Goal: Information Seeking & Learning: Check status

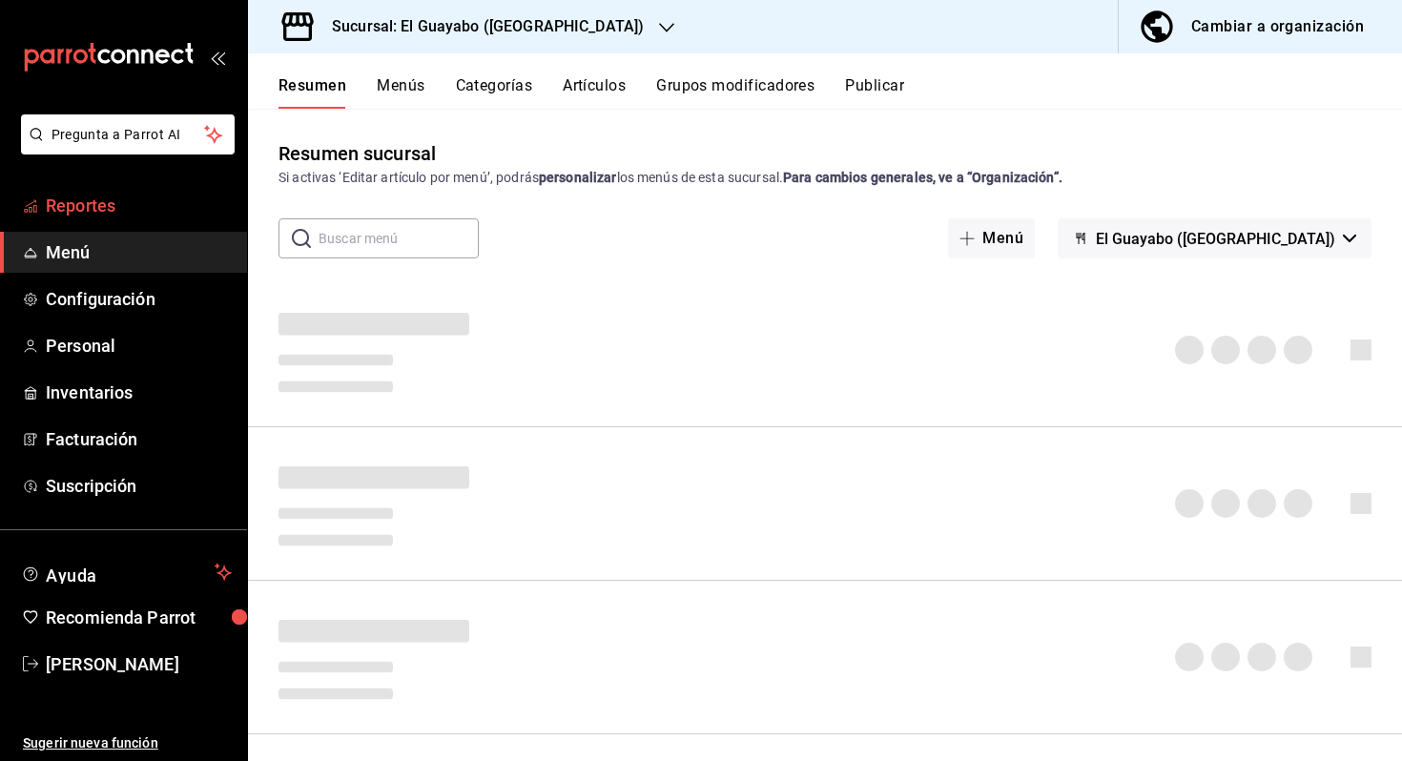
click at [178, 206] on span "Reportes" at bounding box center [139, 206] width 186 height 26
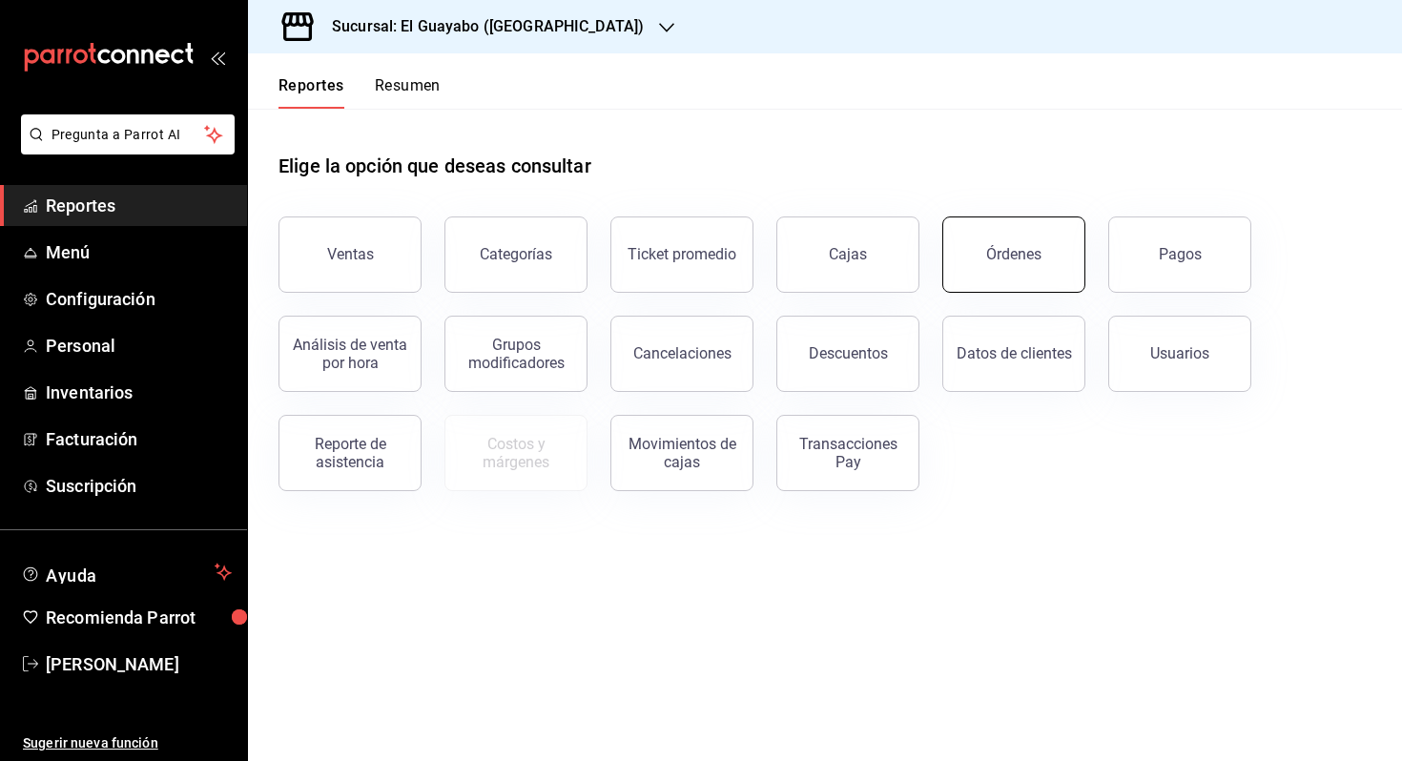
click at [1030, 260] on div "Órdenes" at bounding box center [1013, 254] width 55 height 18
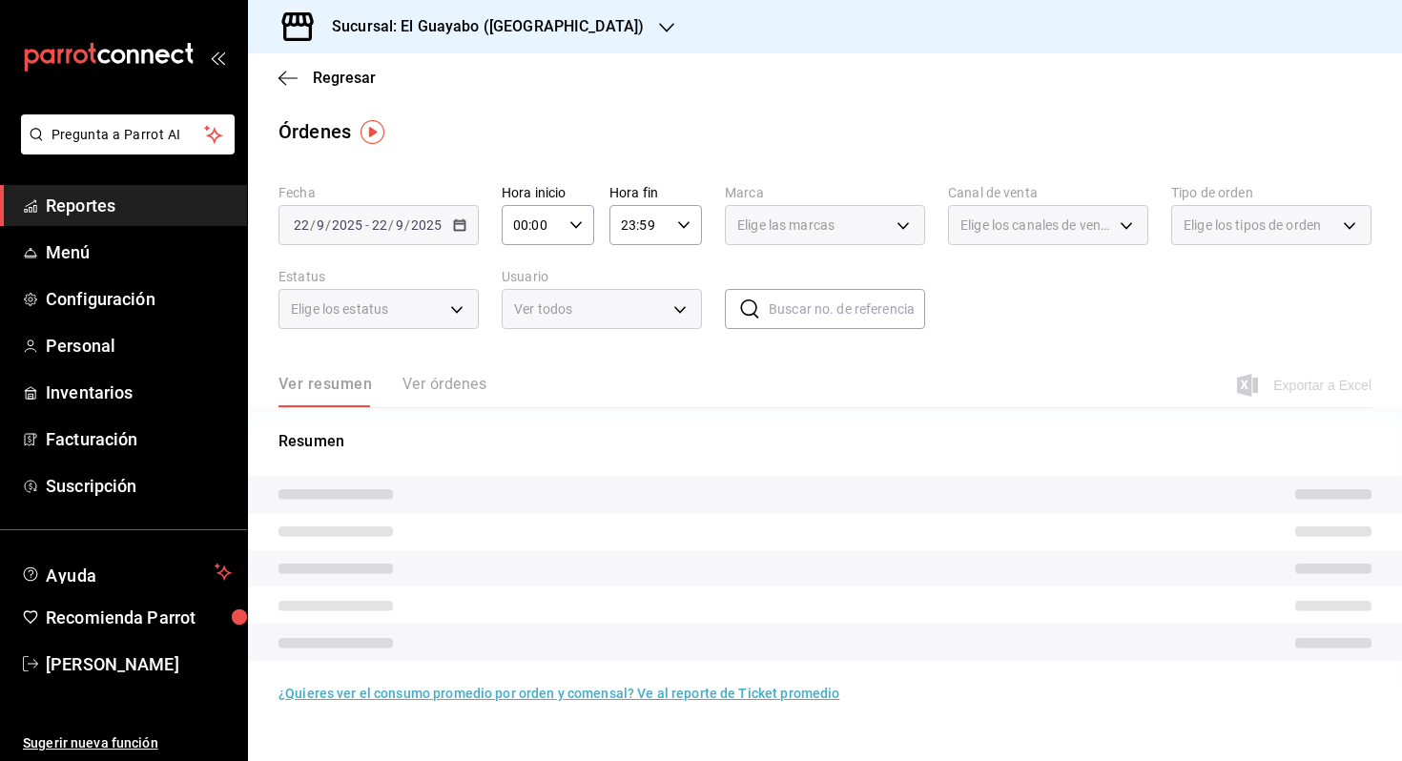
click at [391, 218] on span "/" at bounding box center [391, 225] width 6 height 15
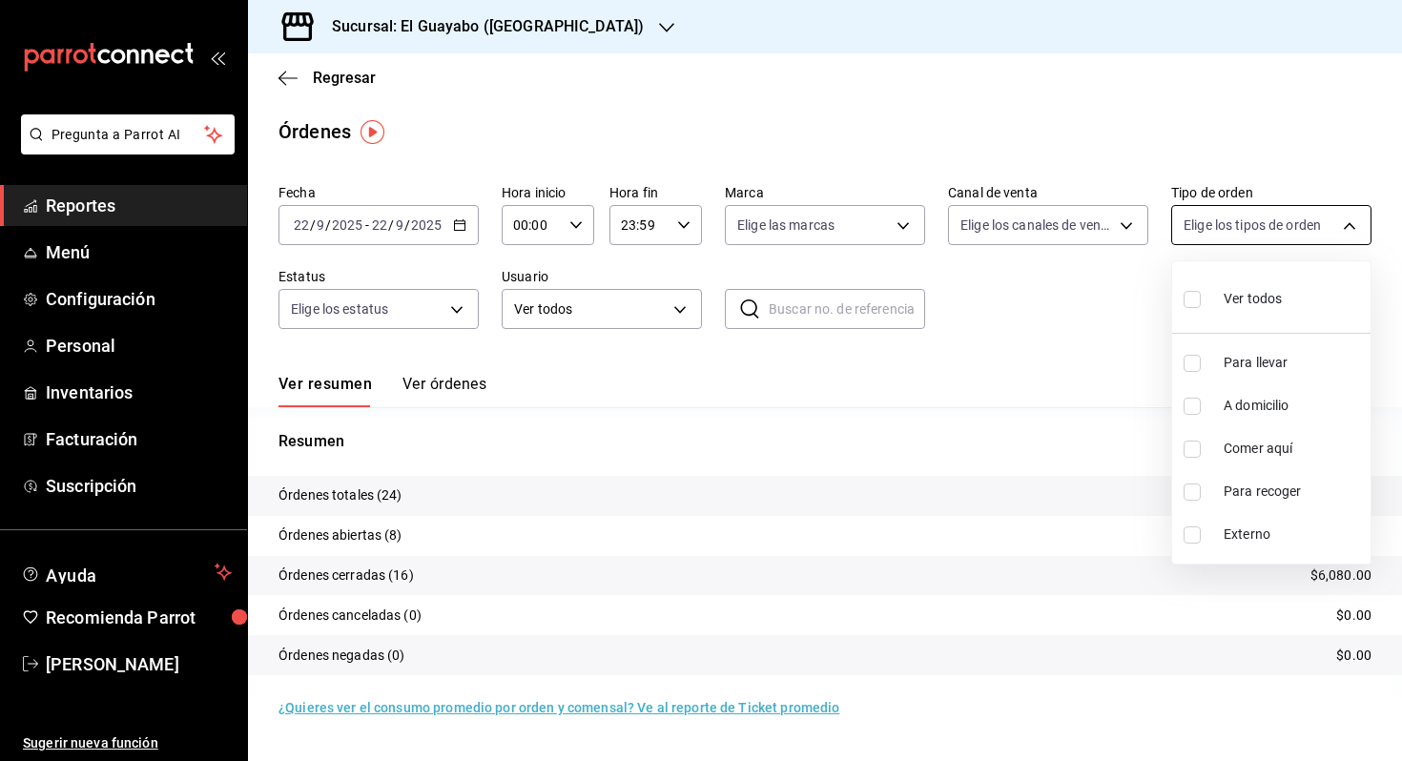
click at [1259, 233] on body "Pregunta a Parrot AI Reportes Menú Configuración Personal Inventarios Facturaci…" at bounding box center [701, 380] width 1402 height 761
click at [1282, 448] on span "Comer aquí" at bounding box center [1293, 449] width 139 height 20
type input "be1d524b-49da-4407-b161-6f012fdacc80"
checkbox input "true"
click at [343, 220] on div at bounding box center [701, 380] width 1402 height 761
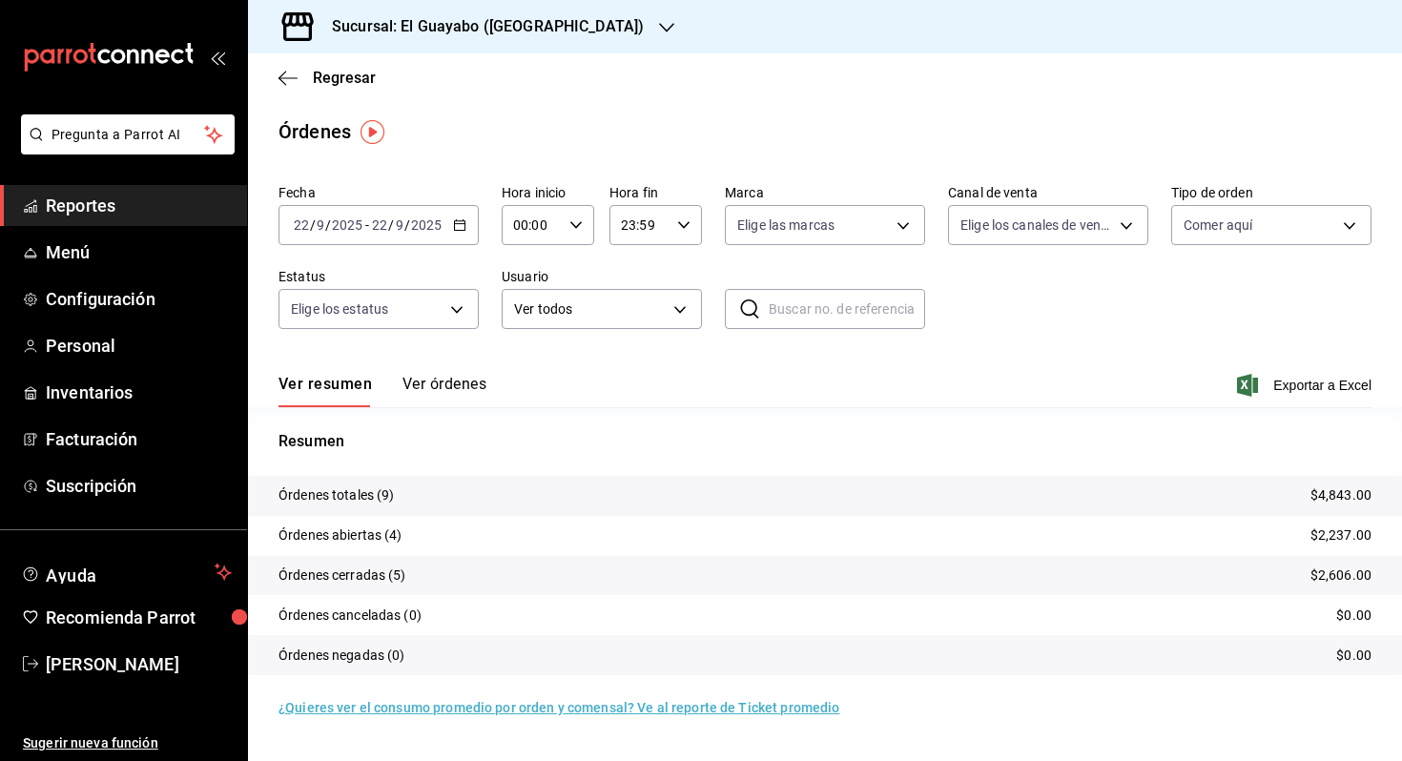
click at [343, 220] on input "2025" at bounding box center [347, 225] width 32 height 15
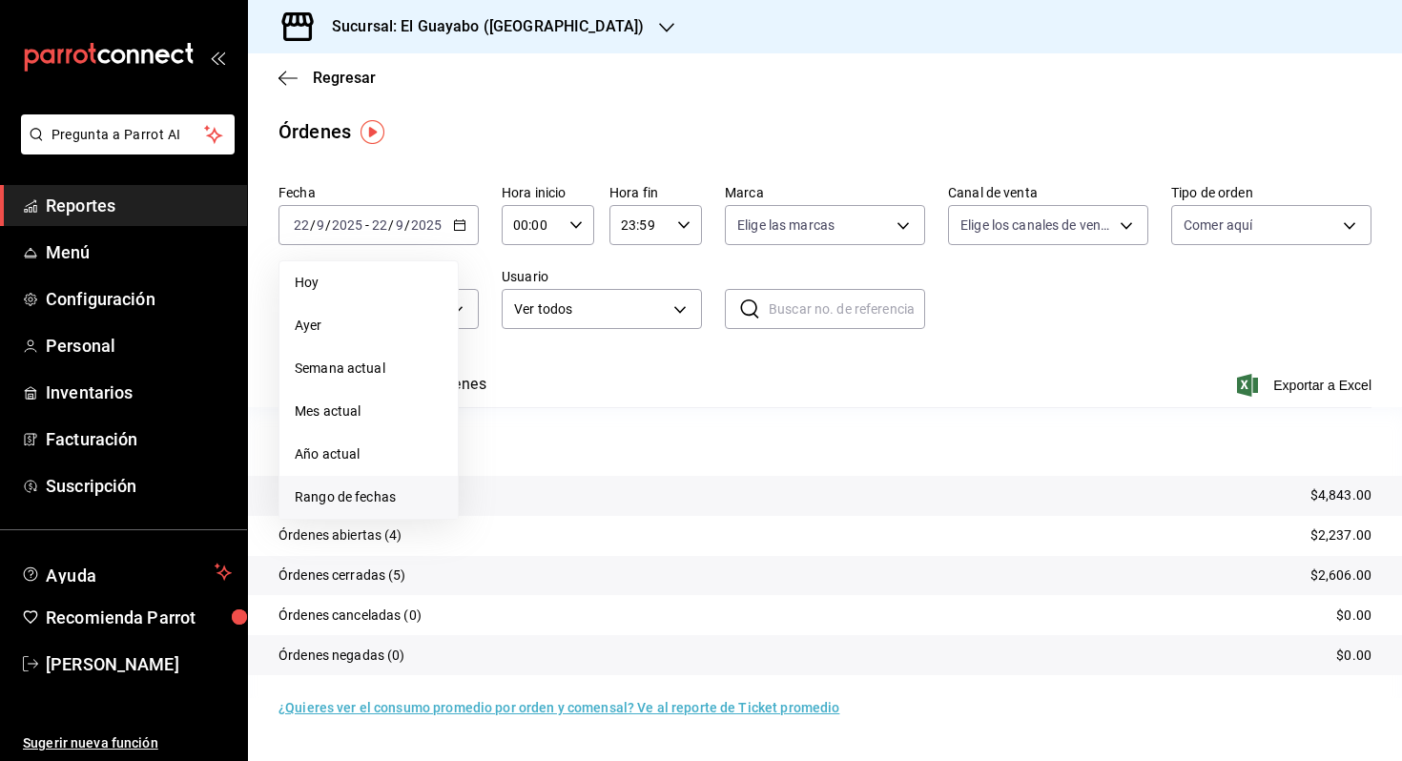
click at [382, 505] on span "Rango de fechas" at bounding box center [369, 498] width 148 height 20
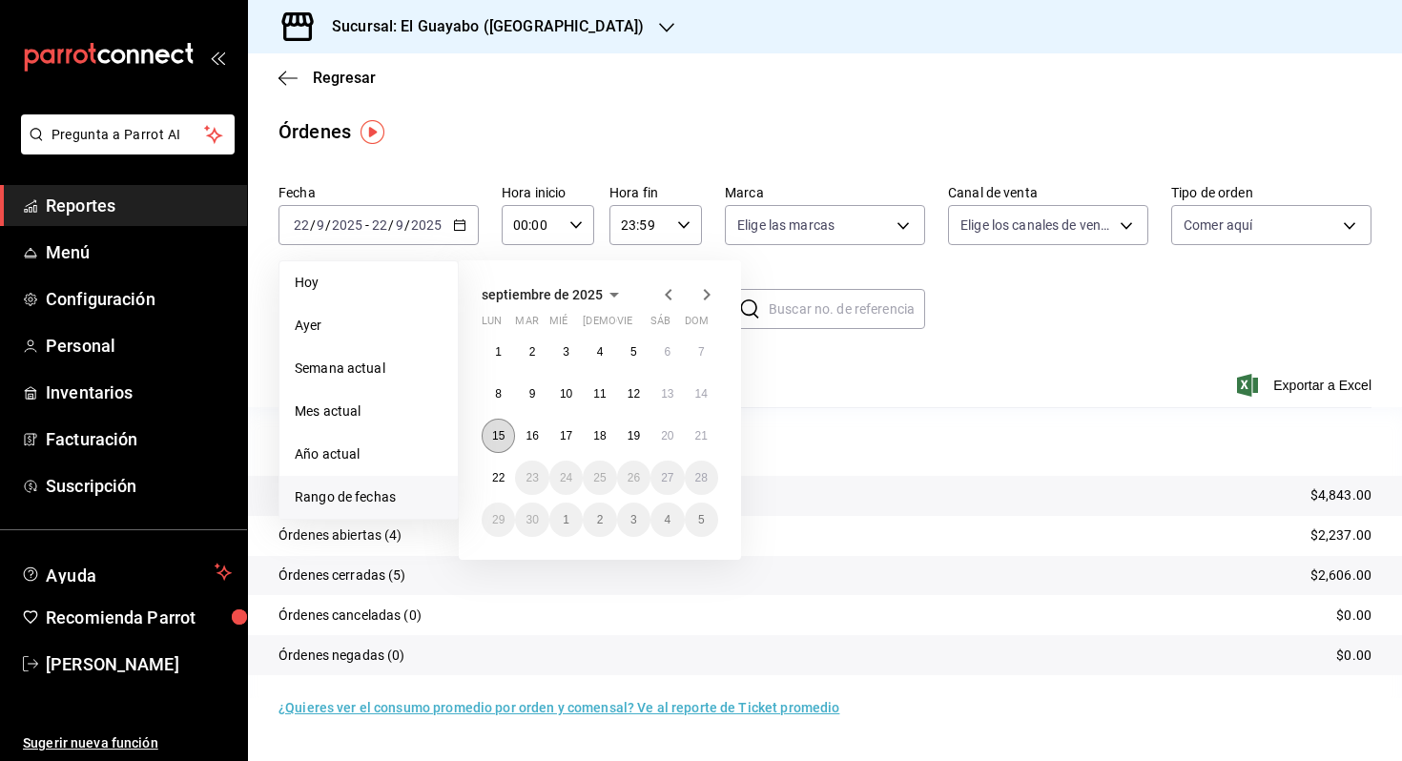
click at [497, 437] on abbr "15" at bounding box center [498, 435] width 12 height 13
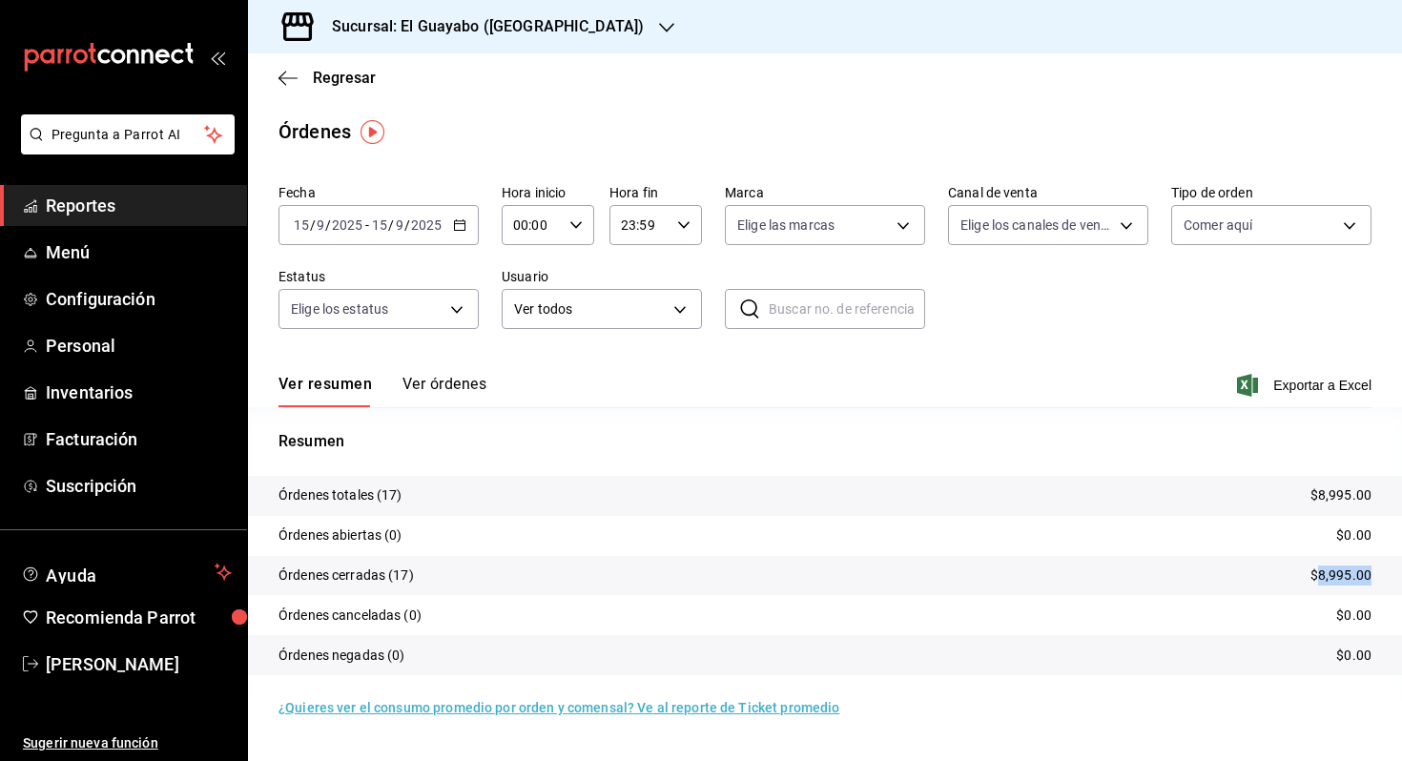
drag, startPoint x: 1377, startPoint y: 572, endPoint x: 1317, endPoint y: 575, distance: 60.2
click at [1317, 575] on tr "Órdenes cerradas (17) $8,995.00" at bounding box center [825, 576] width 1154 height 40
copy p "8,995.00"
click at [326, 217] on div "[DATE] [DATE] - [DATE] [DATE]" at bounding box center [379, 225] width 200 height 40
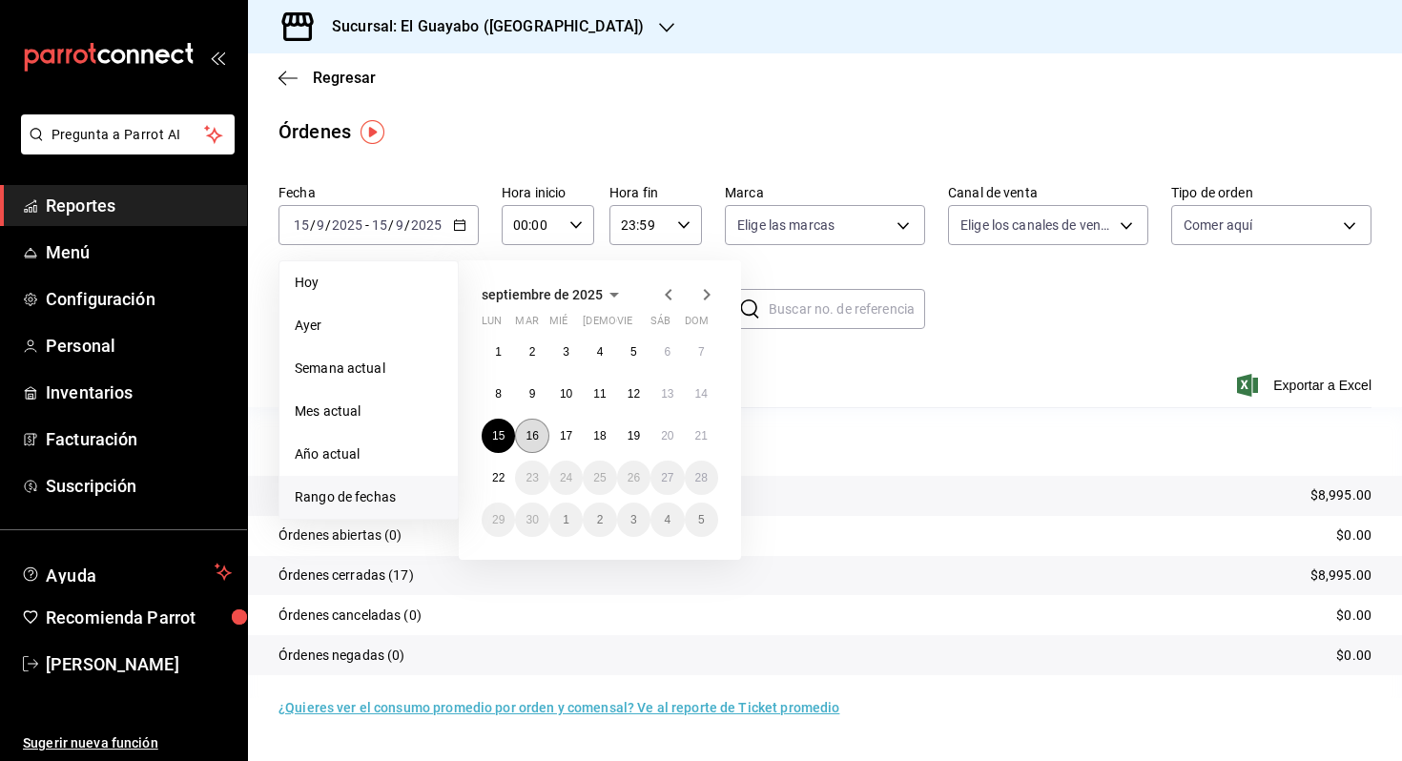
click at [541, 430] on button "16" at bounding box center [531, 436] width 33 height 34
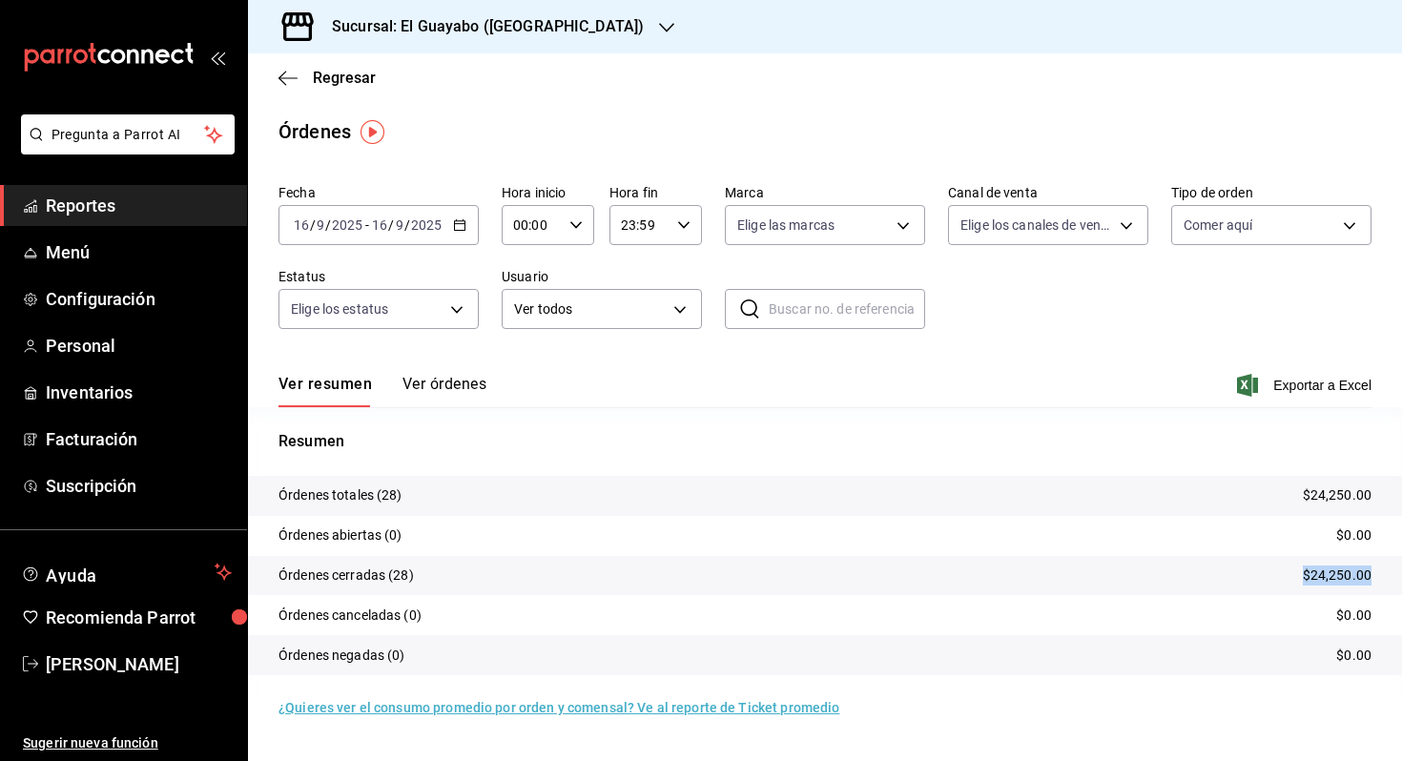
drag, startPoint x: 1373, startPoint y: 571, endPoint x: 1278, endPoint y: 567, distance: 94.5
click at [1278, 567] on tr "Órdenes cerradas (28) $24,250.00" at bounding box center [825, 576] width 1154 height 40
copy p "$24,250.00"
click at [390, 207] on div "[DATE] [DATE] - [DATE] [DATE]" at bounding box center [379, 225] width 200 height 40
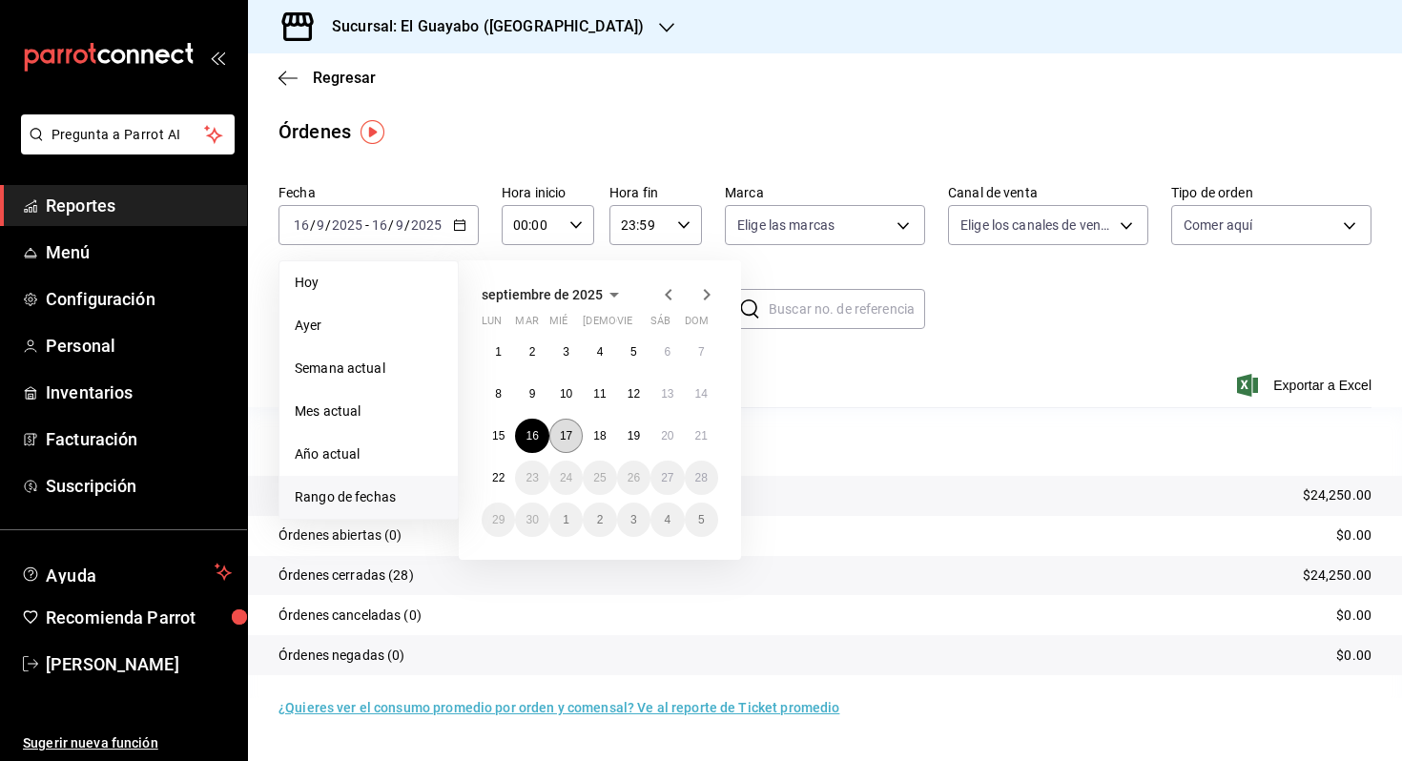
click at [568, 432] on abbr "17" at bounding box center [566, 435] width 12 height 13
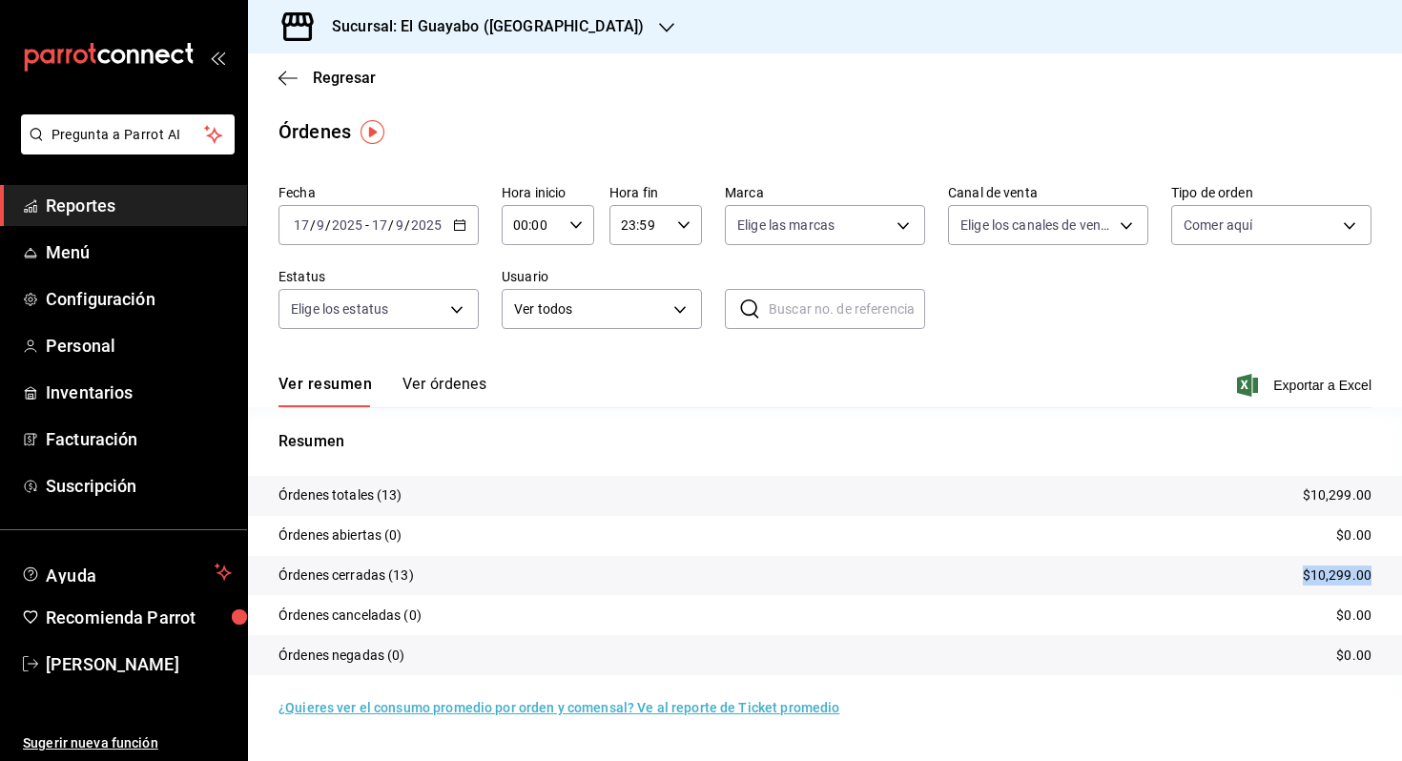
drag, startPoint x: 1376, startPoint y: 575, endPoint x: 1295, endPoint y: 575, distance: 81.1
click at [1295, 575] on tr "Órdenes cerradas (13) $10,299.00" at bounding box center [825, 576] width 1154 height 40
copy p "$10,299.00"
click at [376, 223] on input "17" at bounding box center [379, 225] width 17 height 15
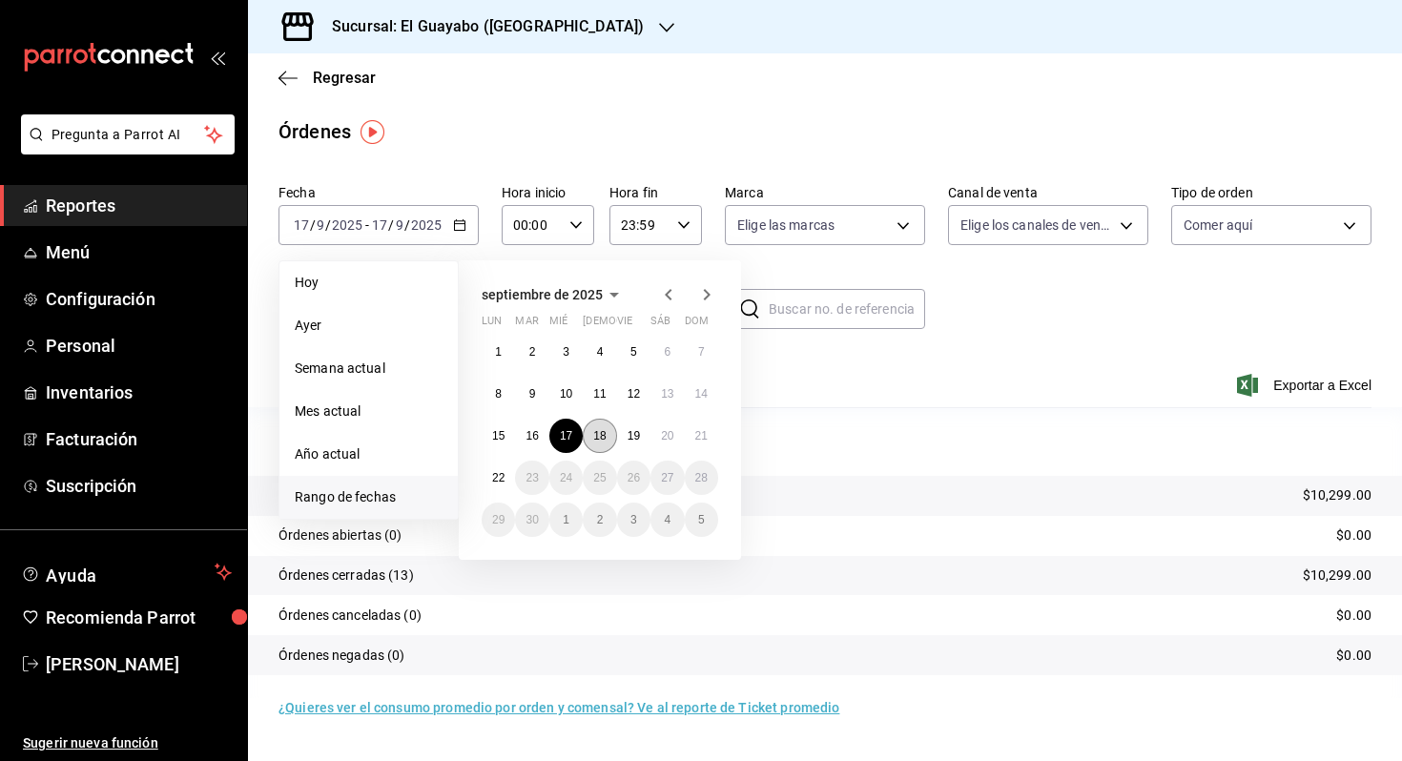
click at [593, 438] on abbr "18" at bounding box center [599, 435] width 12 height 13
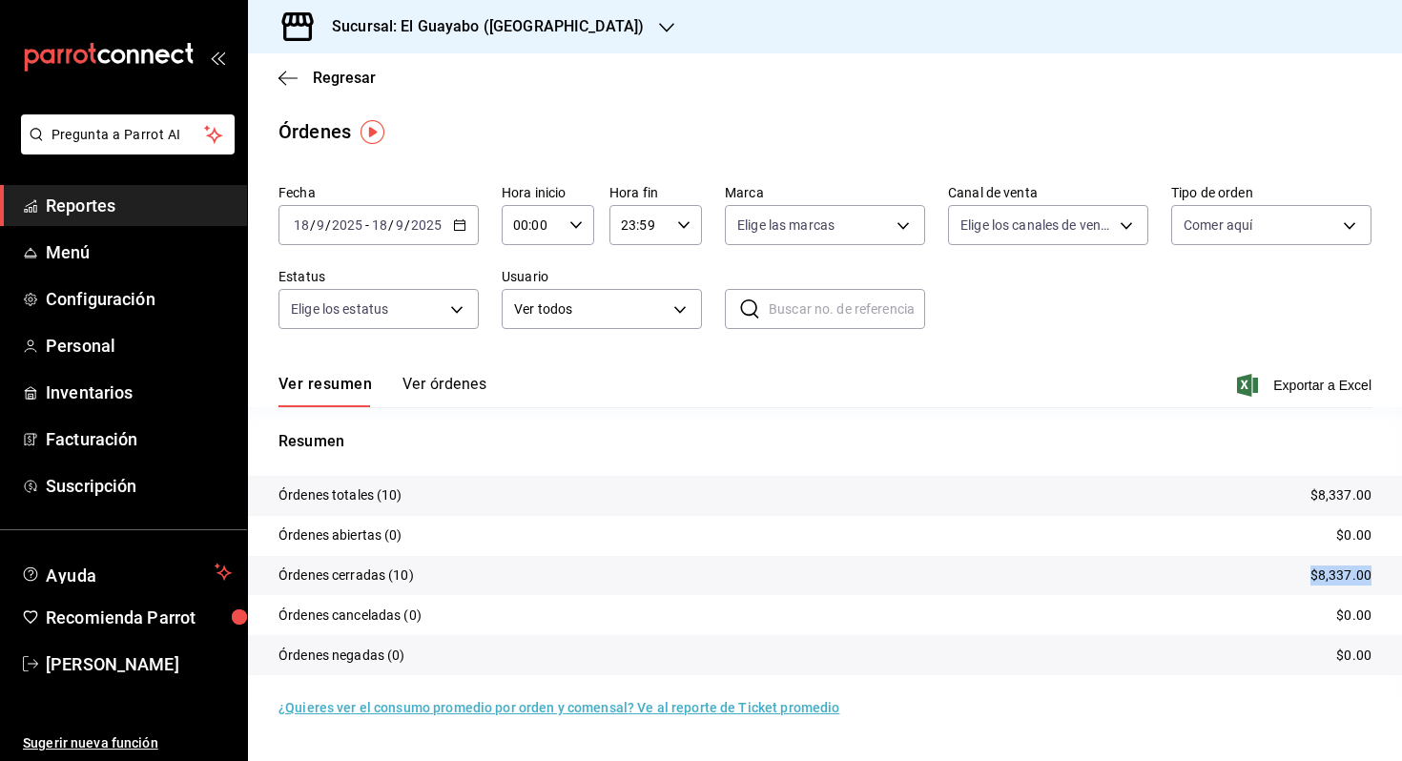
drag, startPoint x: 1373, startPoint y: 573, endPoint x: 1312, endPoint y: 571, distance: 61.1
click at [1312, 571] on tr "Órdenes cerradas (10) $8,337.00" at bounding box center [825, 576] width 1154 height 40
copy p "$8,337.00"
click at [385, 226] on input "18" at bounding box center [379, 225] width 17 height 15
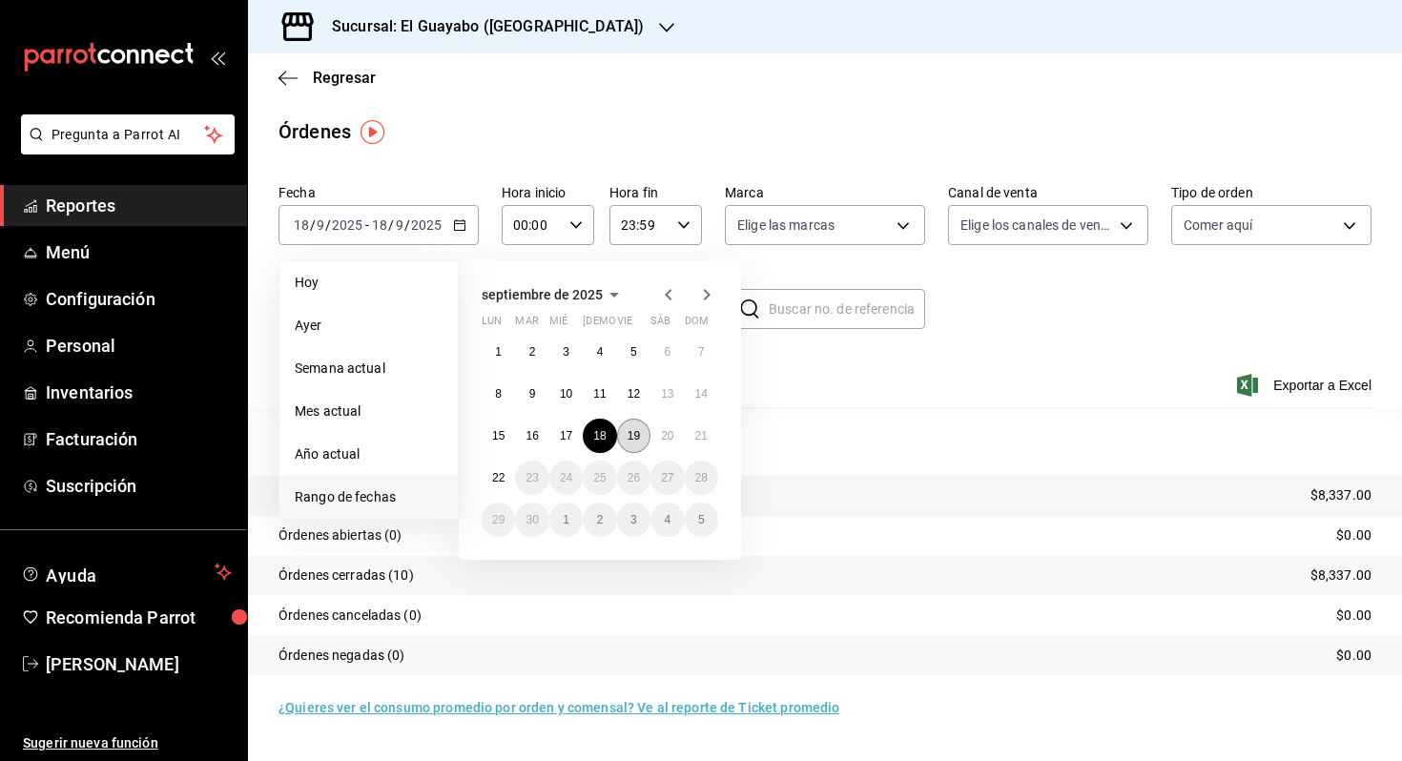
click at [632, 424] on button "19" at bounding box center [633, 436] width 33 height 34
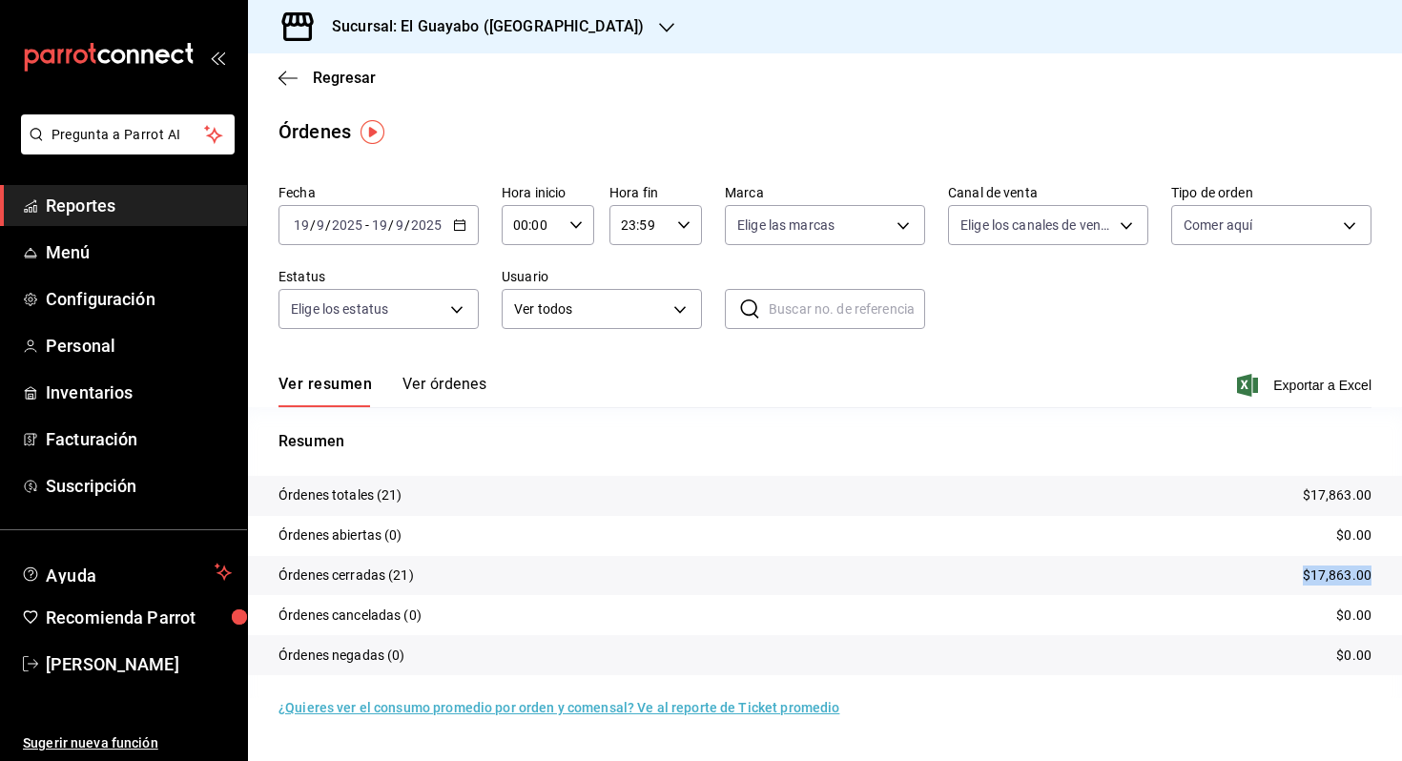
drag, startPoint x: 1375, startPoint y: 575, endPoint x: 1297, endPoint y: 577, distance: 78.3
click at [1297, 577] on tr "Órdenes cerradas (21) $17,863.00" at bounding box center [825, 576] width 1154 height 40
copy p "$17,863.00"
click at [403, 207] on div "[DATE] [DATE] - [DATE] [DATE]" at bounding box center [379, 225] width 200 height 40
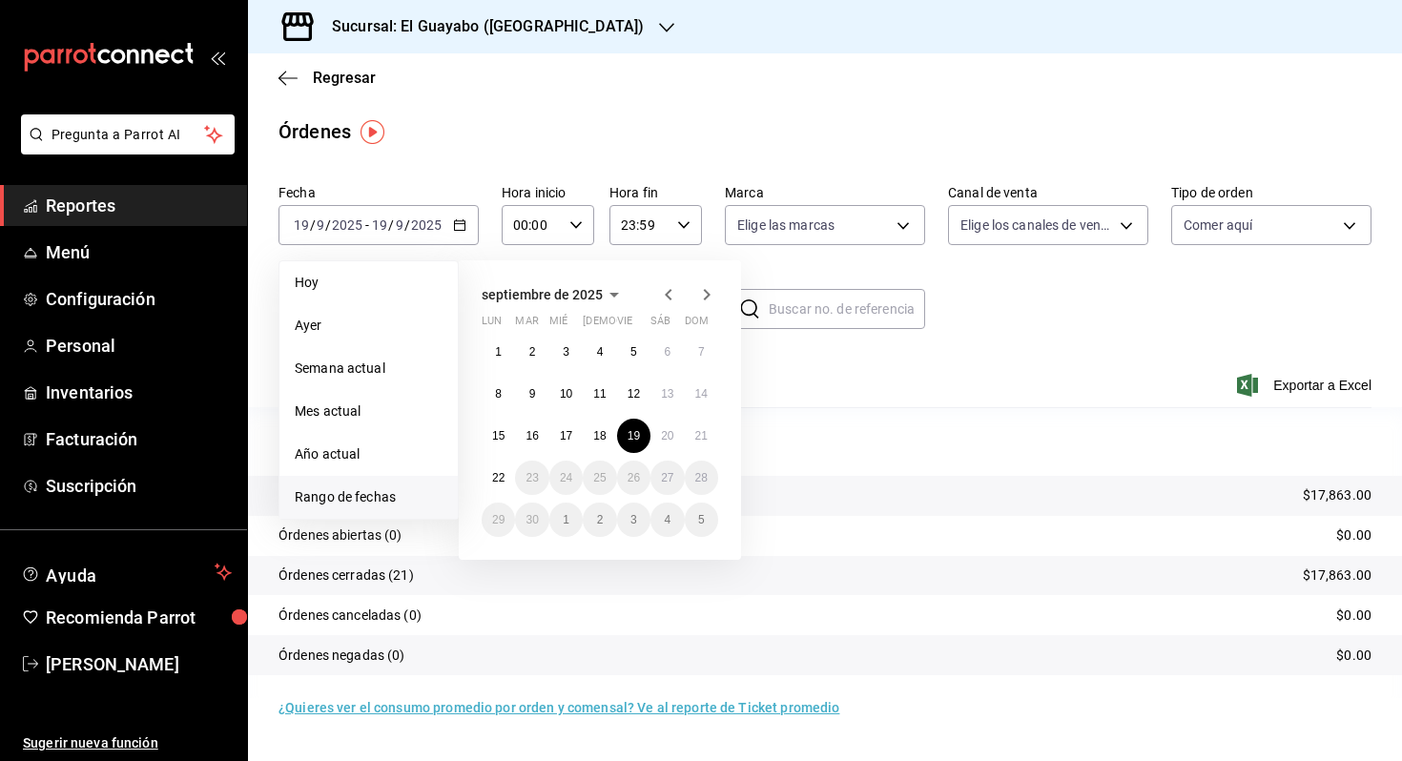
click at [652, 420] on div "1 2 3 4 5 6 7 8 9 10 11 12 13 14 15 16 17 18 19 20 21 22 23 24 25 26 27 28 29 3…" at bounding box center [600, 436] width 237 height 202
click at [661, 427] on button "20" at bounding box center [667, 436] width 33 height 34
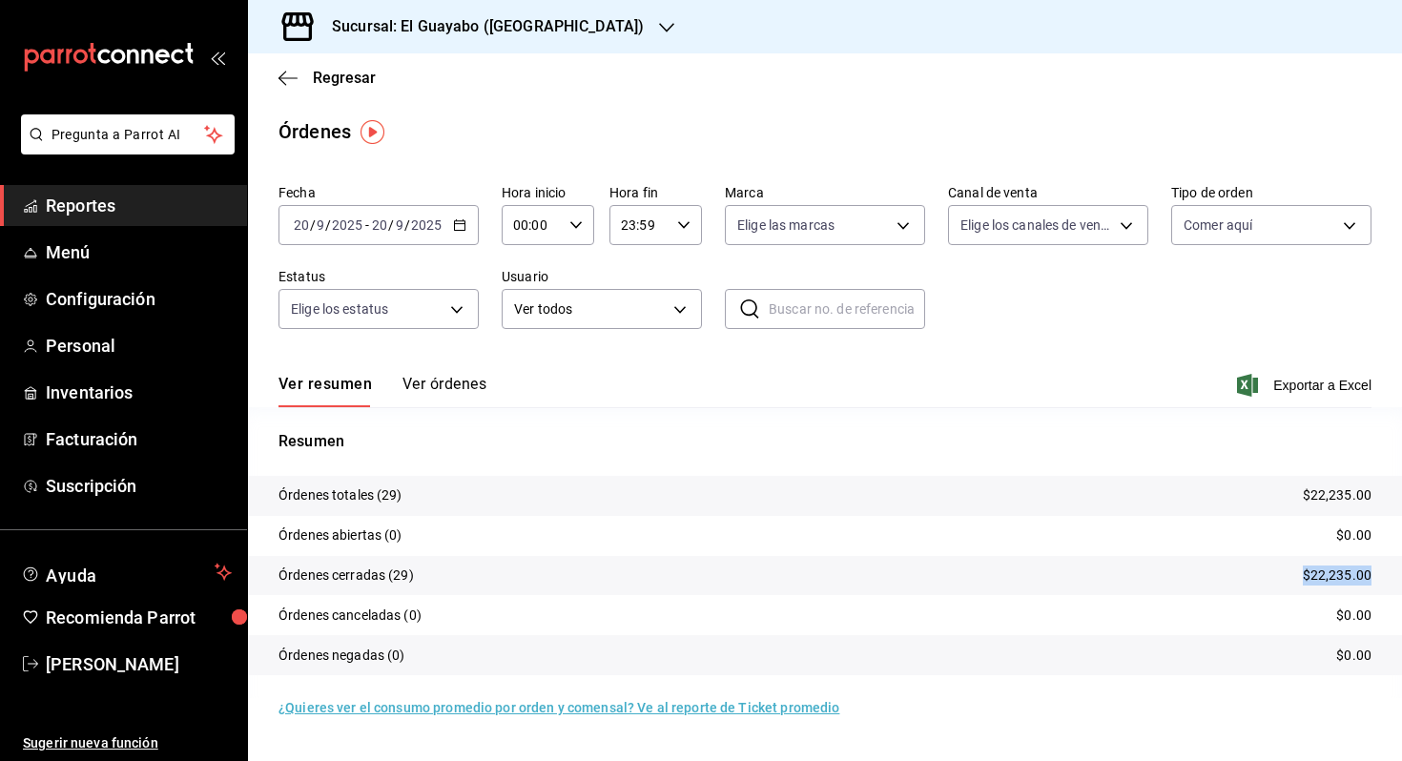
drag, startPoint x: 1380, startPoint y: 579, endPoint x: 1283, endPoint y: 571, distance: 96.7
click at [1283, 571] on tr "Órdenes cerradas (29) $22,235.00" at bounding box center [825, 576] width 1154 height 40
copy p "$22,235.00"
click at [412, 218] on input "2025" at bounding box center [426, 225] width 32 height 15
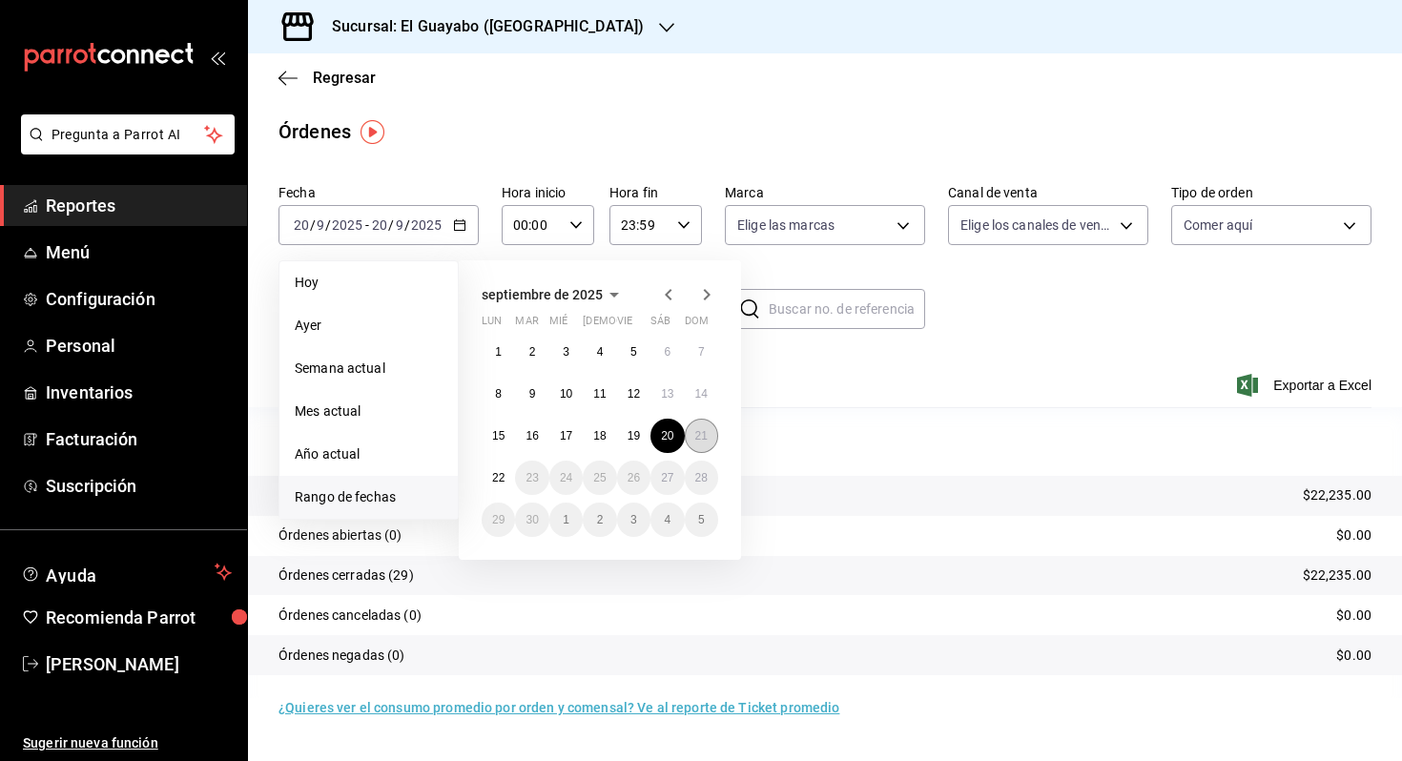
click at [692, 433] on button "21" at bounding box center [701, 436] width 33 height 34
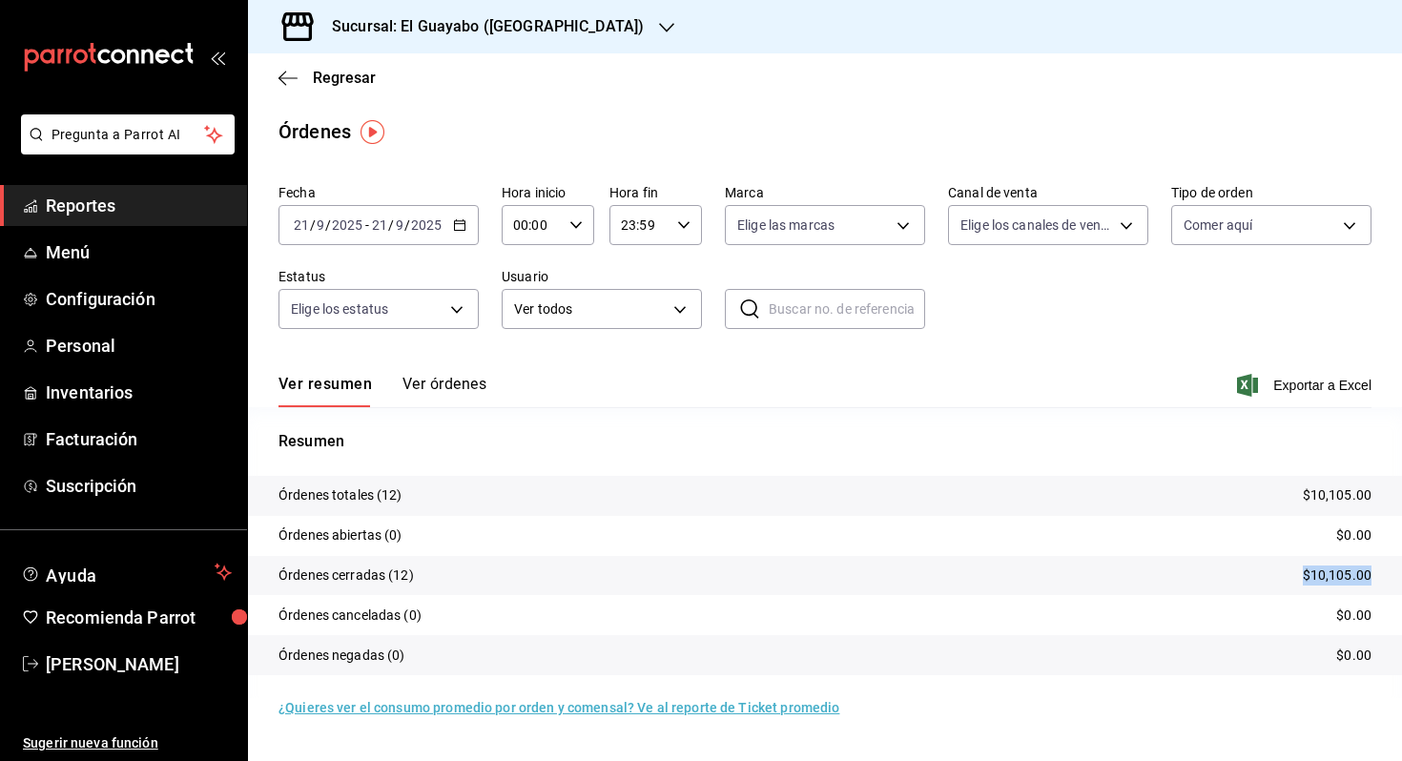
drag, startPoint x: 1375, startPoint y: 576, endPoint x: 1298, endPoint y: 575, distance: 77.3
click at [1298, 575] on tr "Órdenes cerradas (12) $10,105.00" at bounding box center [825, 576] width 1154 height 40
copy p "$10,105.00"
click at [549, 40] on div "Sucursal: El Guayabo ([GEOGRAPHIC_DATA])" at bounding box center [472, 26] width 419 height 53
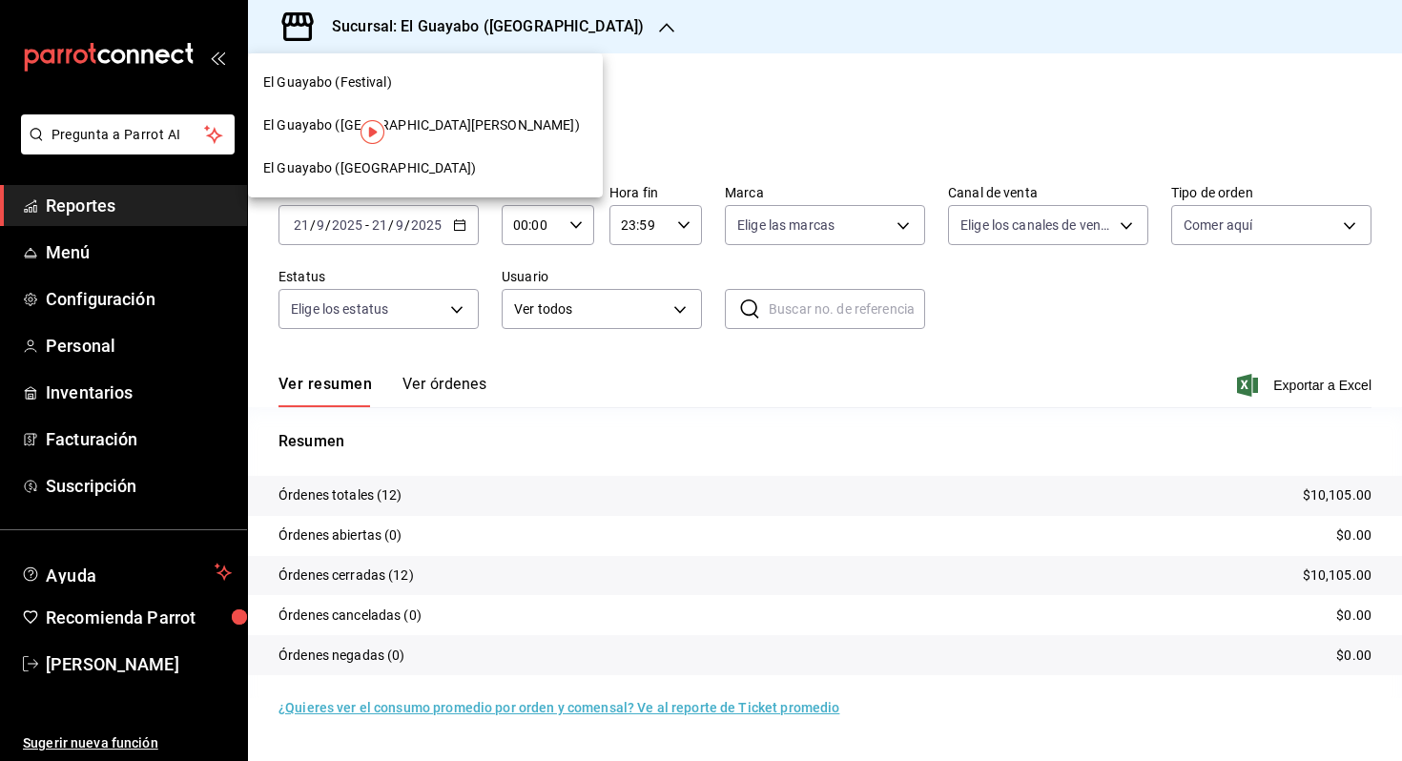
click at [467, 126] on div "El Guayabo ([GEOGRAPHIC_DATA][PERSON_NAME])" at bounding box center [425, 125] width 324 height 20
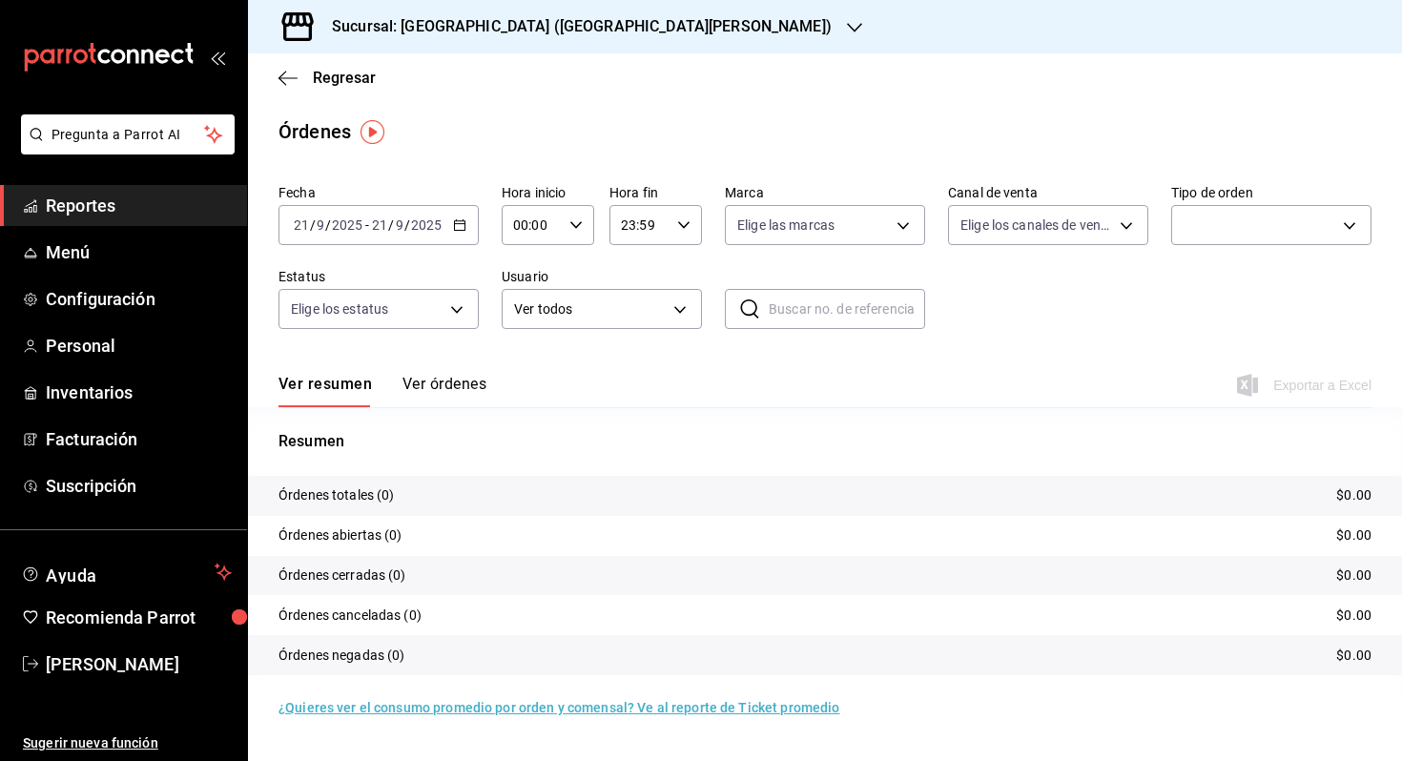
click at [390, 223] on span "/" at bounding box center [391, 225] width 6 height 15
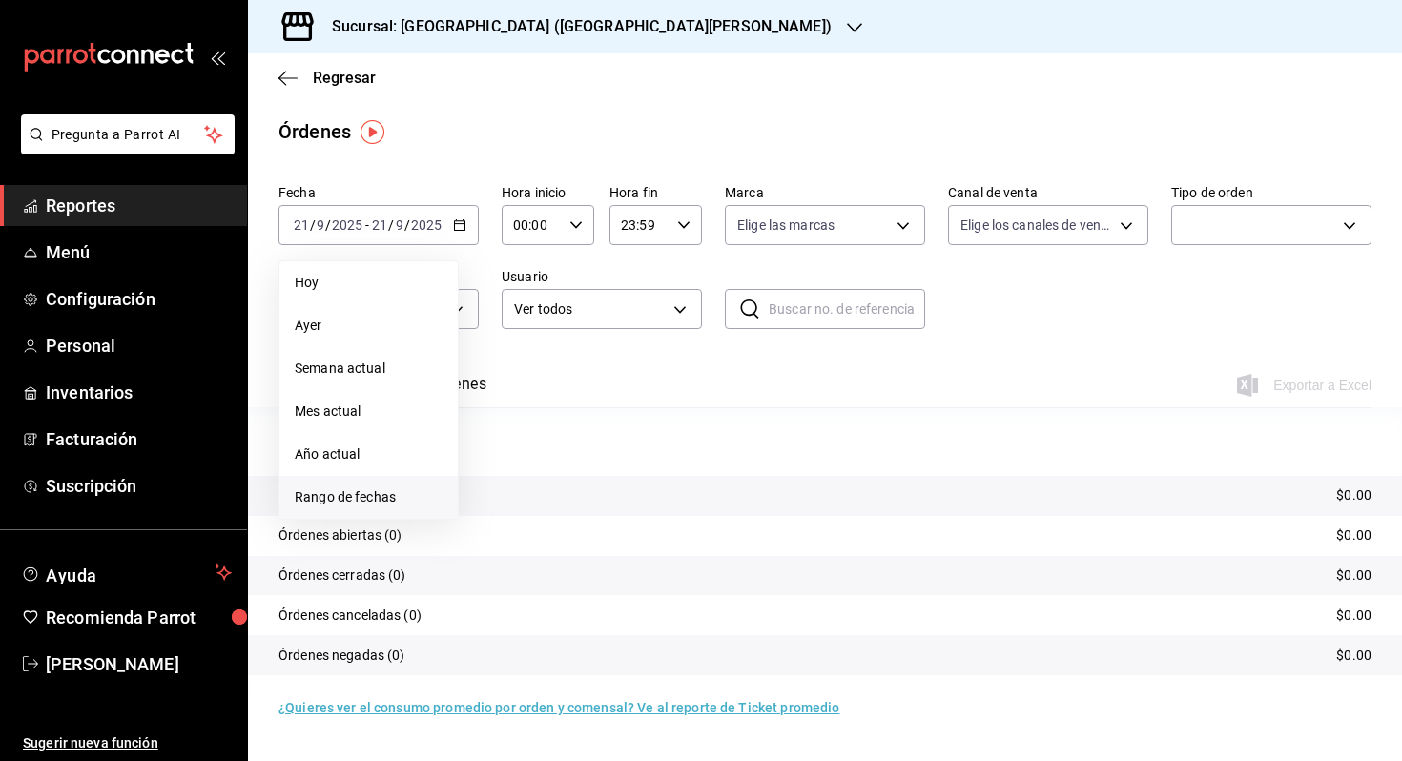
click at [335, 496] on span "Rango de fechas" at bounding box center [369, 498] width 148 height 20
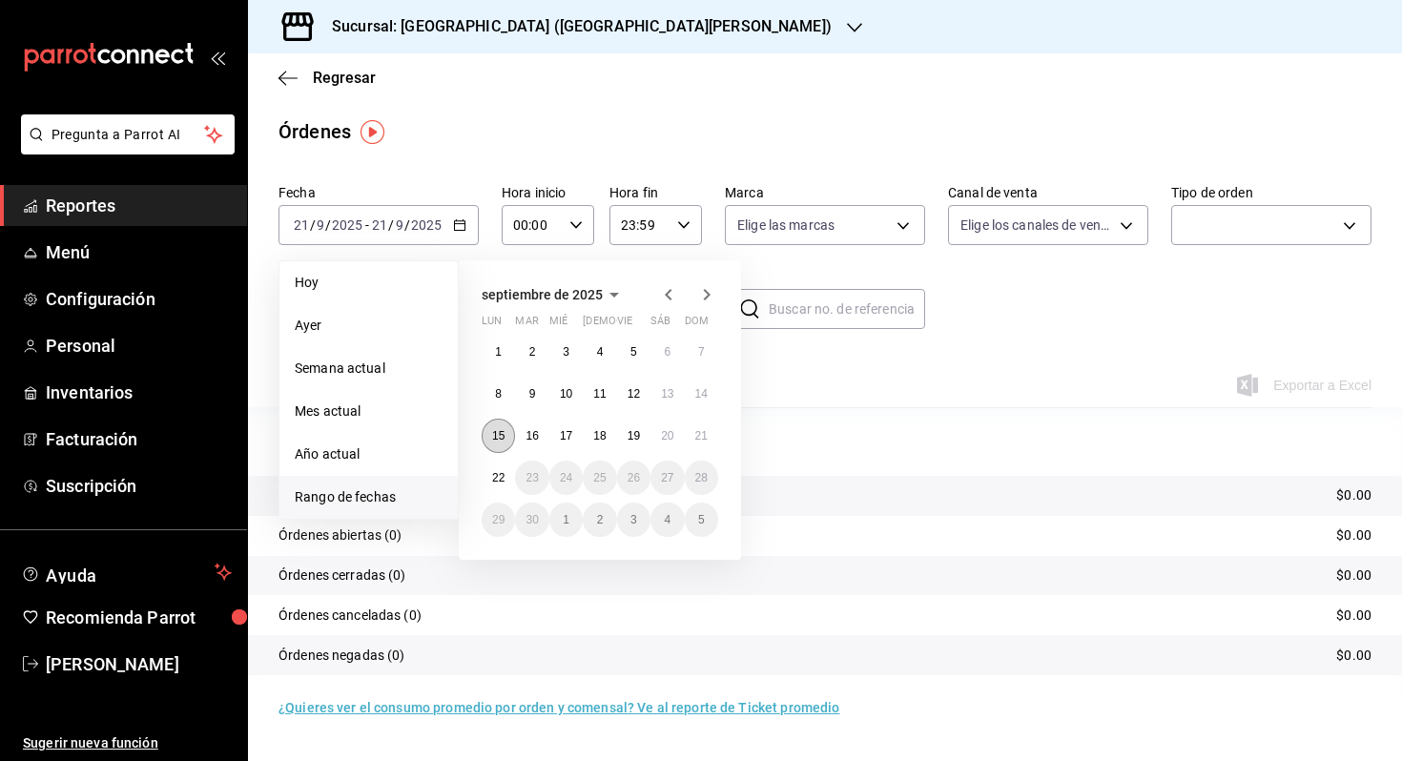
click at [497, 426] on button "15" at bounding box center [498, 436] width 33 height 34
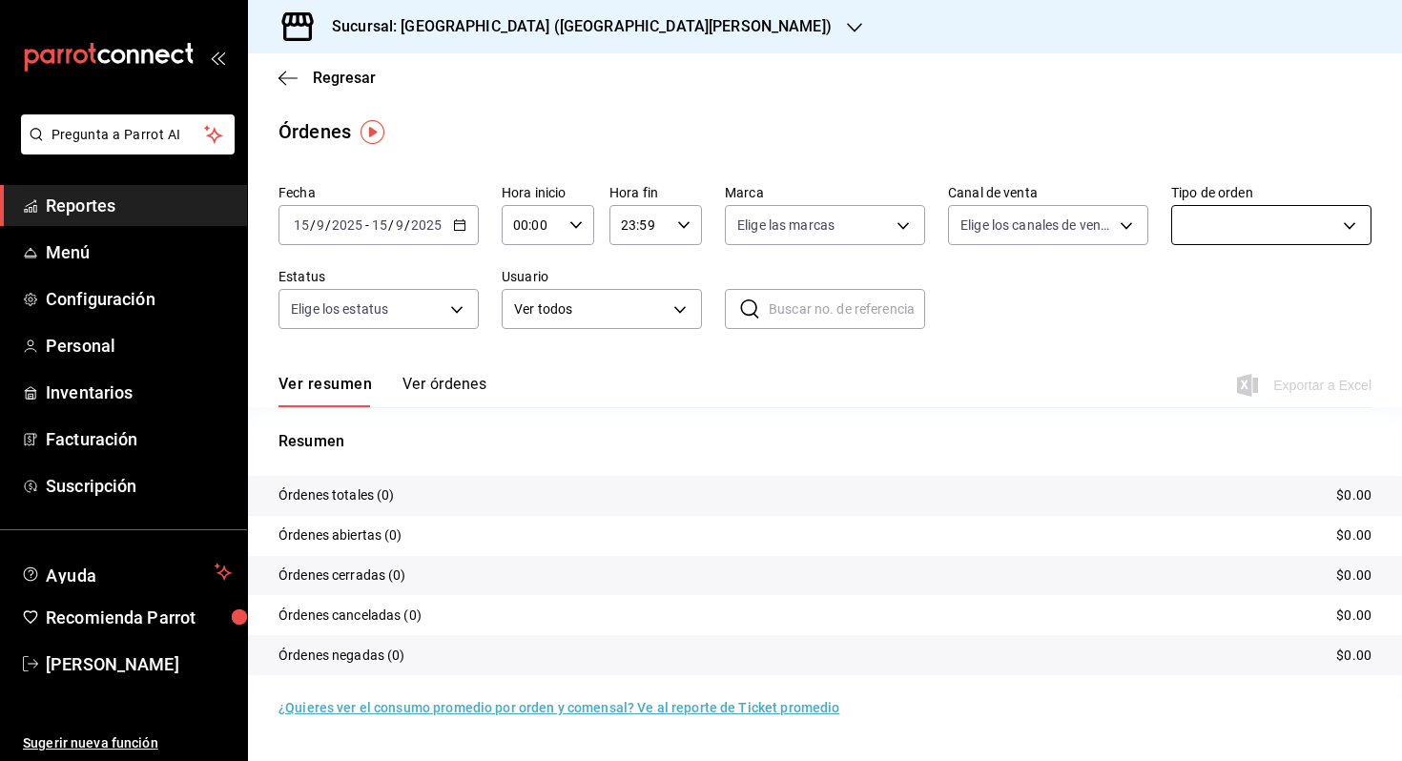
click at [1265, 241] on body "Pregunta a Parrot AI Reportes Menú Configuración Personal Inventarios Facturaci…" at bounding box center [701, 380] width 1402 height 761
click at [1242, 446] on span "Comer aquí" at bounding box center [1293, 449] width 139 height 20
type input "be1d524b-49da-4407-b161-6f012fdacc80,c350f555-64b4-43ac-9cd8-f63f02af0863"
checkbox input "true"
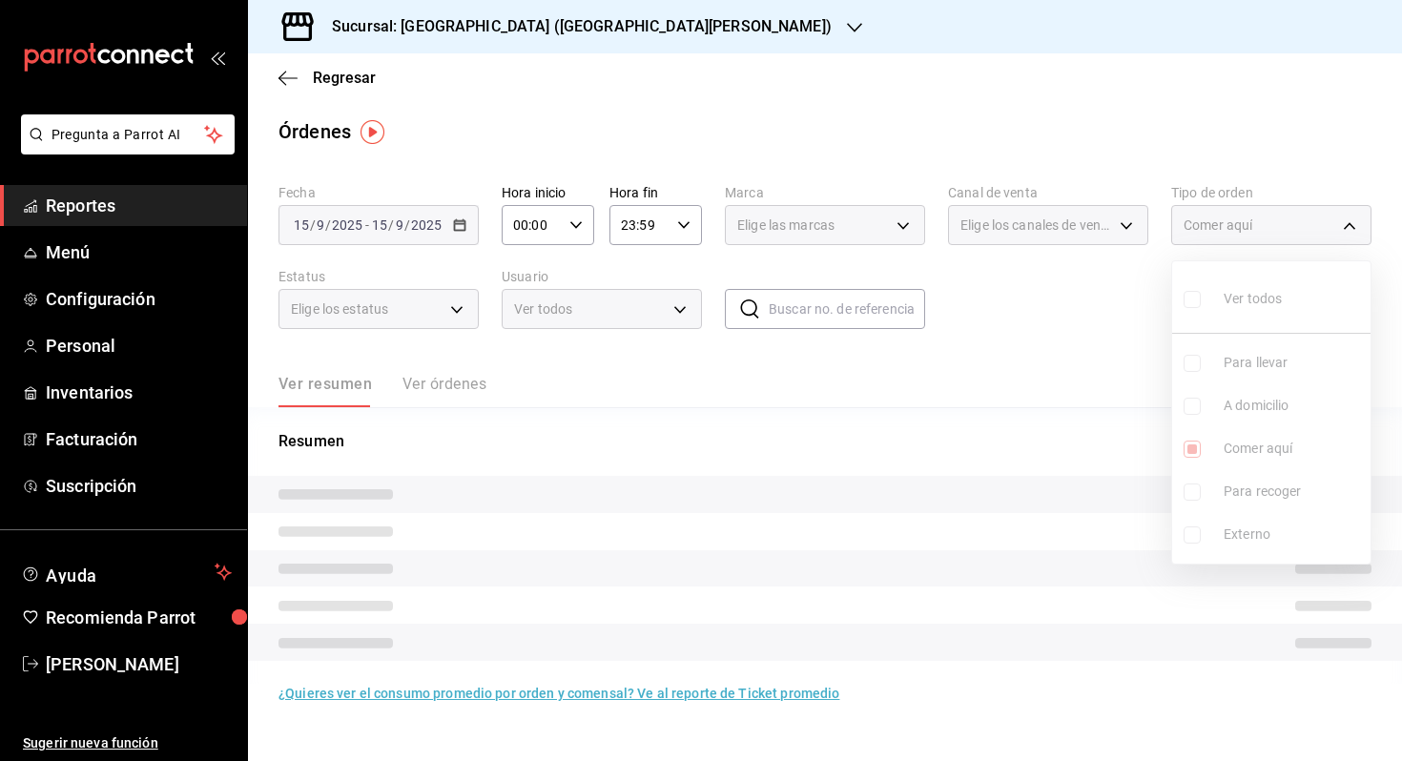
click at [1067, 339] on div at bounding box center [701, 380] width 1402 height 761
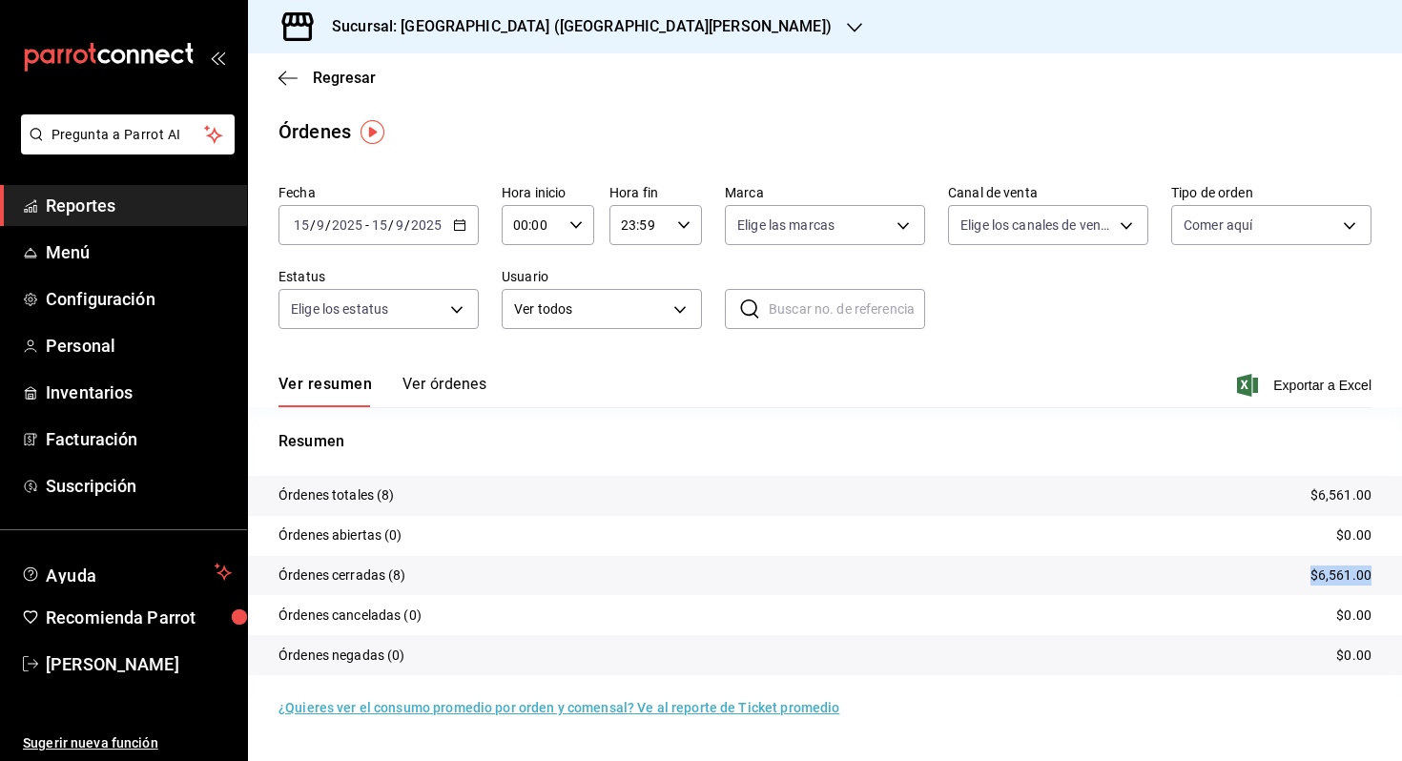
drag, startPoint x: 1375, startPoint y: 575, endPoint x: 1293, endPoint y: 567, distance: 82.5
click at [1293, 567] on tr "Órdenes cerradas (8) $6,561.00" at bounding box center [825, 576] width 1154 height 40
copy p "$6,561.00"
click at [391, 218] on span "/" at bounding box center [391, 225] width 6 height 15
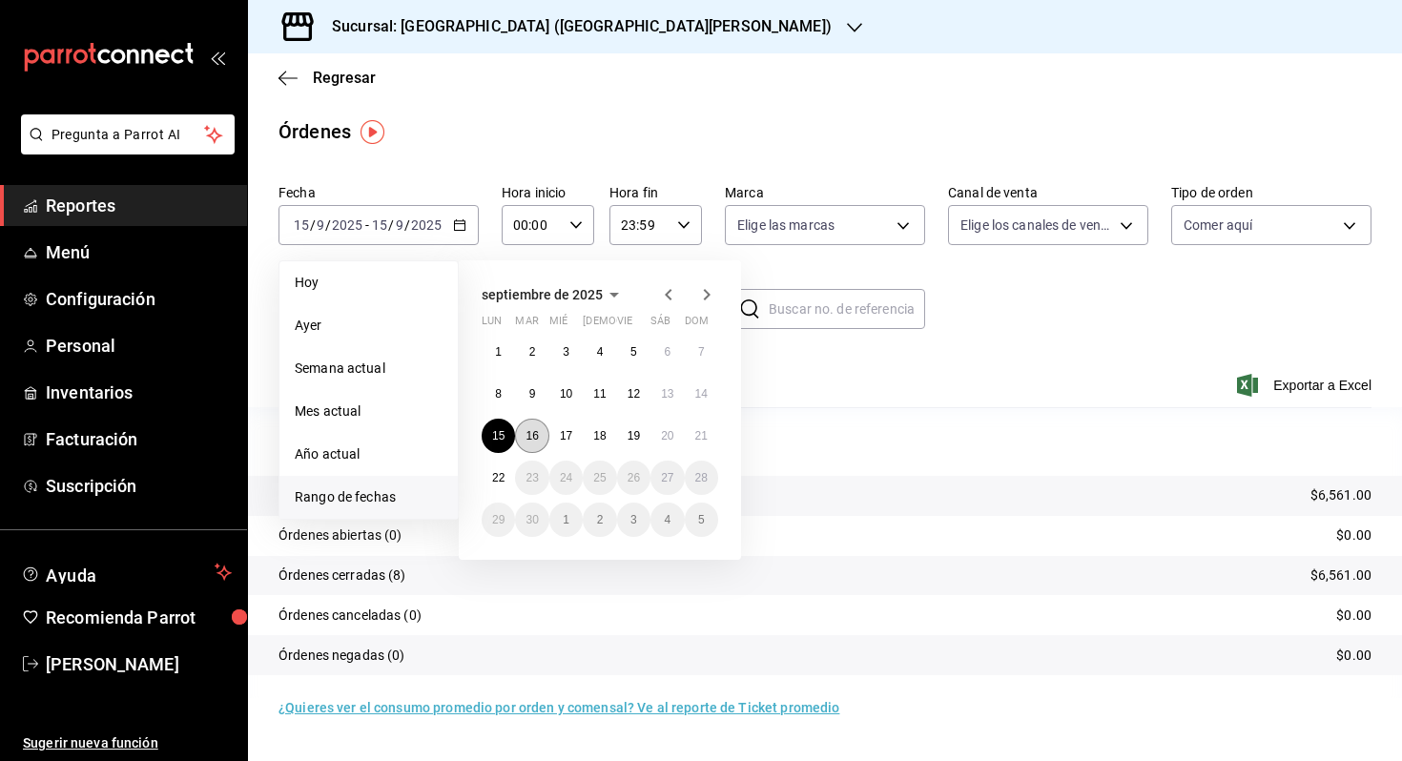
click at [538, 434] on abbr "16" at bounding box center [532, 435] width 12 height 13
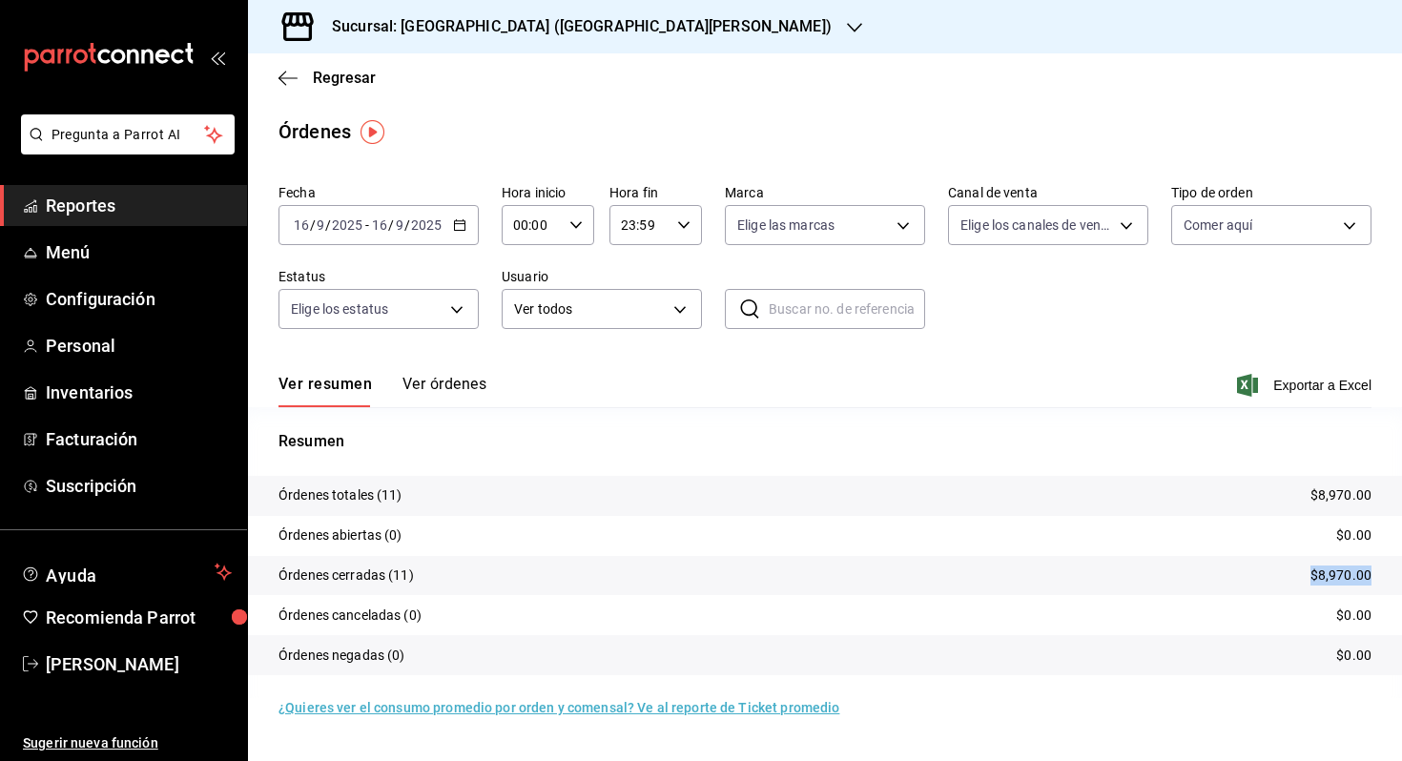
drag, startPoint x: 1372, startPoint y: 572, endPoint x: 1303, endPoint y: 571, distance: 68.7
click at [1303, 571] on tr "Órdenes cerradas (11) $8,970.00" at bounding box center [825, 576] width 1154 height 40
copy p "$8,970.00"
click at [342, 198] on label "Fecha" at bounding box center [379, 192] width 200 height 13
click at [332, 209] on div "[DATE] [DATE] - [DATE] [DATE]" at bounding box center [379, 225] width 200 height 40
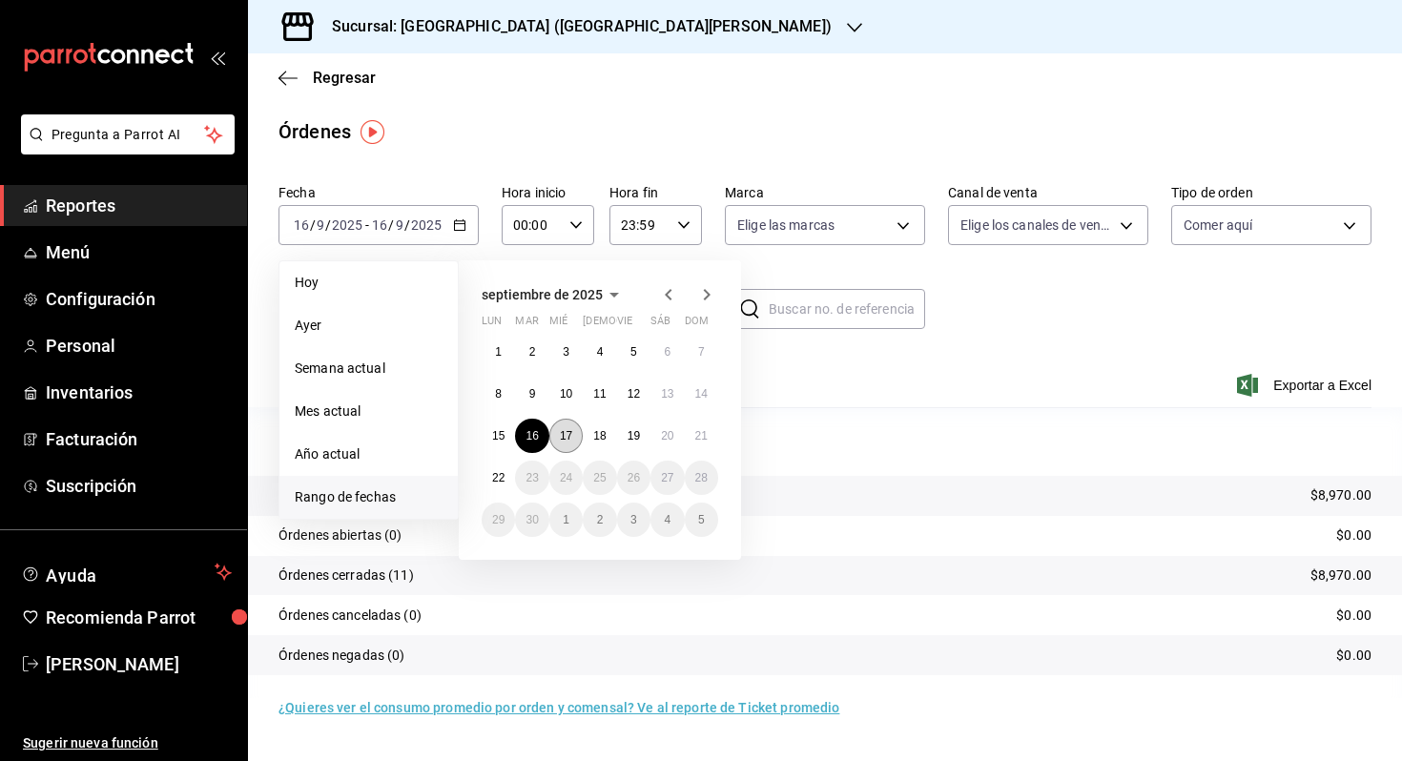
click at [572, 440] on button "17" at bounding box center [566, 436] width 33 height 34
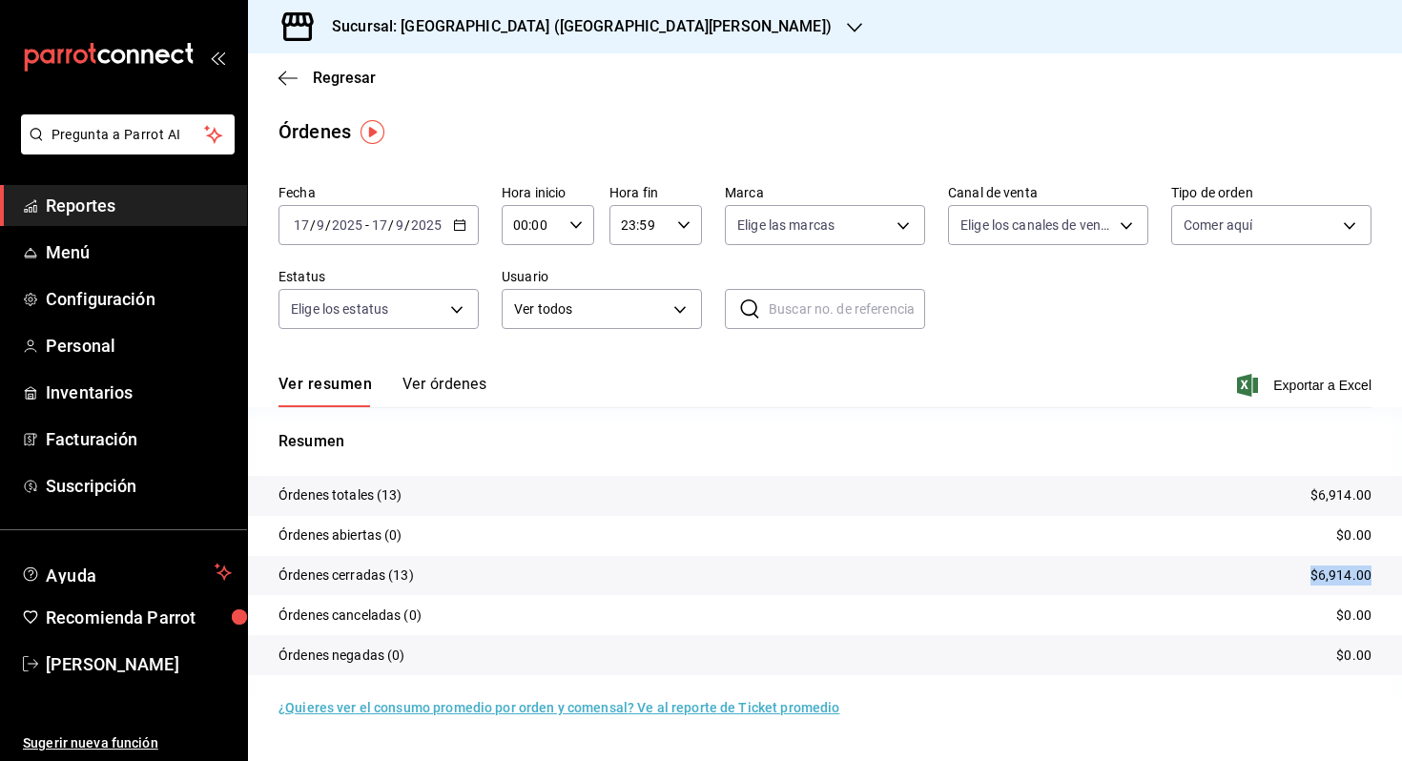
drag, startPoint x: 1369, startPoint y: 575, endPoint x: 1306, endPoint y: 575, distance: 63.0
click at [1306, 575] on tr "Órdenes cerradas (13) $6,914.00" at bounding box center [825, 576] width 1154 height 40
copy p "$6,914.00"
click at [390, 202] on div "Fecha [DATE] [DATE] - [DATE] [DATE]" at bounding box center [379, 214] width 200 height 61
click at [369, 218] on div "[DATE] [DATE]" at bounding box center [406, 225] width 74 height 15
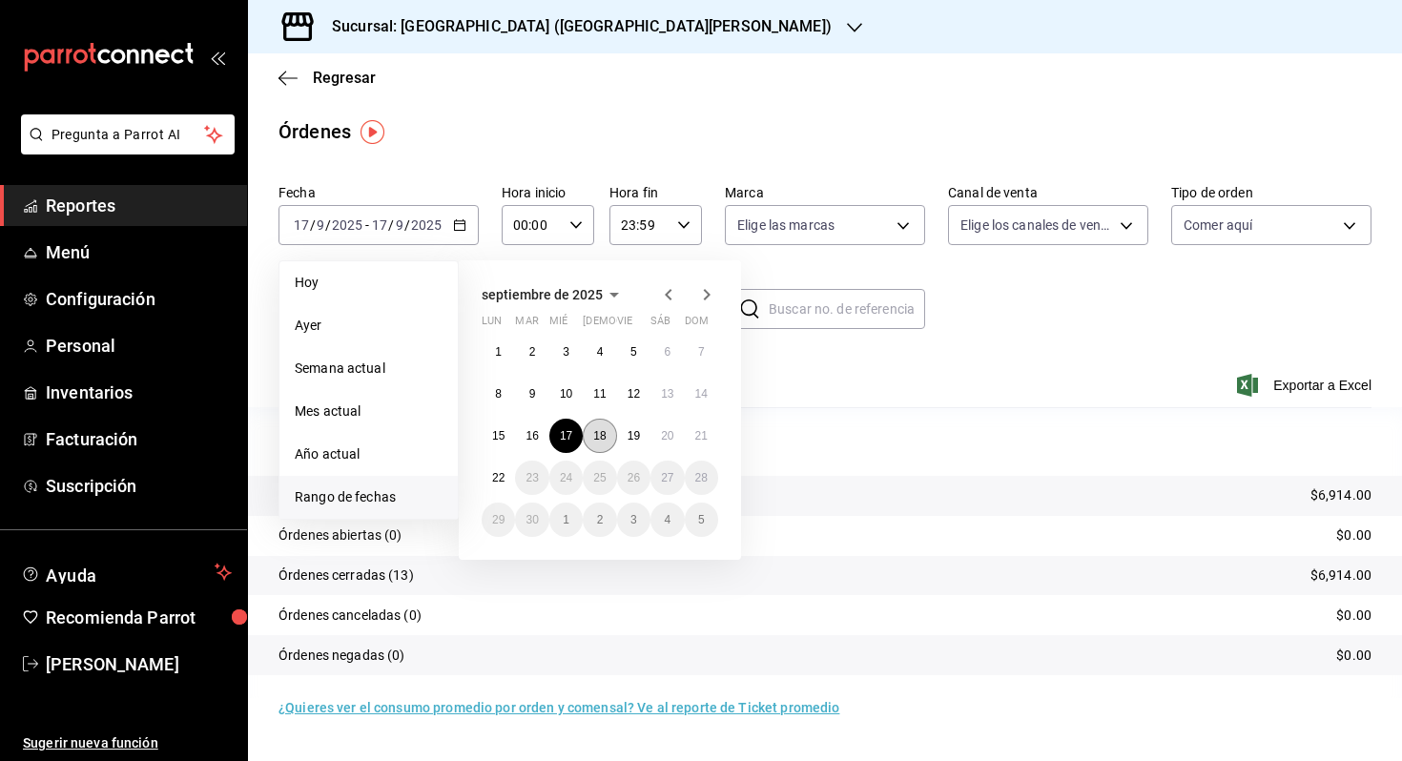
click at [609, 430] on button "18" at bounding box center [599, 436] width 33 height 34
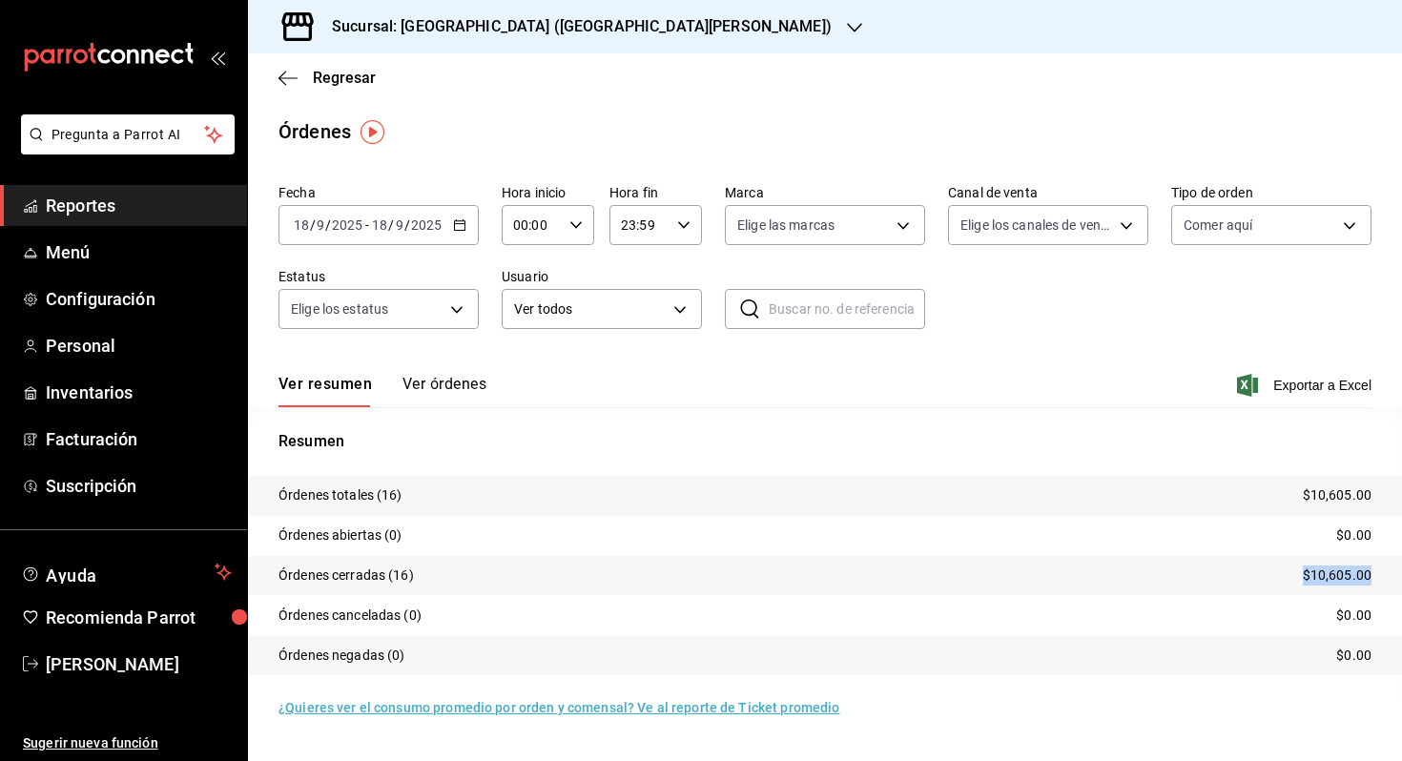
drag, startPoint x: 1374, startPoint y: 577, endPoint x: 1292, endPoint y: 578, distance: 82.1
click at [1292, 578] on tr "Órdenes cerradas (16) $10,605.00" at bounding box center [825, 576] width 1154 height 40
click at [343, 239] on div "[DATE] [DATE] - [DATE] [DATE]" at bounding box center [379, 225] width 200 height 40
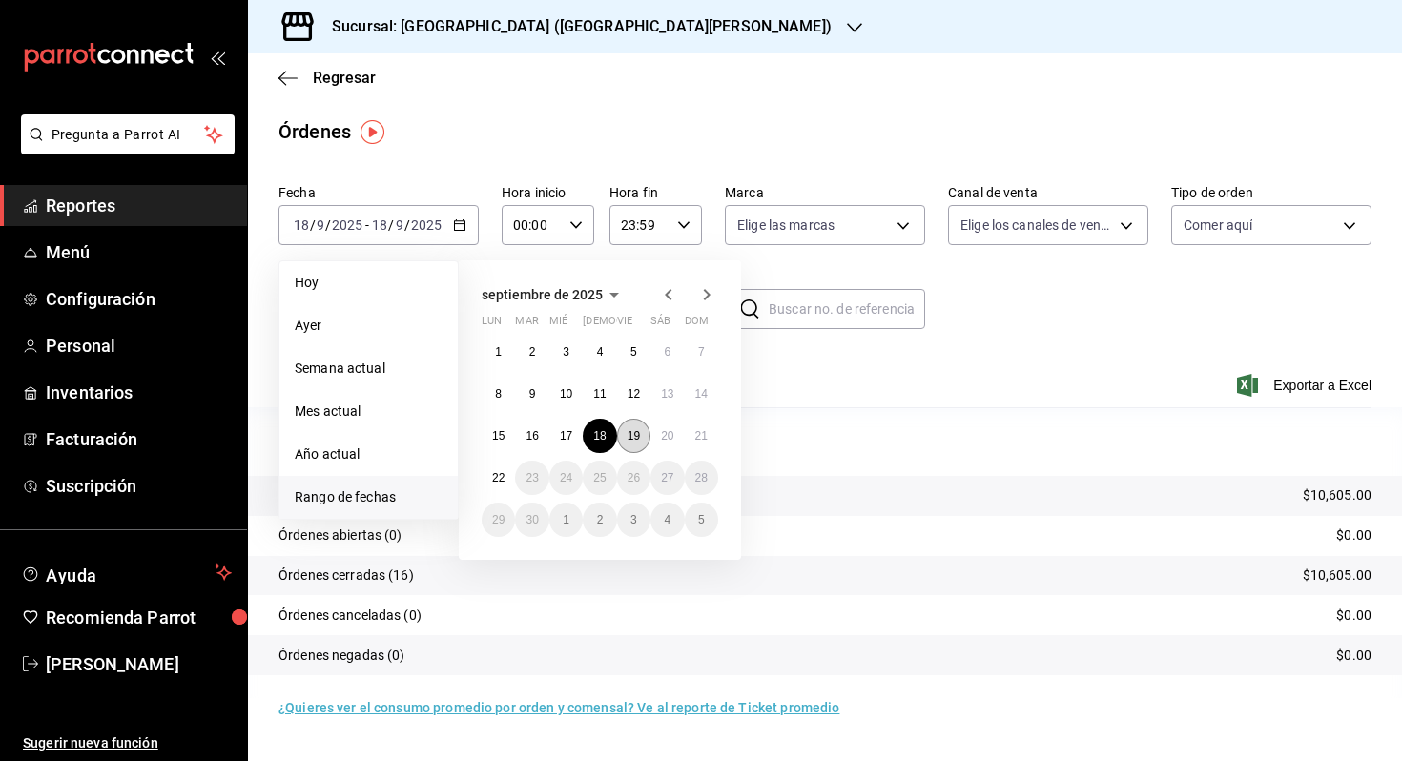
click at [633, 430] on abbr "19" at bounding box center [634, 435] width 12 height 13
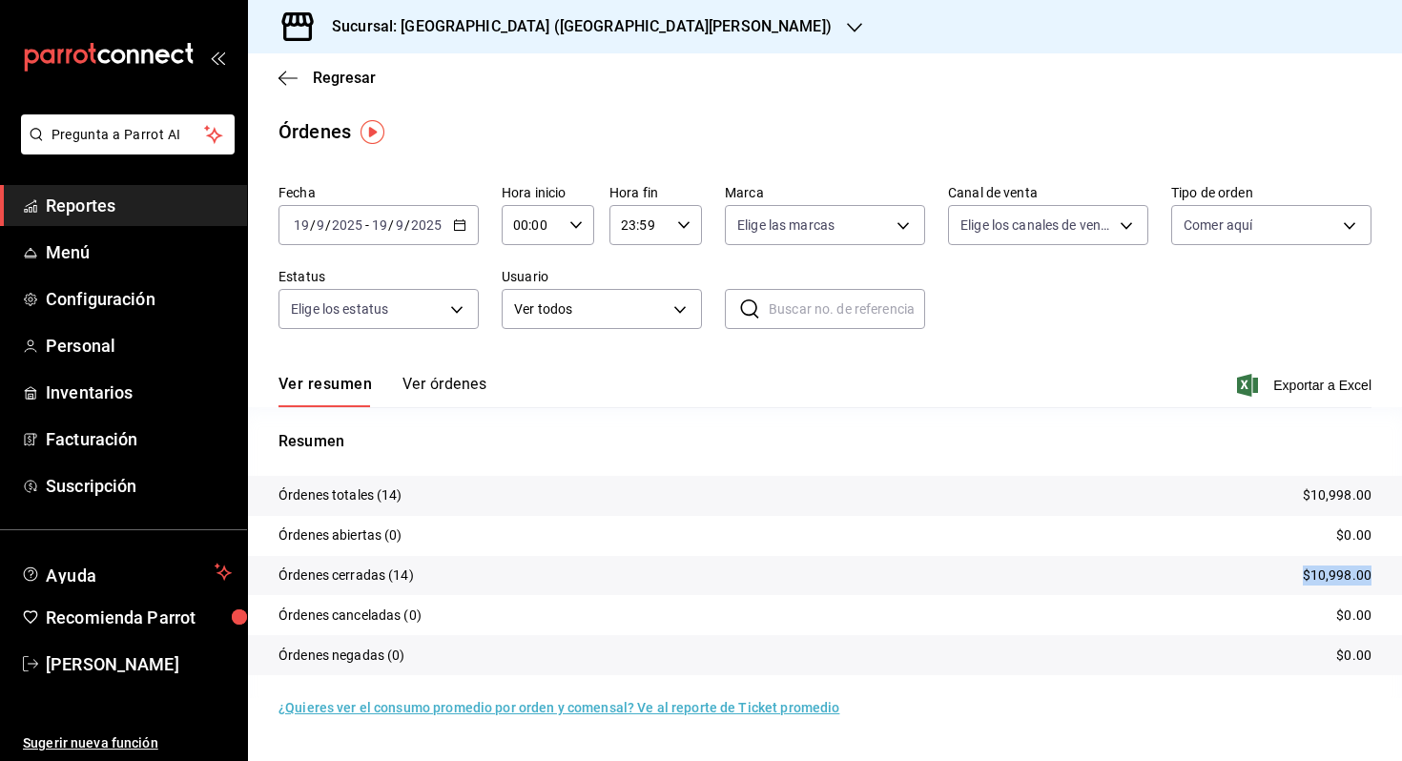
drag, startPoint x: 1375, startPoint y: 581, endPoint x: 1293, endPoint y: 575, distance: 82.2
click at [1293, 575] on tr "Órdenes cerradas (14) $10,998.00" at bounding box center [825, 576] width 1154 height 40
click at [334, 231] on input "2025" at bounding box center [347, 225] width 32 height 15
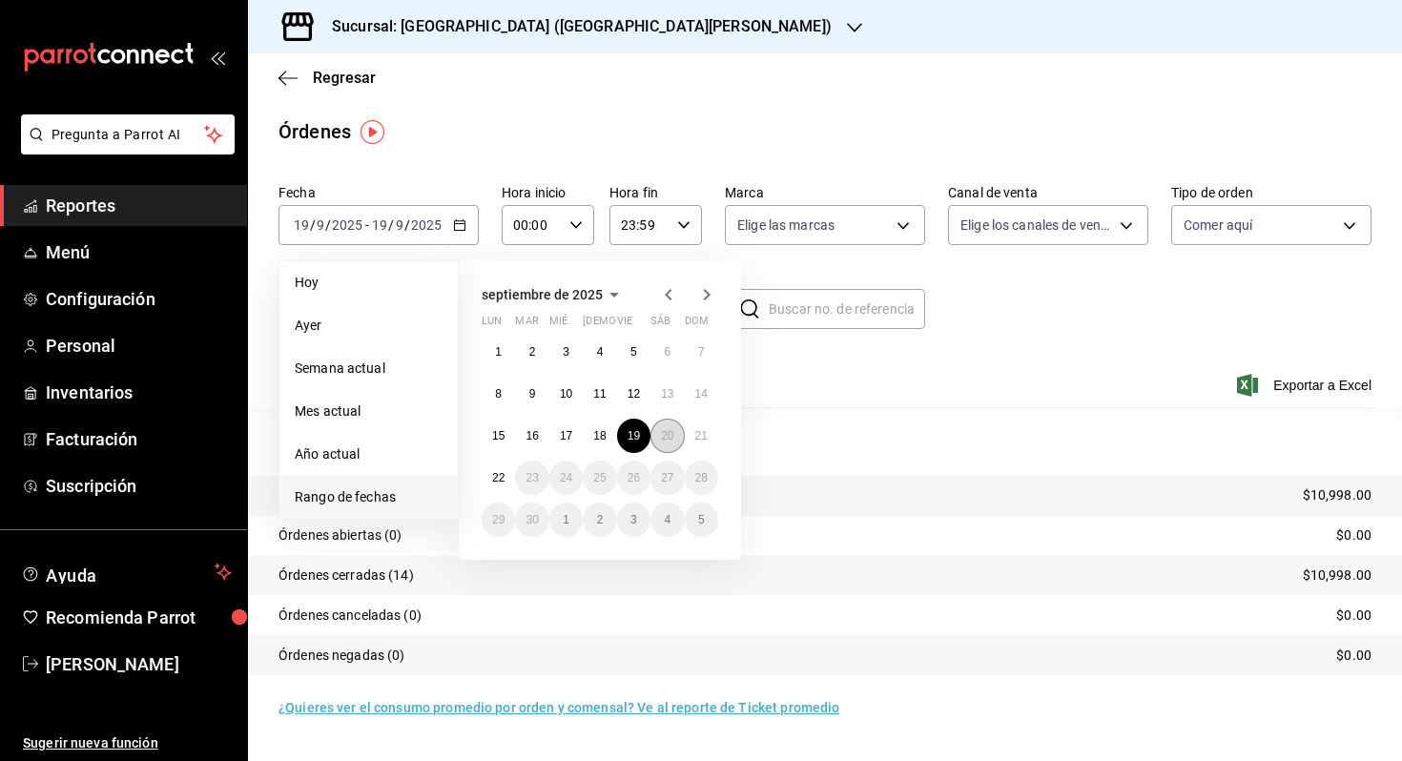
click at [657, 439] on button "20" at bounding box center [667, 436] width 33 height 34
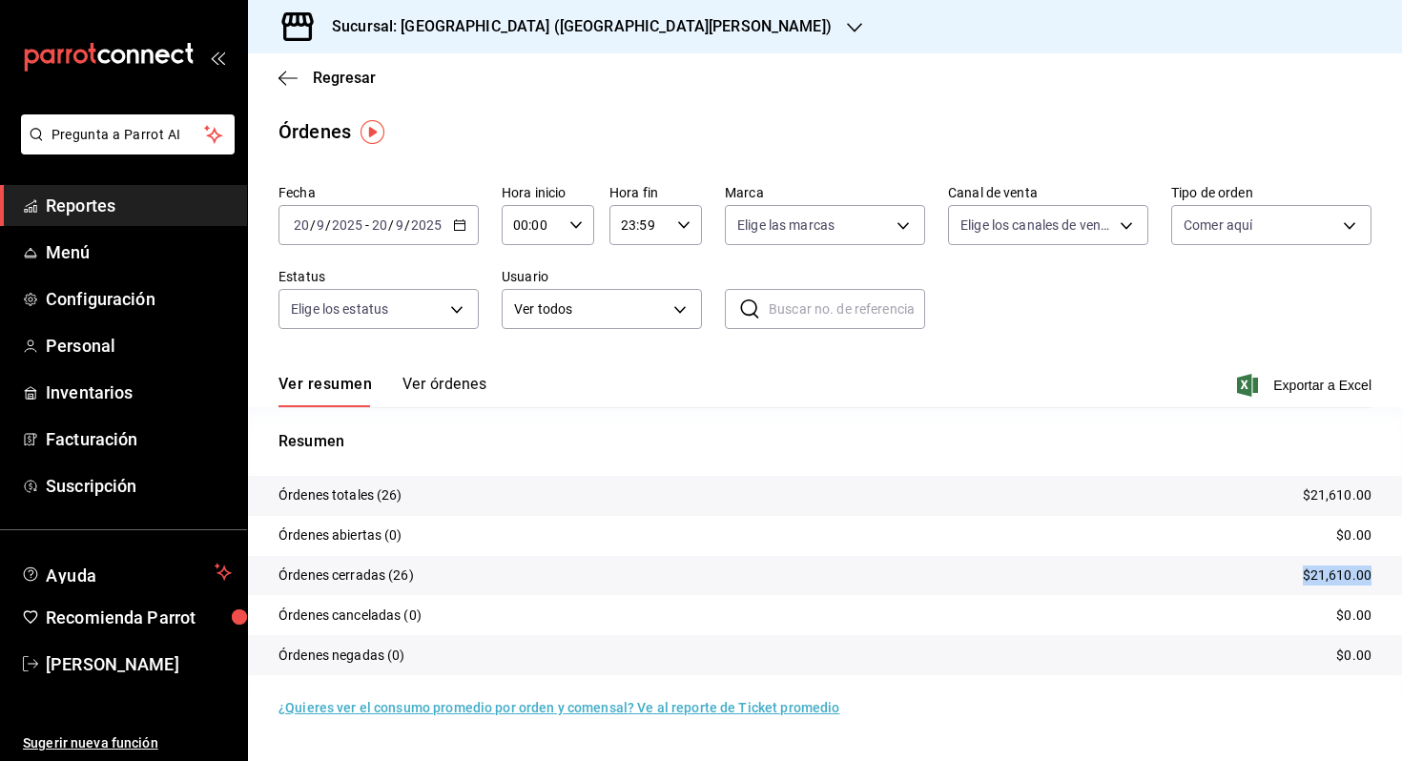
drag, startPoint x: 1297, startPoint y: 580, endPoint x: 1389, endPoint y: 580, distance: 92.5
click at [1389, 580] on tr "Órdenes cerradas (26) $21,610.00" at bounding box center [825, 576] width 1154 height 40
click at [333, 235] on div "[DATE] [DATE] - [DATE] [DATE]" at bounding box center [379, 225] width 200 height 40
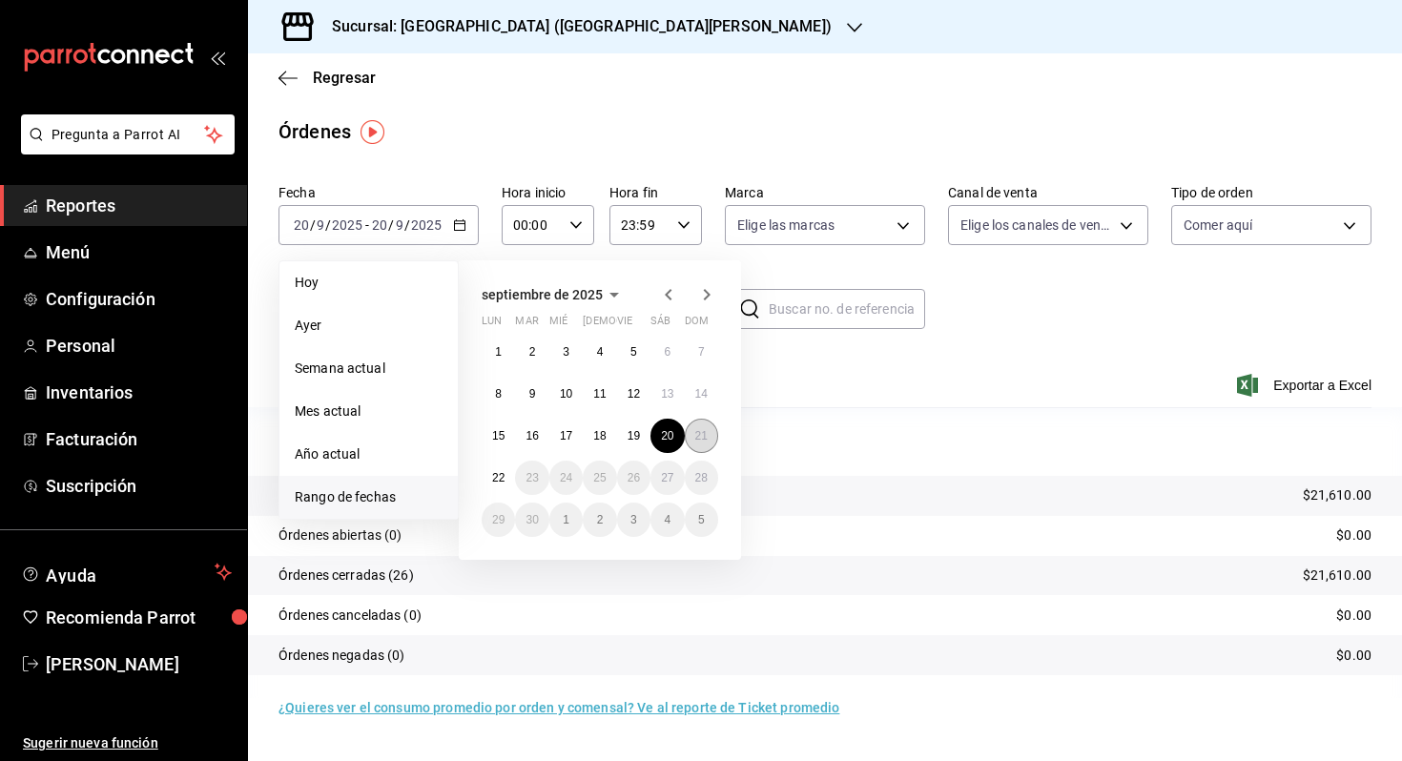
click at [696, 426] on button "21" at bounding box center [701, 436] width 33 height 34
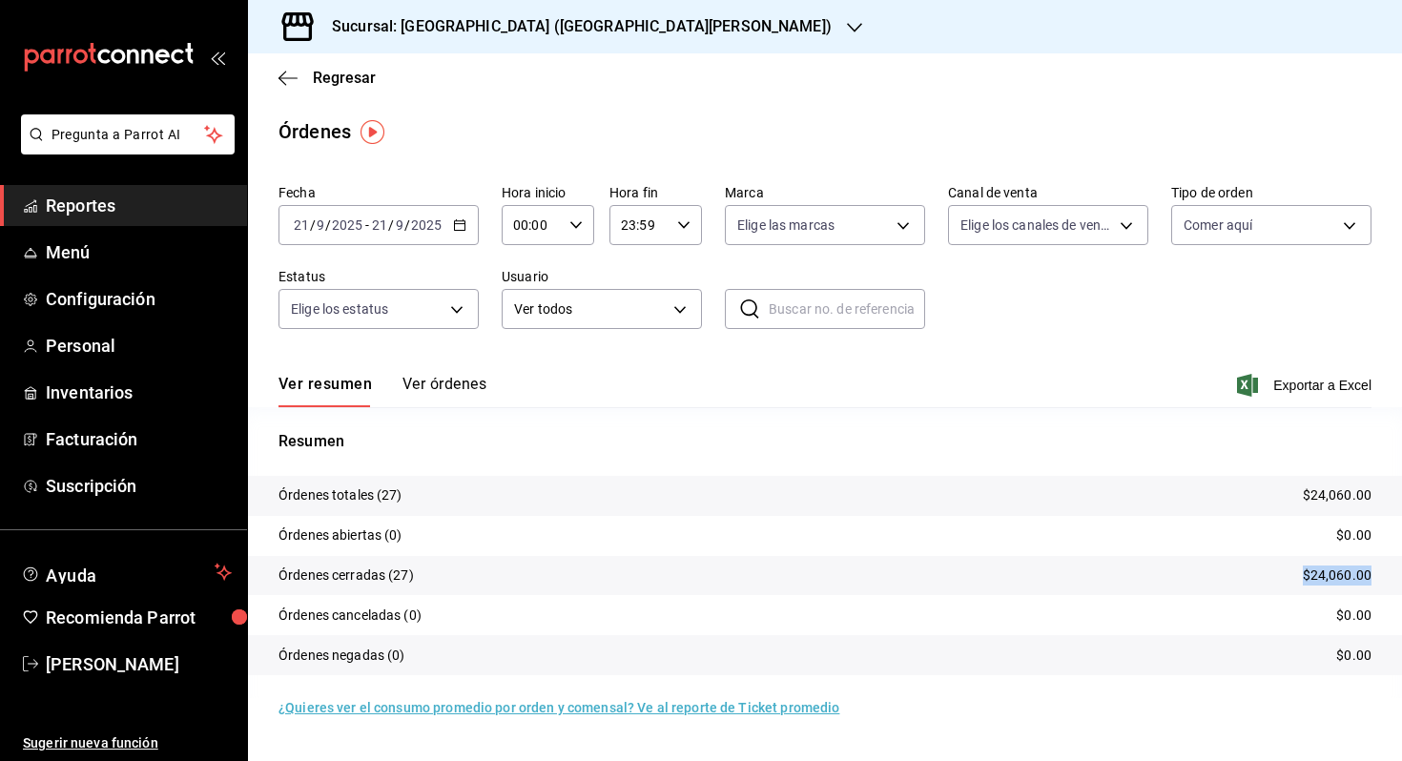
drag, startPoint x: 1286, startPoint y: 575, endPoint x: 1401, endPoint y: 583, distance: 115.7
click at [1401, 583] on tr "Órdenes cerradas (27) $24,060.00" at bounding box center [825, 576] width 1154 height 40
click at [444, 237] on div "[DATE] [DATE] - [DATE] [DATE]" at bounding box center [379, 225] width 200 height 40
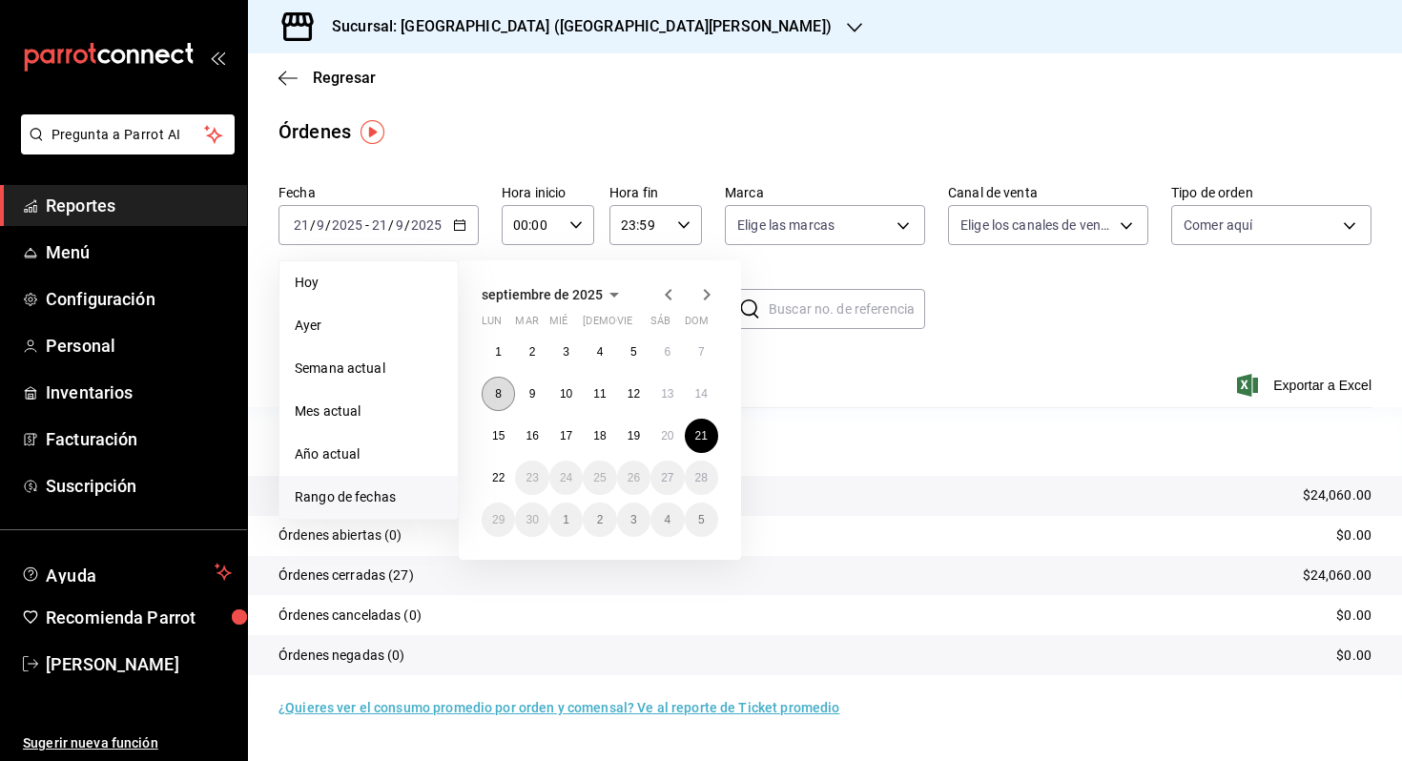
click at [508, 385] on button "8" at bounding box center [498, 394] width 33 height 34
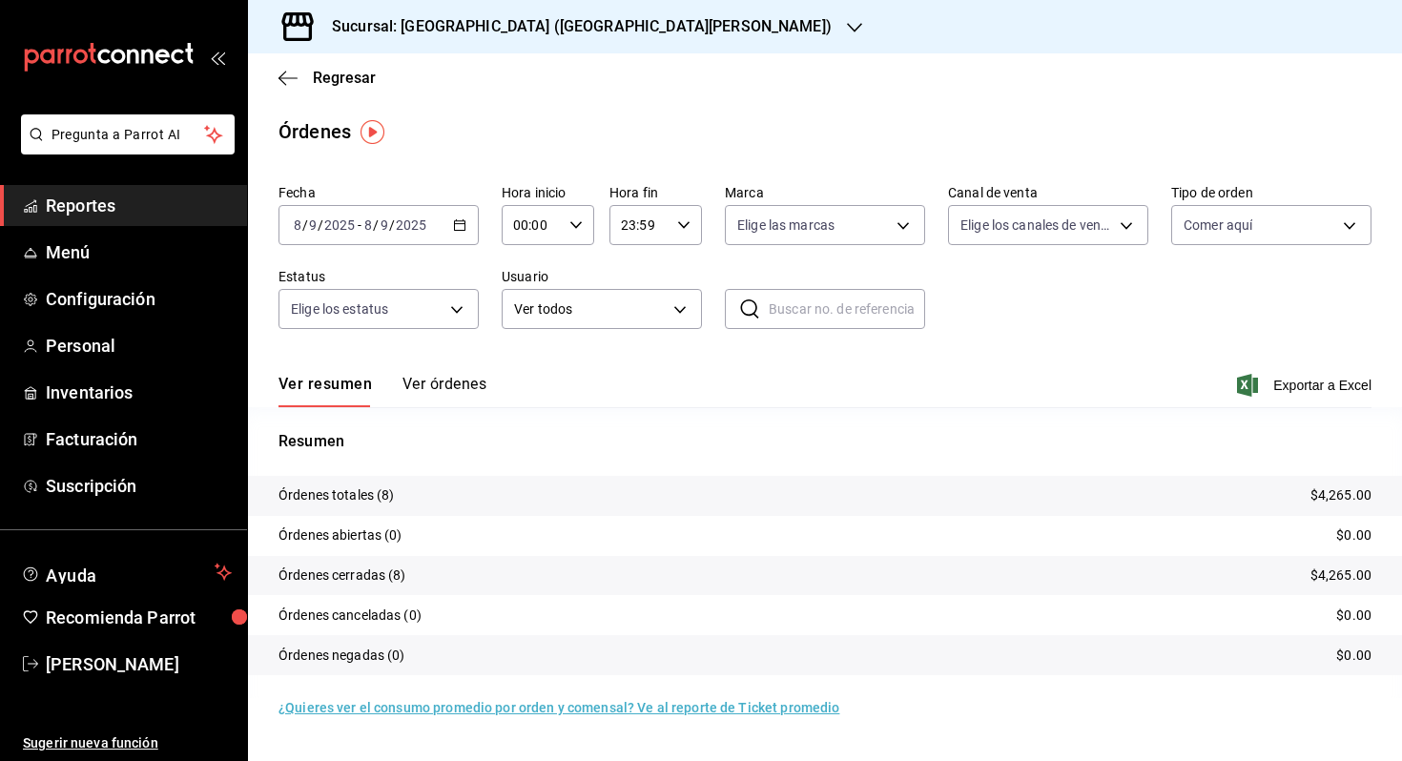
click at [374, 210] on div "[DATE] [DATE] - [DATE] [DATE]" at bounding box center [379, 225] width 200 height 40
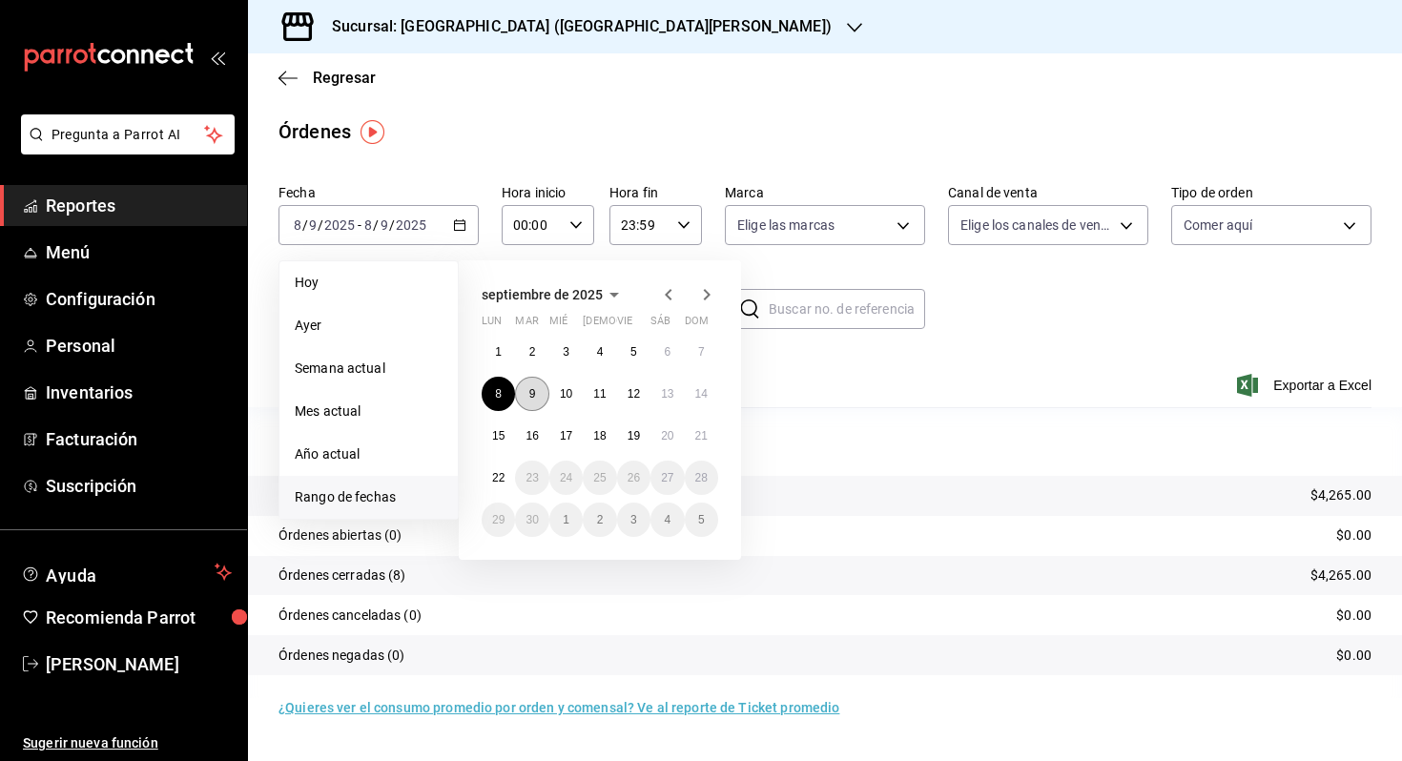
click at [530, 391] on abbr "9" at bounding box center [532, 393] width 7 height 13
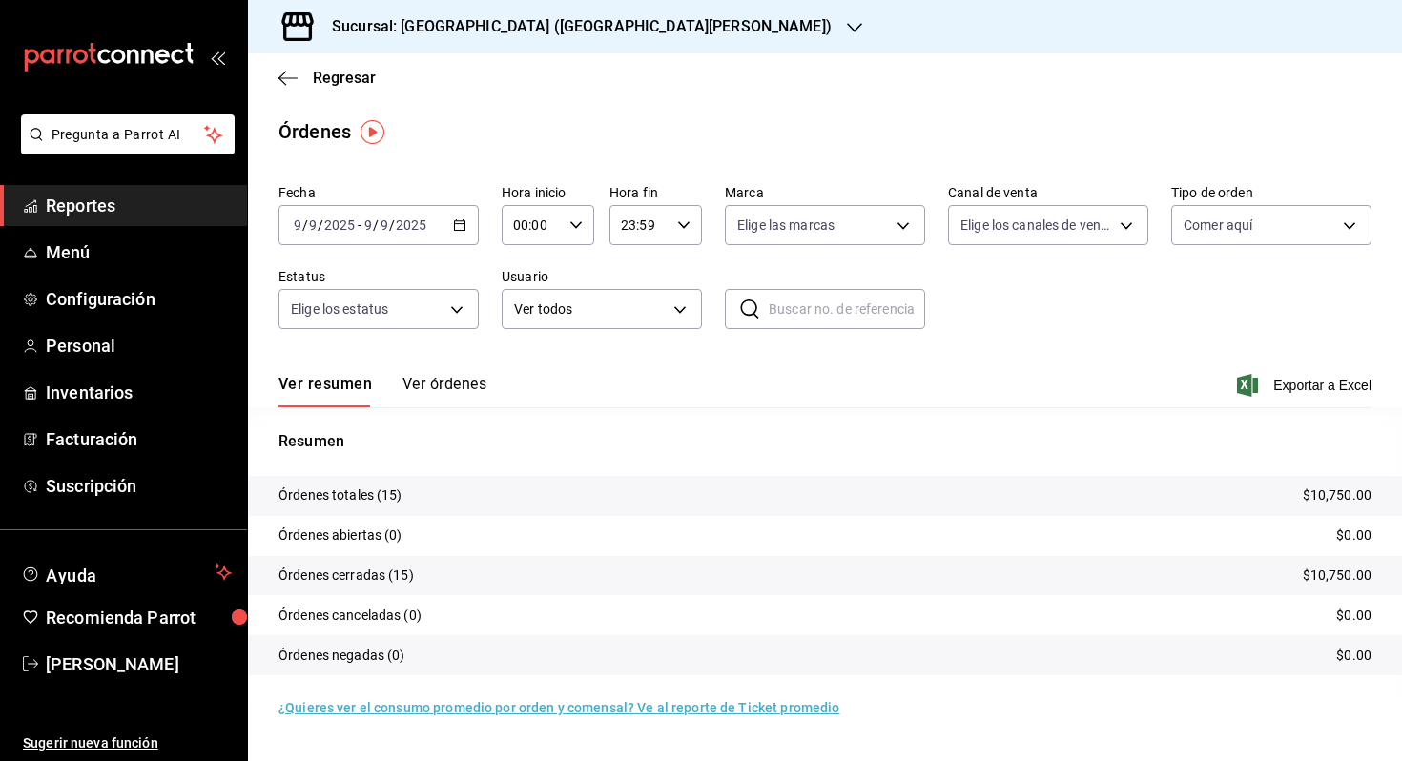
click at [357, 209] on div "[DATE] [DATE] - [DATE] [DATE]" at bounding box center [379, 225] width 200 height 40
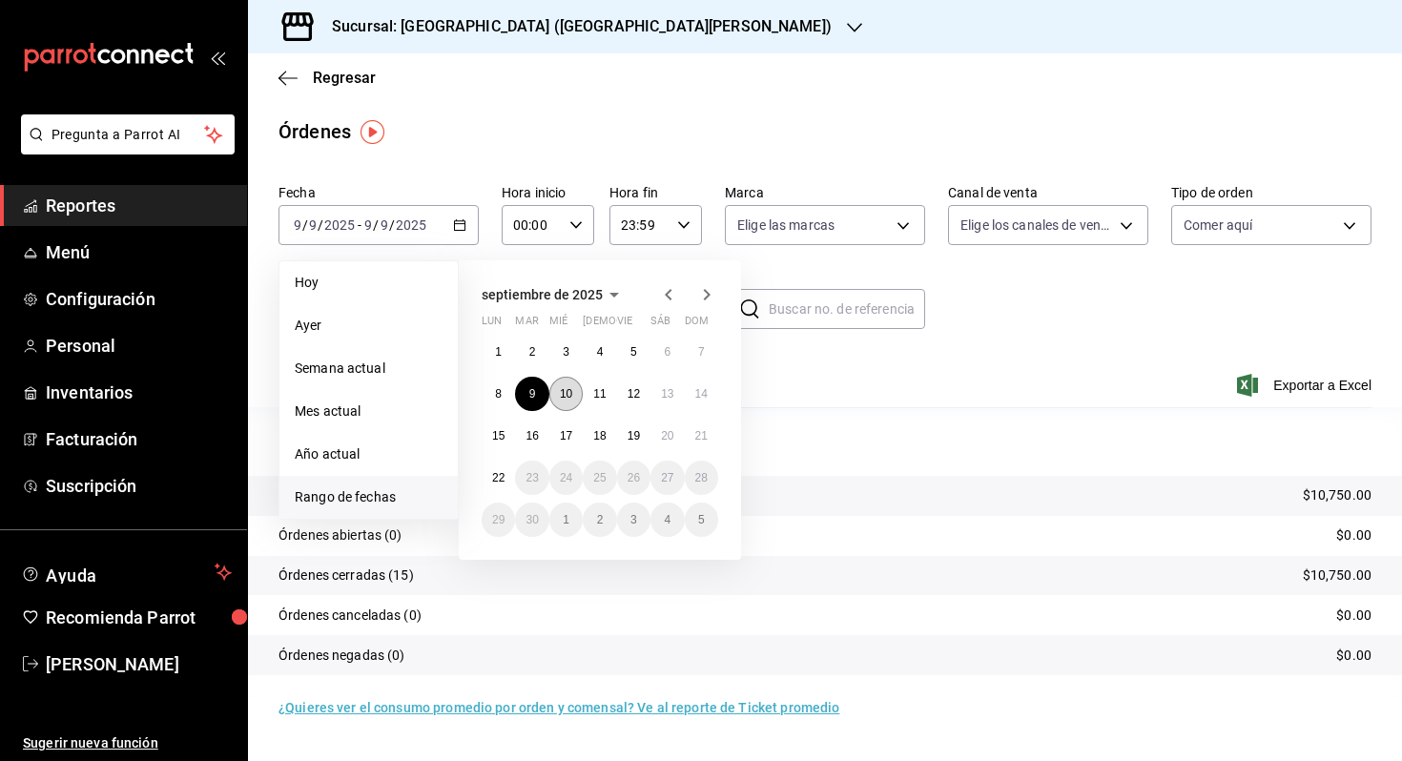
click at [568, 388] on abbr "10" at bounding box center [566, 393] width 12 height 13
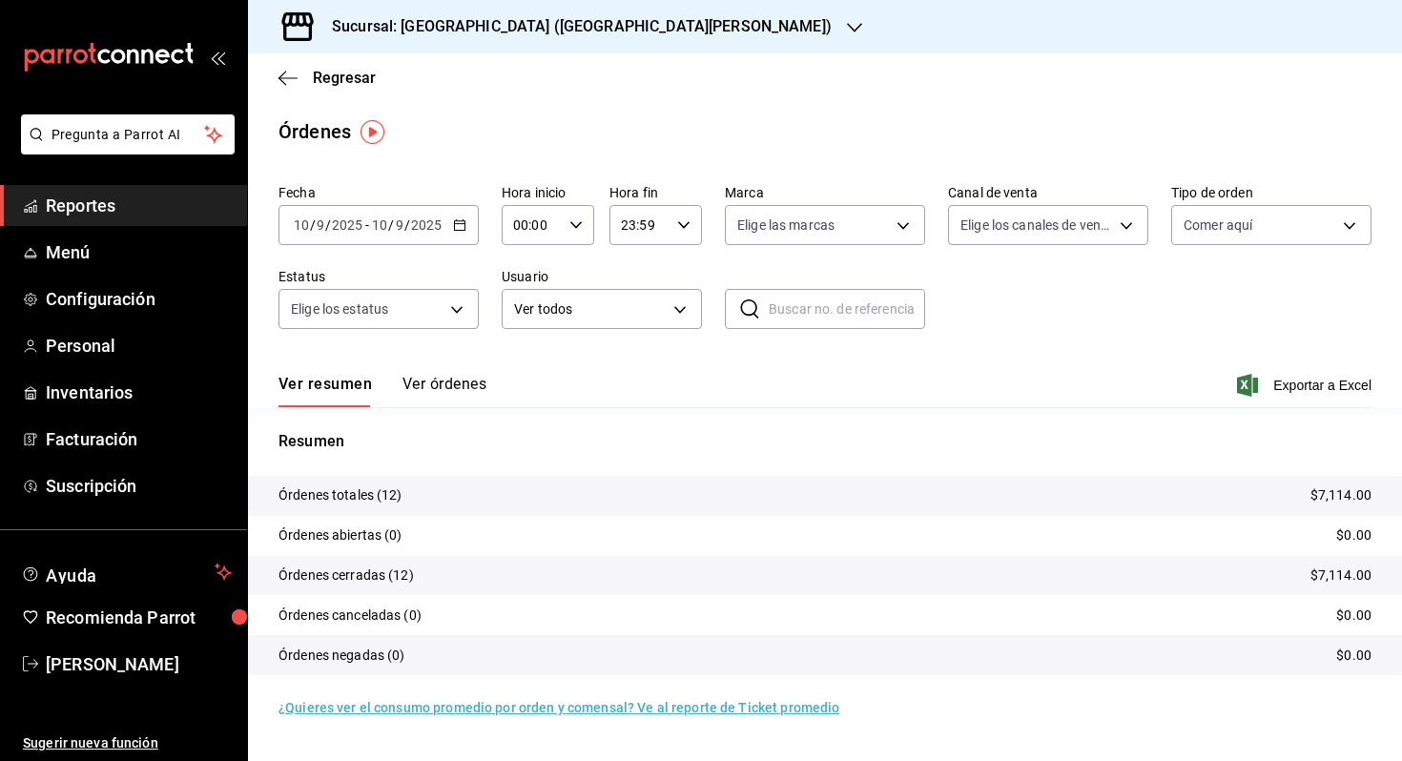
click at [412, 211] on div "[DATE] [DATE] - [DATE] [DATE]" at bounding box center [379, 225] width 200 height 40
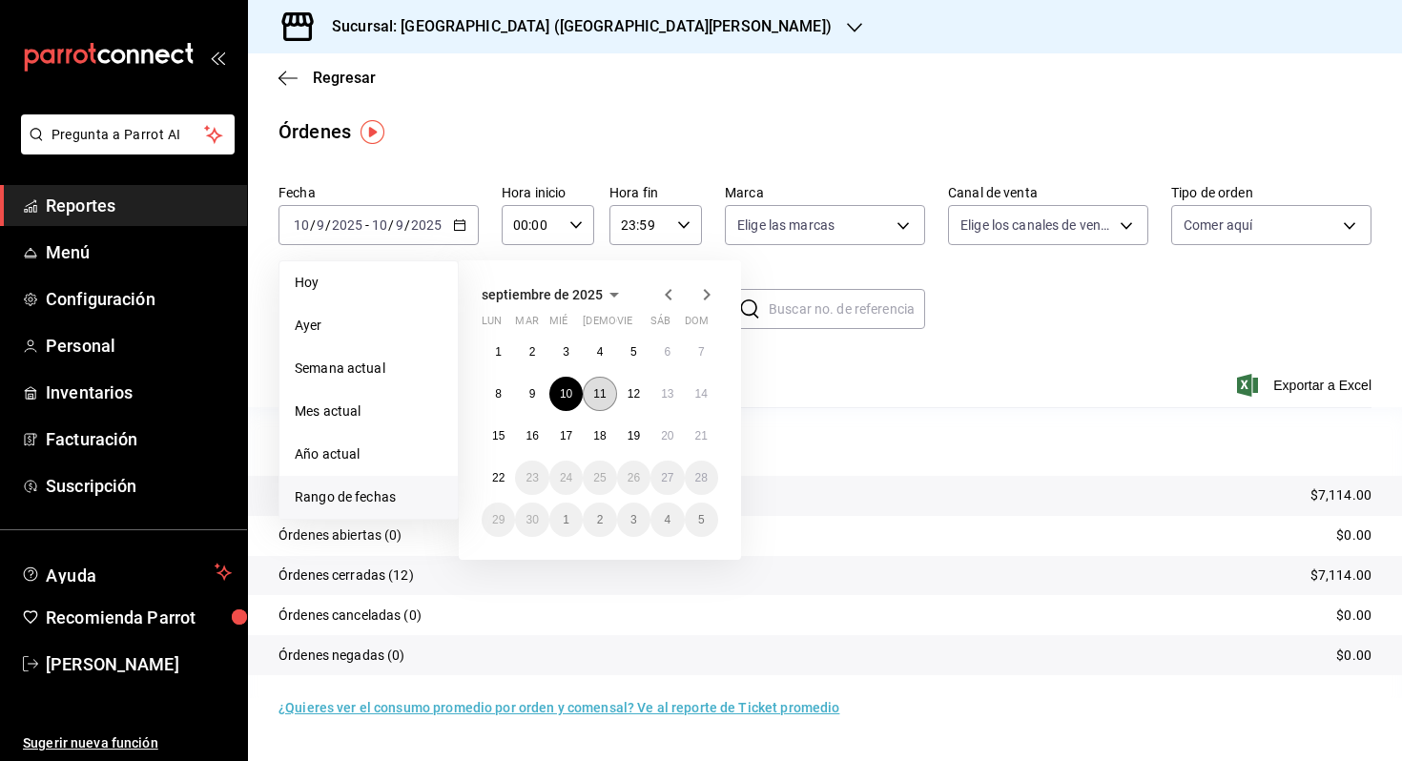
click at [593, 392] on button "11" at bounding box center [599, 394] width 33 height 34
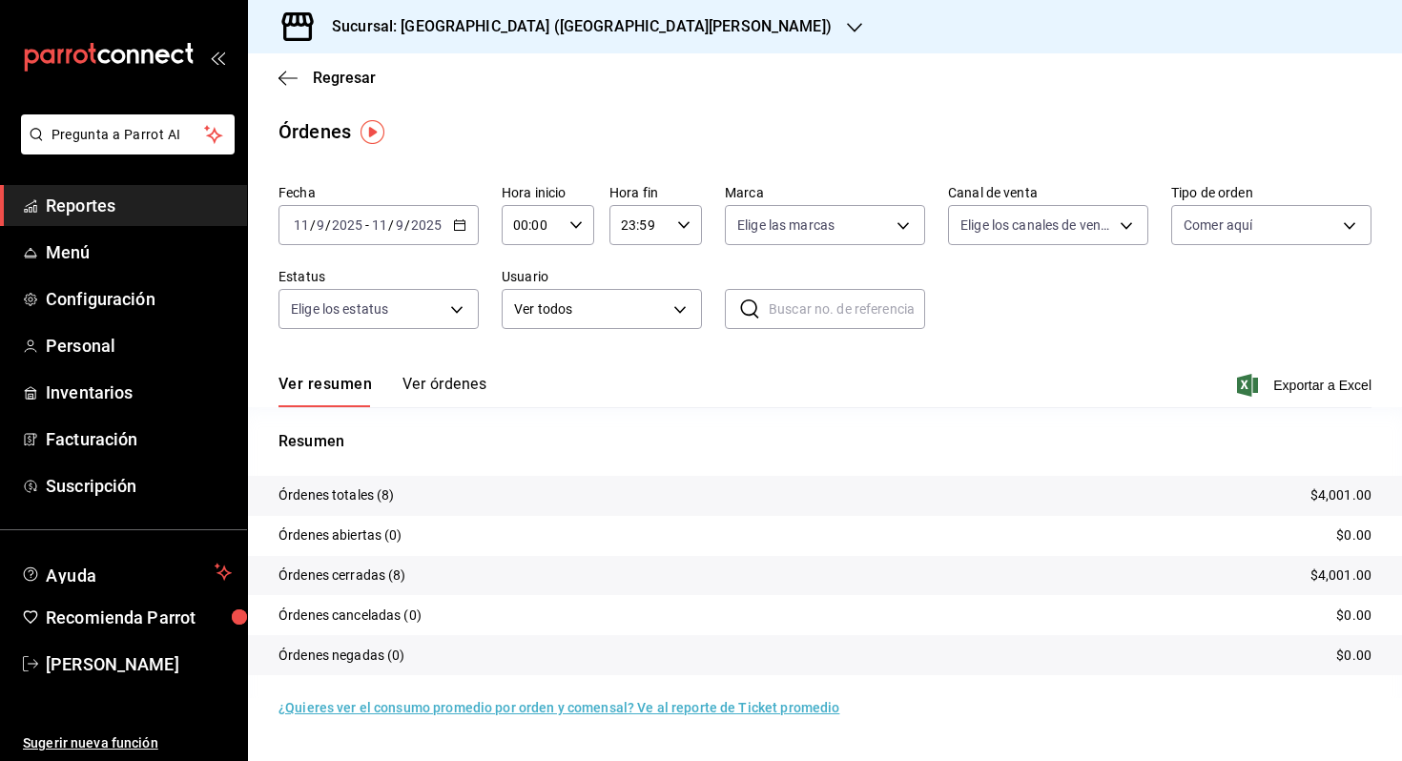
click at [372, 222] on input "11" at bounding box center [379, 225] width 17 height 15
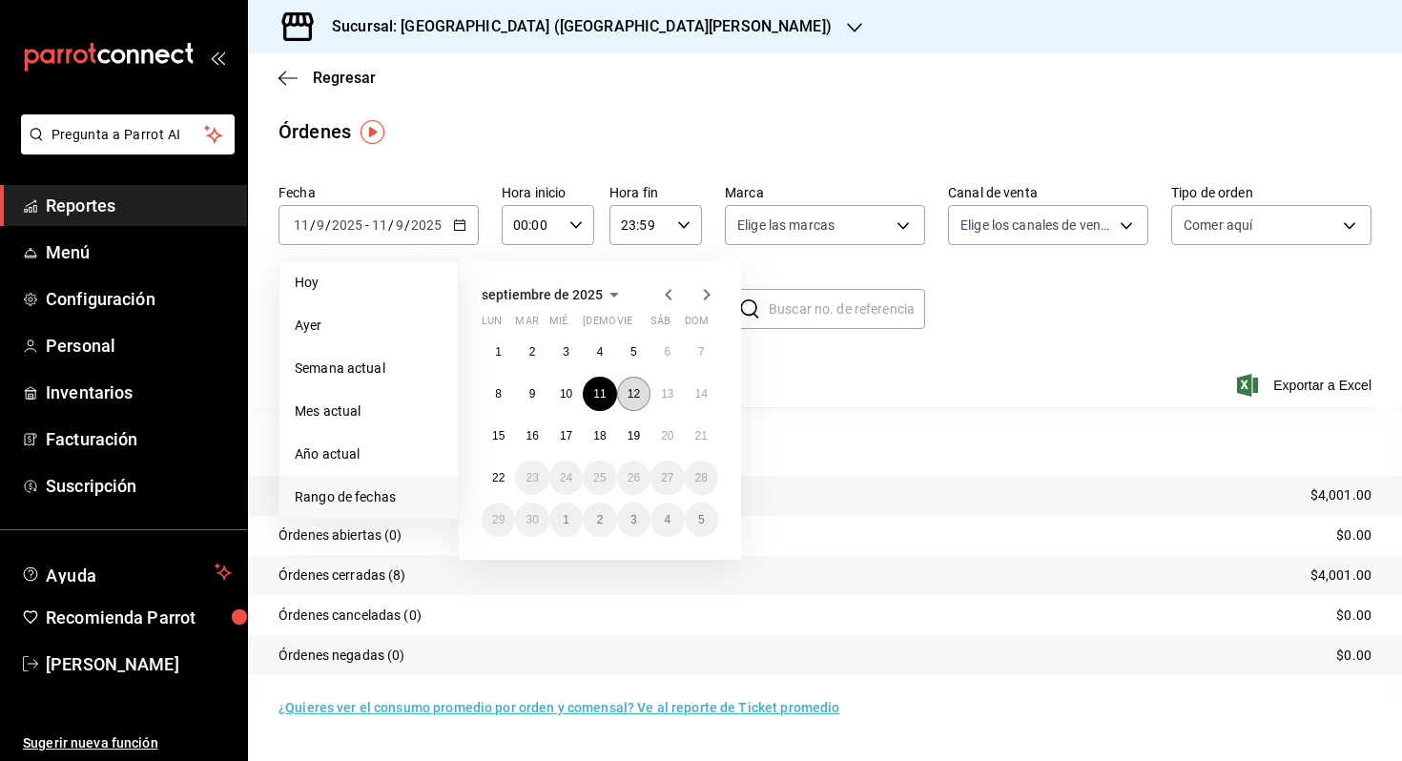
click at [623, 398] on button "12" at bounding box center [633, 394] width 33 height 34
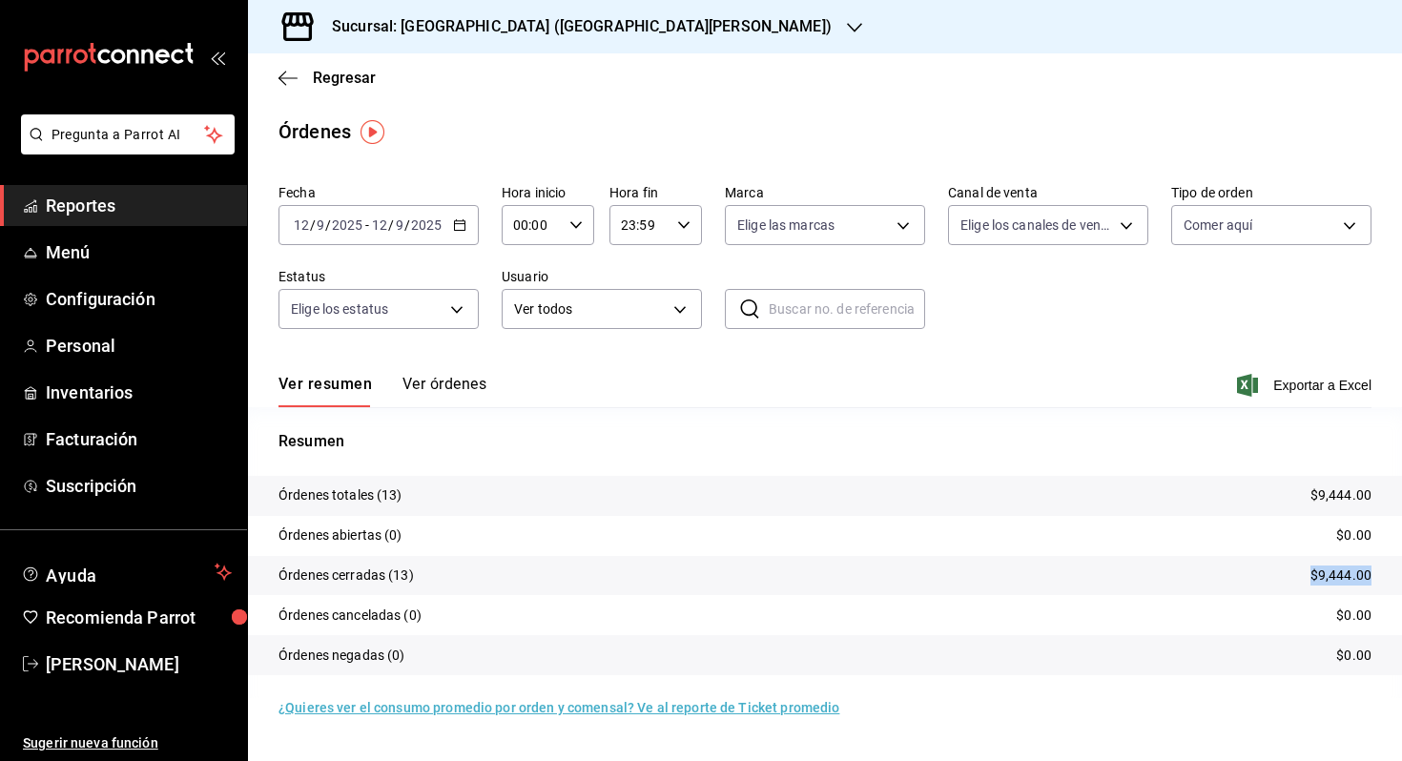
drag, startPoint x: 1280, startPoint y: 568, endPoint x: 1384, endPoint y: 568, distance: 104.0
click at [1384, 568] on tr "Órdenes cerradas (13) $9,444.00" at bounding box center [825, 576] width 1154 height 40
click at [322, 210] on div "[DATE] [DATE] - [DATE] [DATE]" at bounding box center [379, 225] width 200 height 40
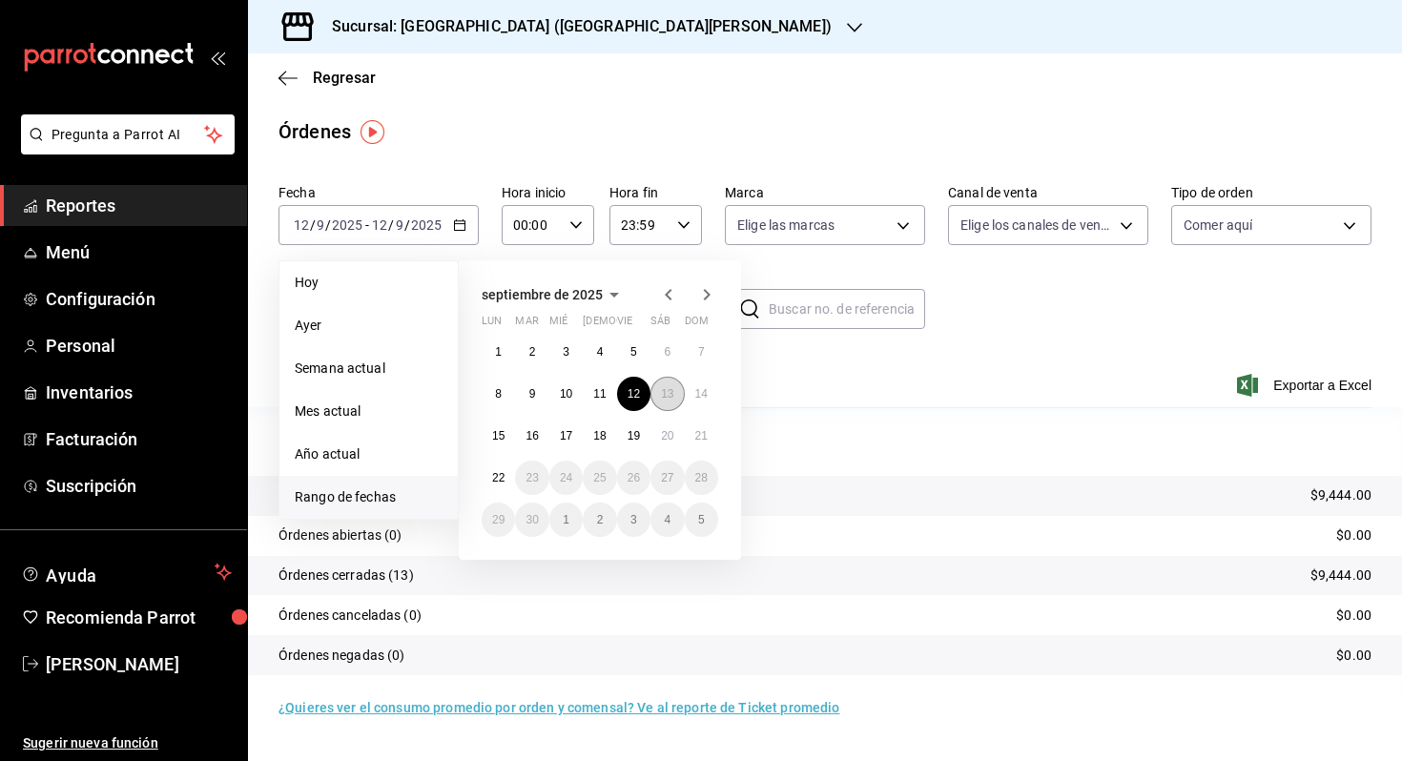
click at [676, 398] on button "13" at bounding box center [667, 394] width 33 height 34
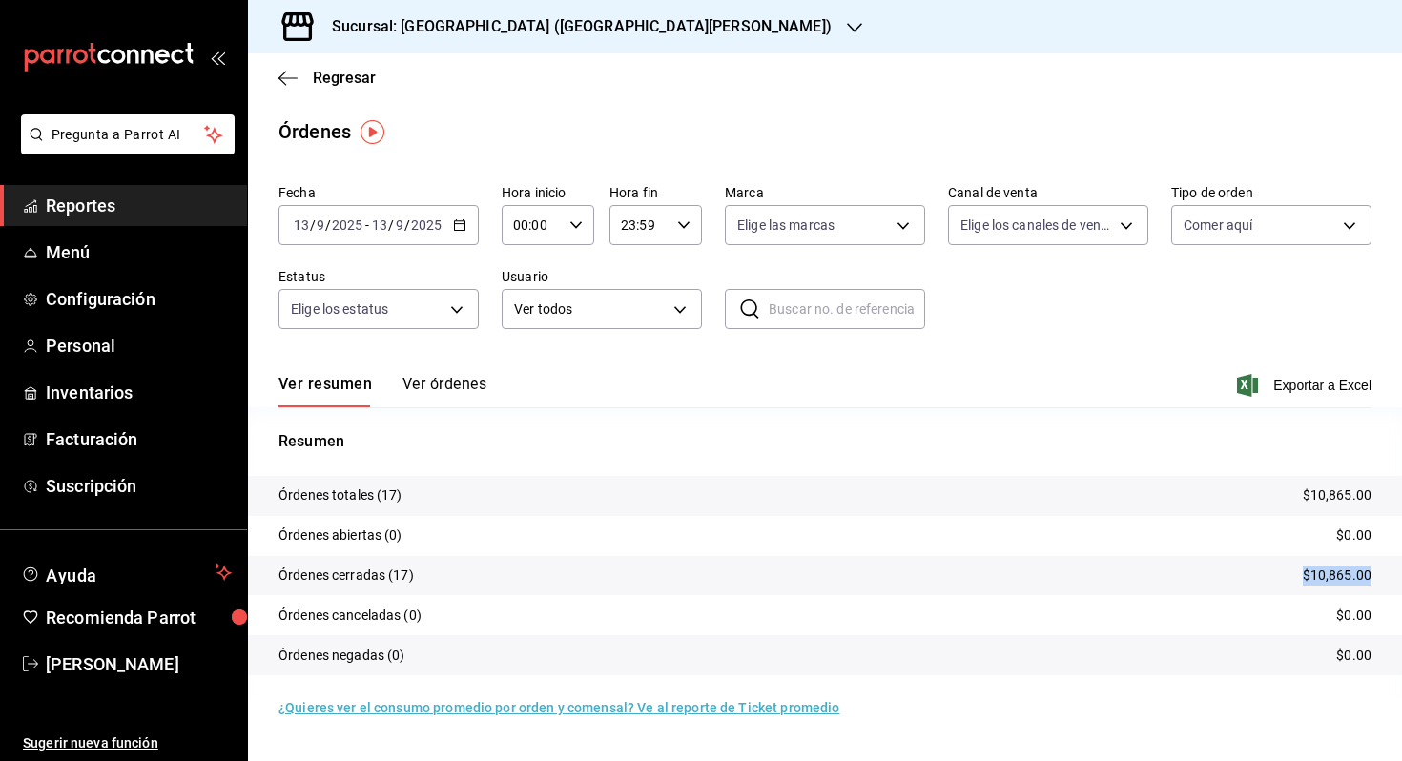
drag, startPoint x: 1261, startPoint y: 575, endPoint x: 1401, endPoint y: 580, distance: 140.3
click at [1401, 580] on tr "Órdenes cerradas (17) $10,865.00" at bounding box center [825, 576] width 1154 height 40
click at [382, 198] on label "Fecha" at bounding box center [379, 192] width 200 height 13
click at [361, 218] on input "2025" at bounding box center [347, 225] width 32 height 15
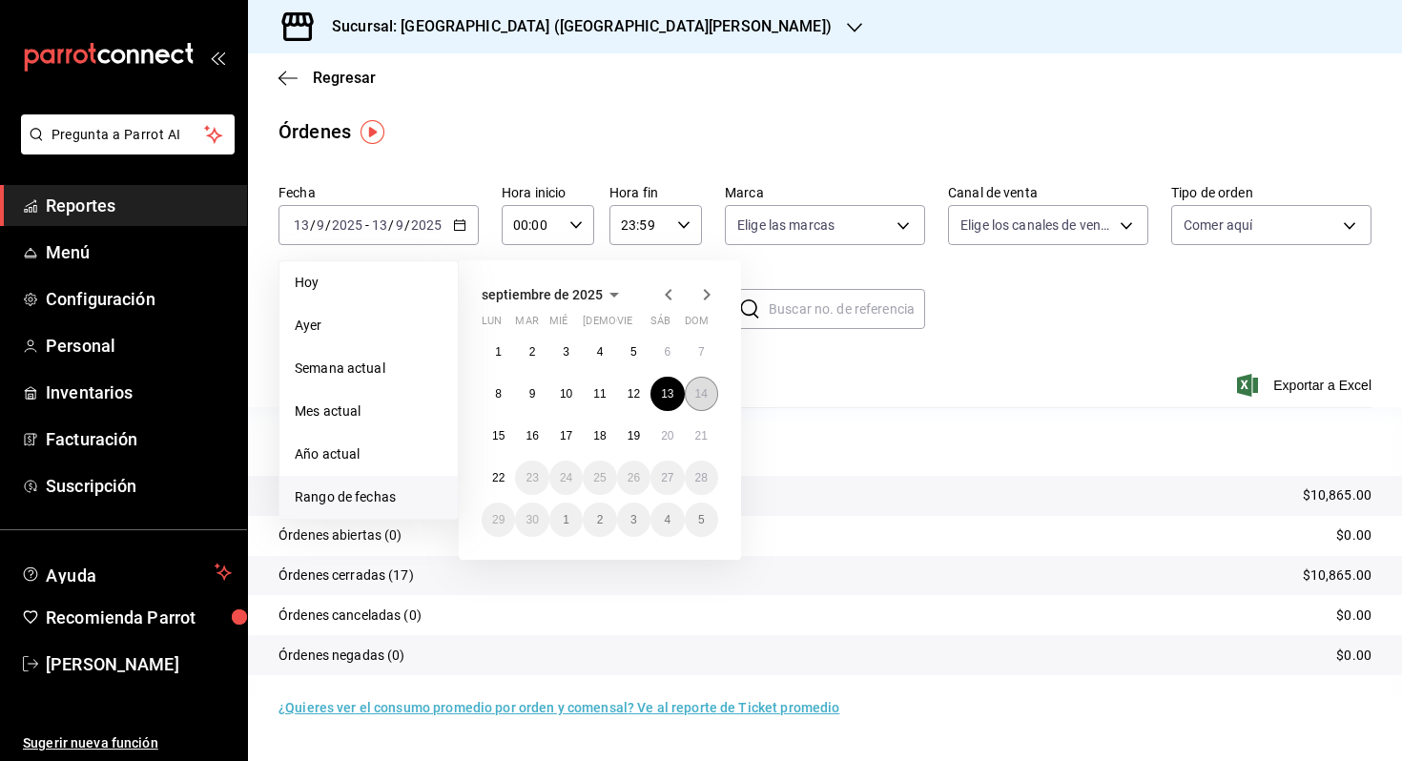
click at [692, 389] on button "14" at bounding box center [701, 394] width 33 height 34
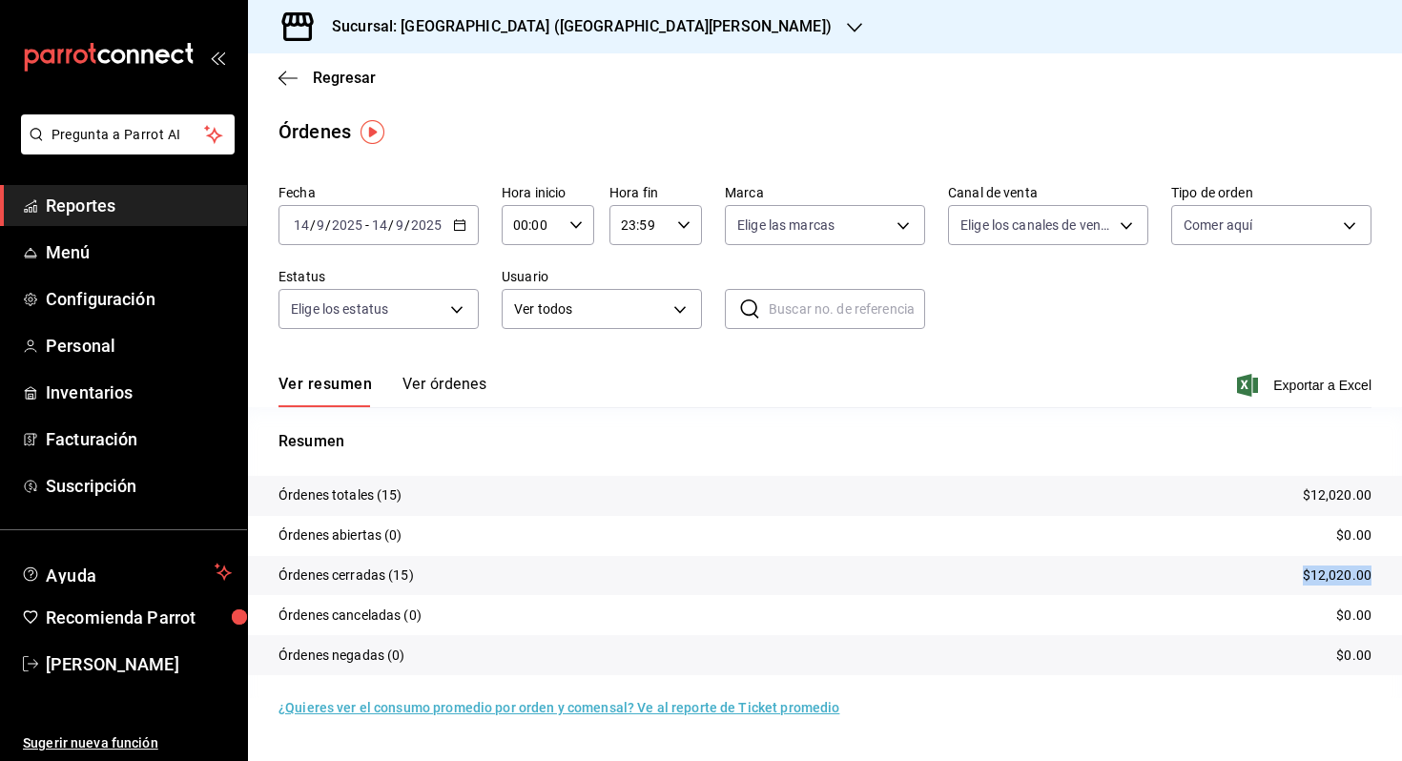
drag, startPoint x: 1270, startPoint y: 577, endPoint x: 1401, endPoint y: 580, distance: 131.7
click at [1401, 580] on tr "Órdenes cerradas (15) $12,020.00" at bounding box center [825, 576] width 1154 height 40
click at [352, 212] on div "[DATE] [DATE] - [DATE] [DATE]" at bounding box center [379, 225] width 200 height 40
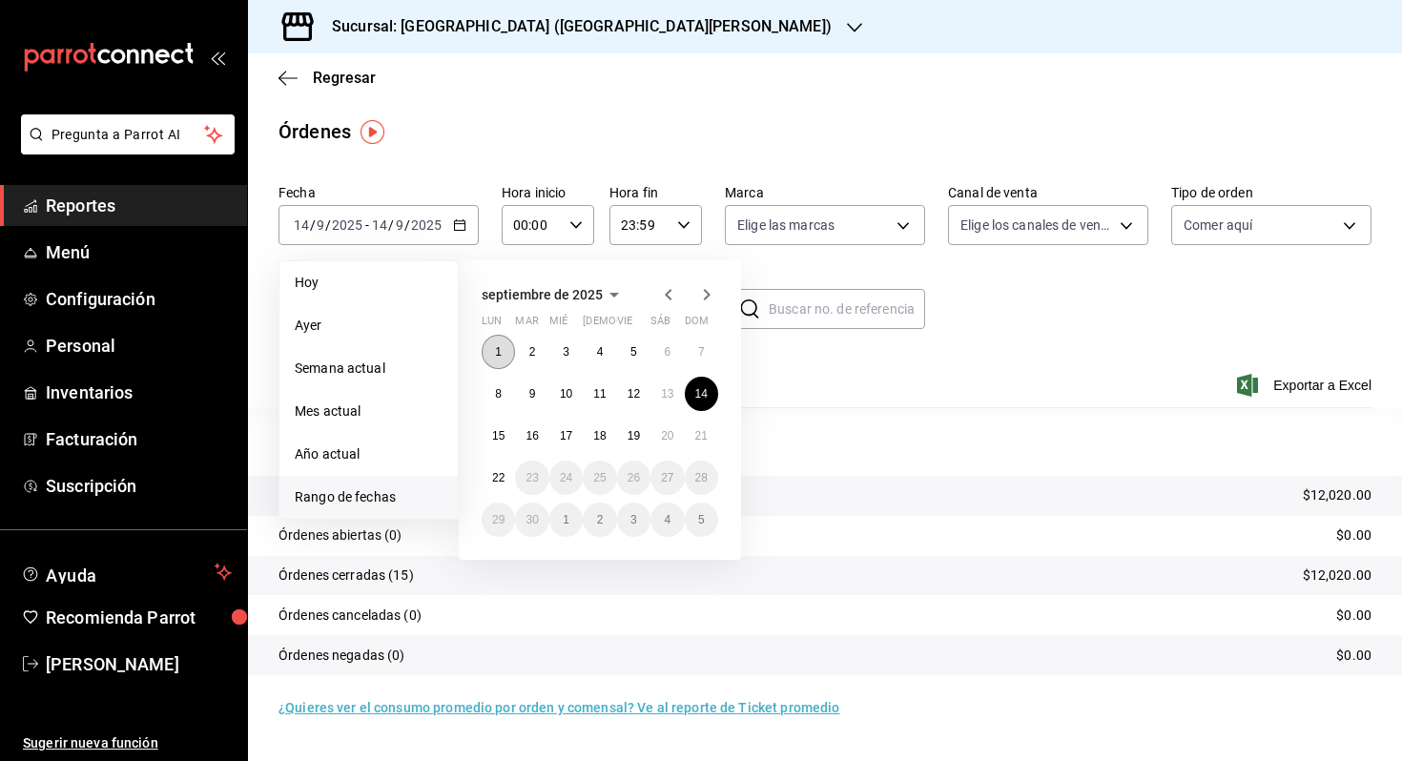
click at [509, 344] on button "1" at bounding box center [498, 352] width 33 height 34
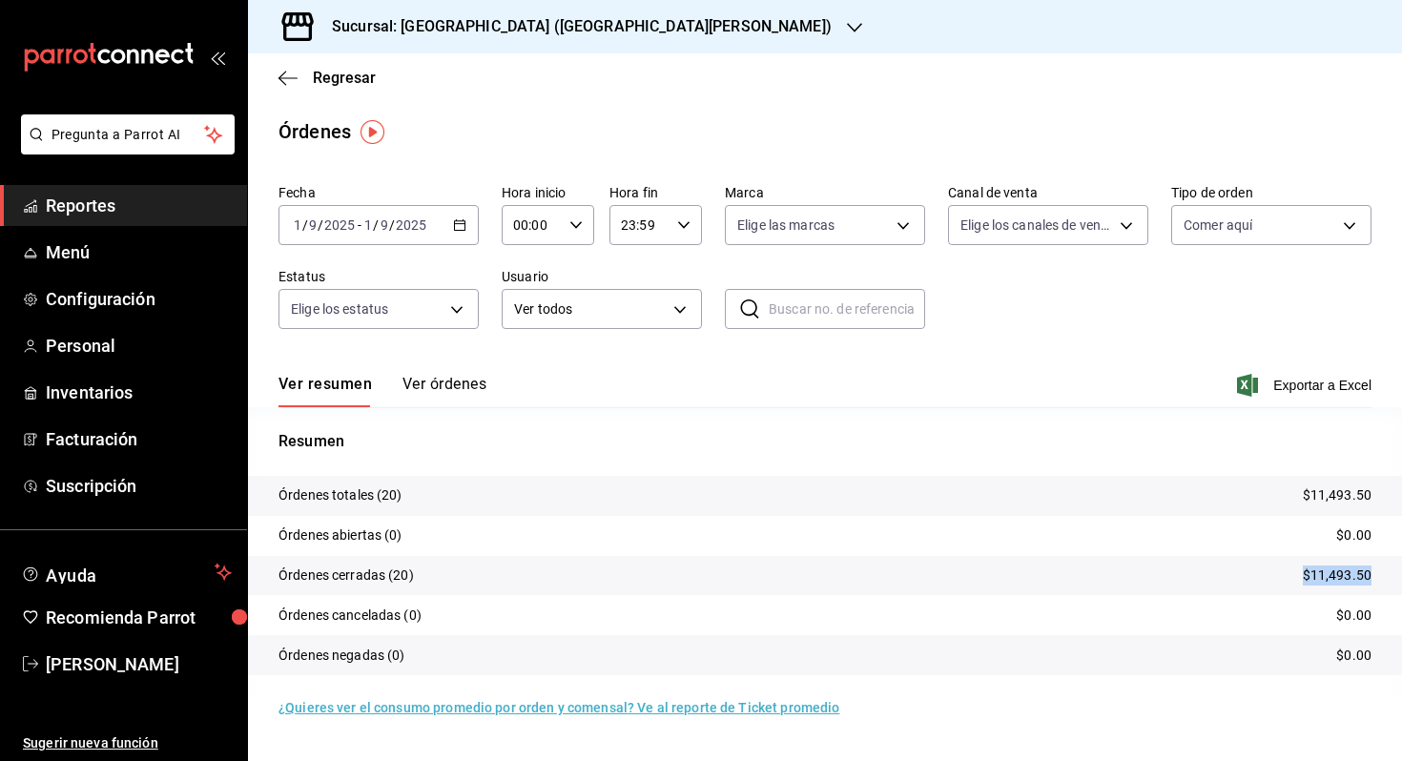
drag, startPoint x: 1274, startPoint y: 563, endPoint x: 1388, endPoint y: 571, distance: 114.7
click at [1388, 571] on tr "Órdenes cerradas (20) $11,493.50" at bounding box center [825, 576] width 1154 height 40
click at [348, 218] on input "2025" at bounding box center [339, 225] width 32 height 15
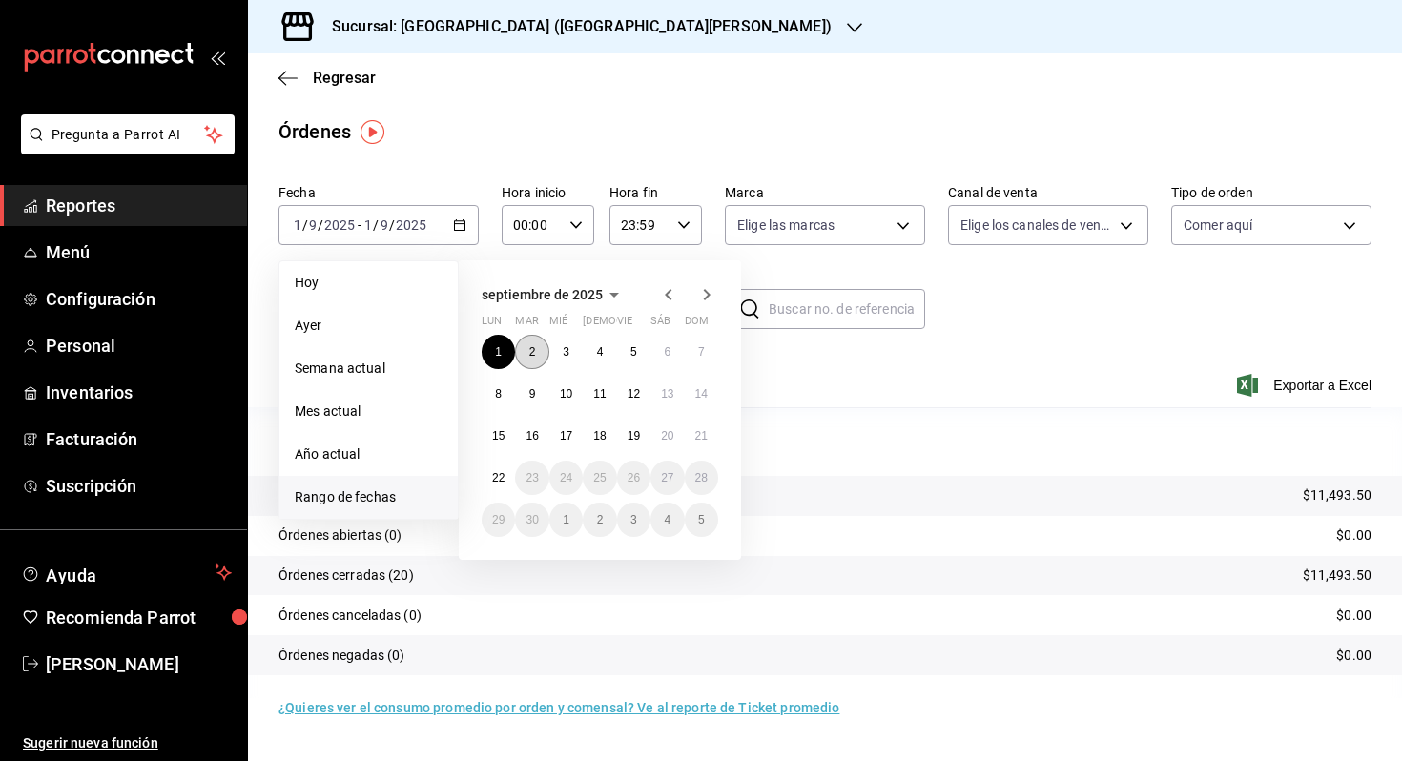
click at [534, 350] on abbr "2" at bounding box center [532, 351] width 7 height 13
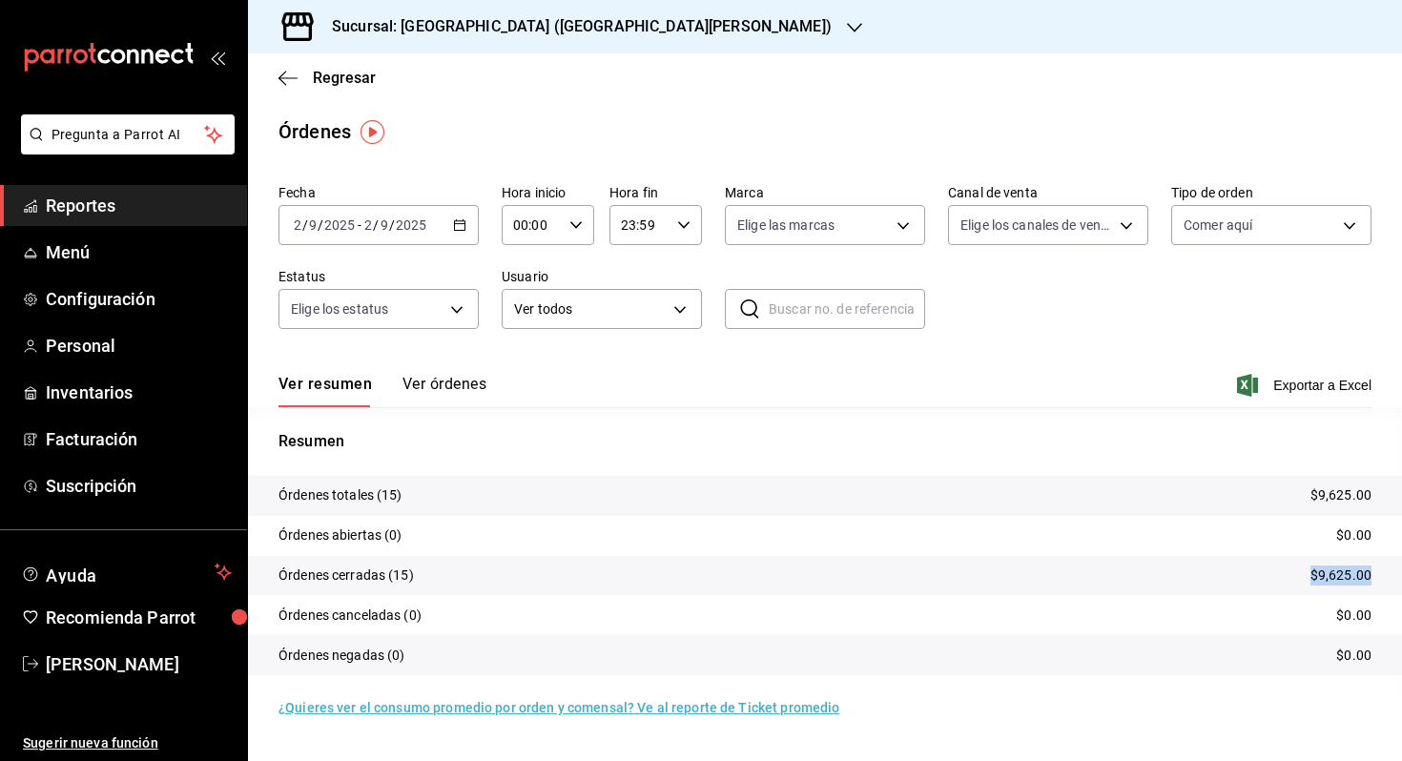
drag, startPoint x: 1301, startPoint y: 576, endPoint x: 1375, endPoint y: 577, distance: 73.5
click at [1375, 577] on tr "Órdenes cerradas (15) $9,625.00" at bounding box center [825, 576] width 1154 height 40
click at [326, 222] on input "2025" at bounding box center [339, 225] width 32 height 15
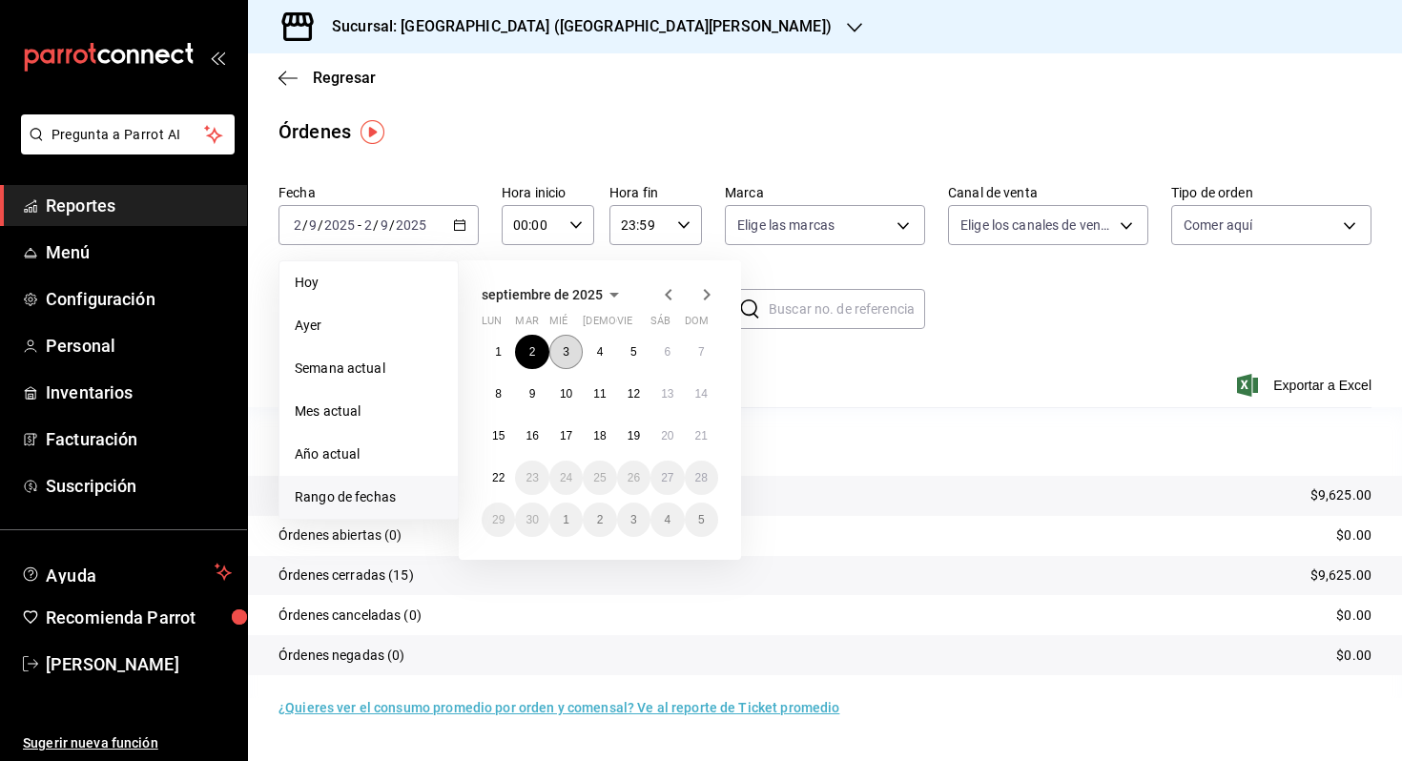
click at [576, 358] on button "3" at bounding box center [566, 352] width 33 height 34
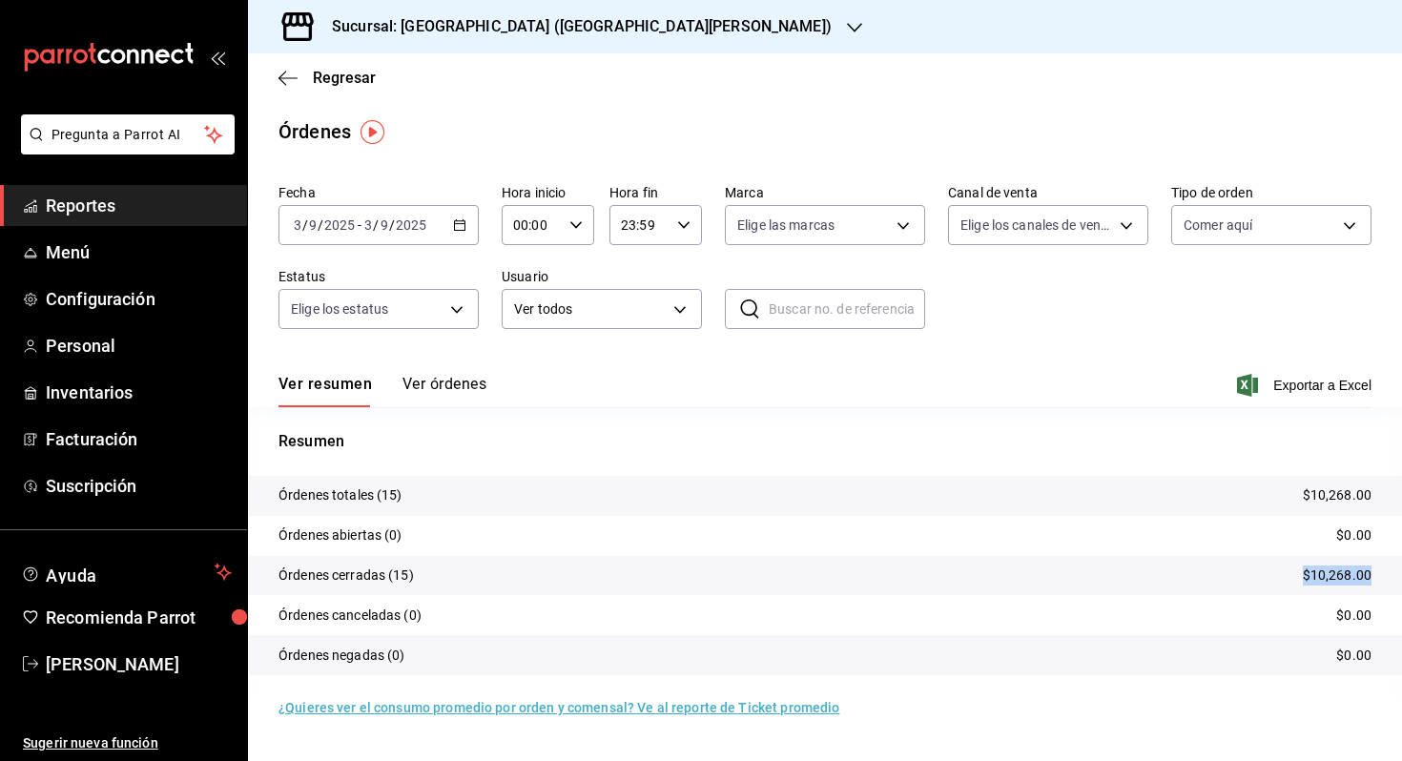
drag, startPoint x: 1295, startPoint y: 571, endPoint x: 1396, endPoint y: 572, distance: 101.1
click at [1396, 572] on tr "Órdenes cerradas (15) $10,268.00" at bounding box center [825, 576] width 1154 height 40
click at [403, 223] on input "2025" at bounding box center [411, 225] width 32 height 15
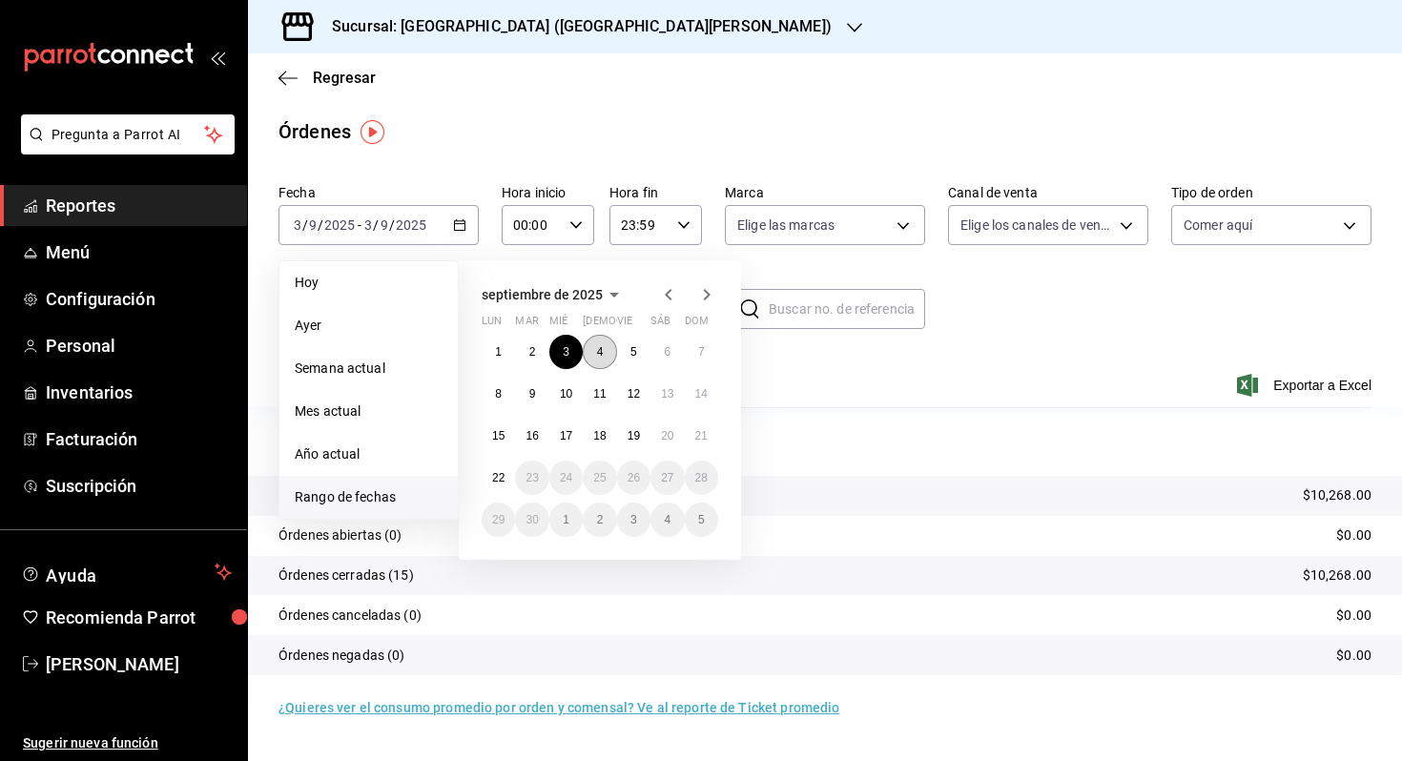
click at [602, 357] on abbr "4" at bounding box center [600, 351] width 7 height 13
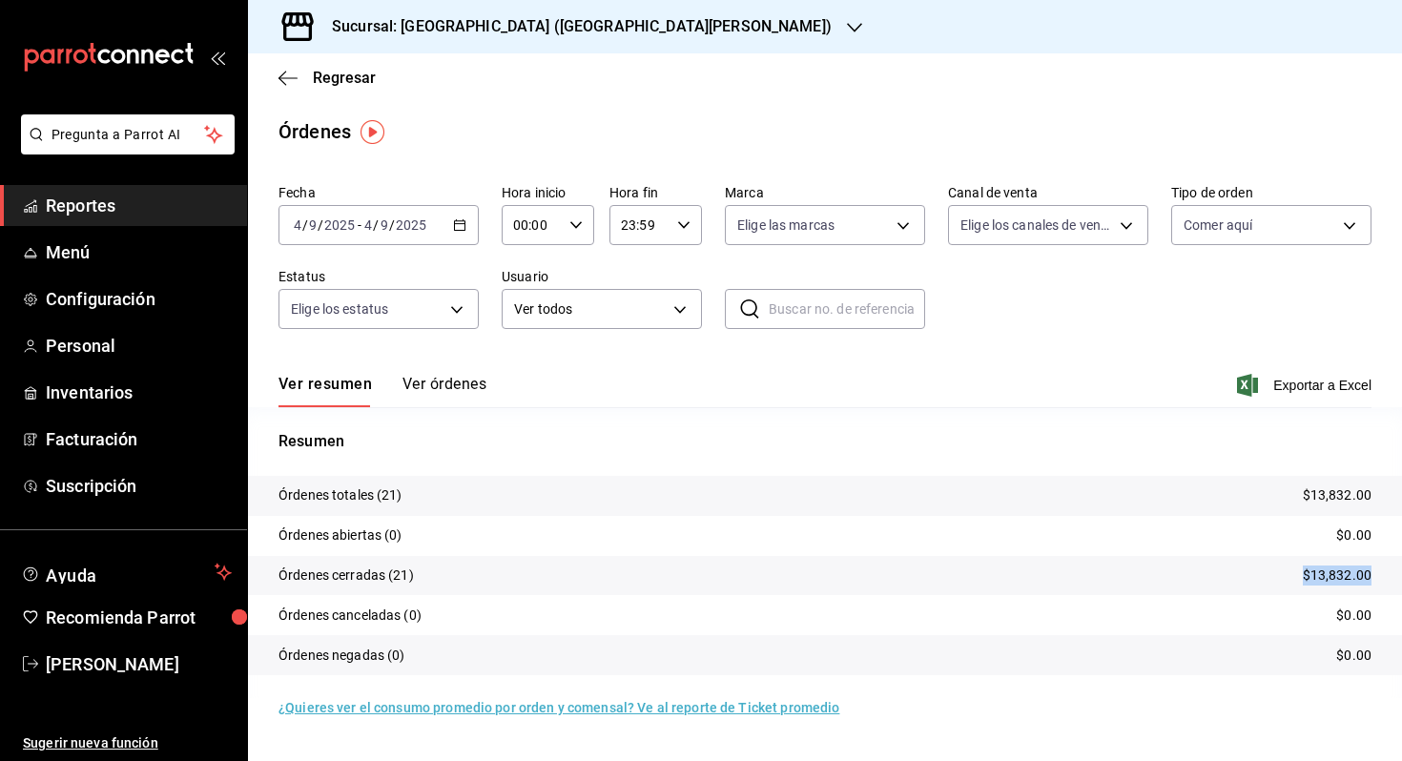
drag, startPoint x: 1286, startPoint y: 572, endPoint x: 1387, endPoint y: 572, distance: 101.1
click at [1387, 572] on tr "Órdenes cerradas (21) $13,832.00" at bounding box center [825, 576] width 1154 height 40
click at [367, 209] on div "[DATE] [DATE] - [DATE] [DATE]" at bounding box center [379, 225] width 200 height 40
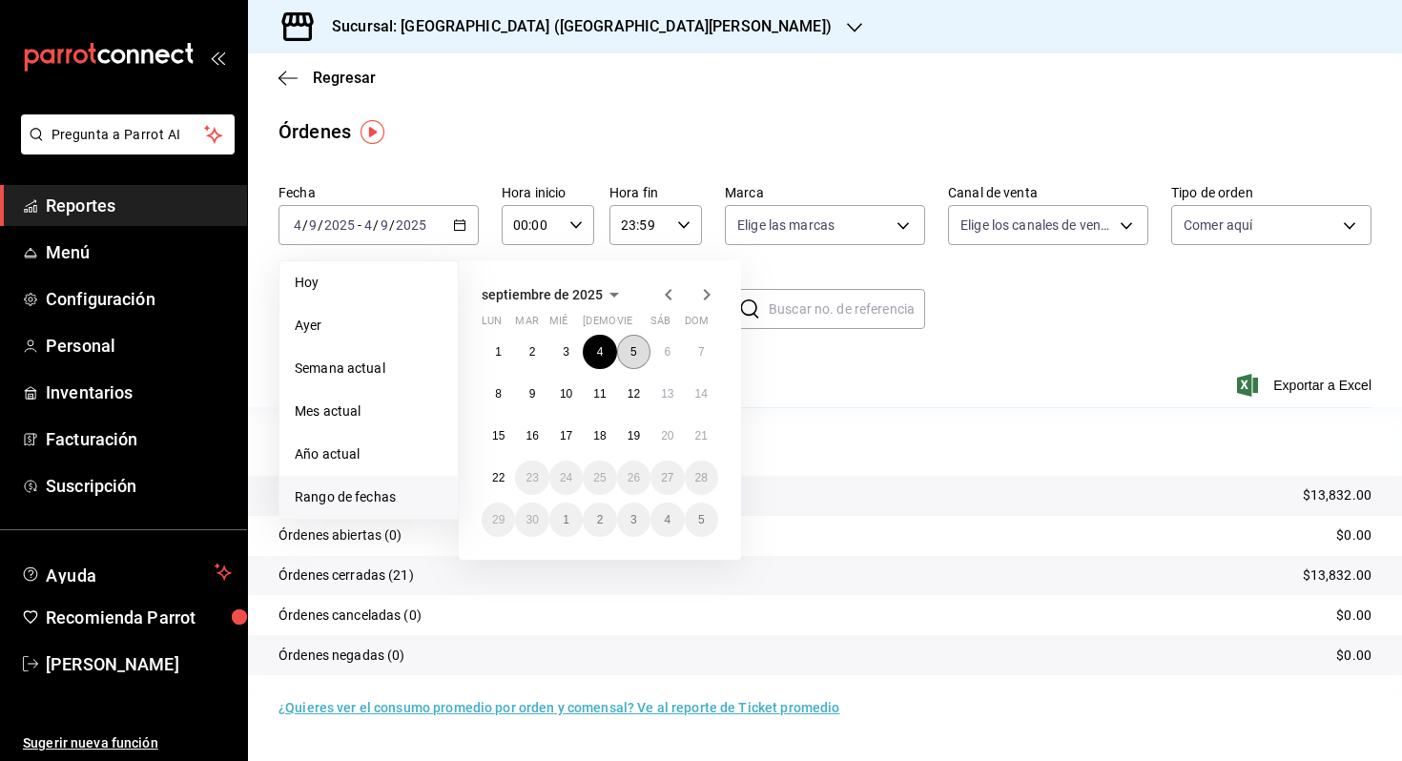
click at [634, 348] on abbr "5" at bounding box center [634, 351] width 7 height 13
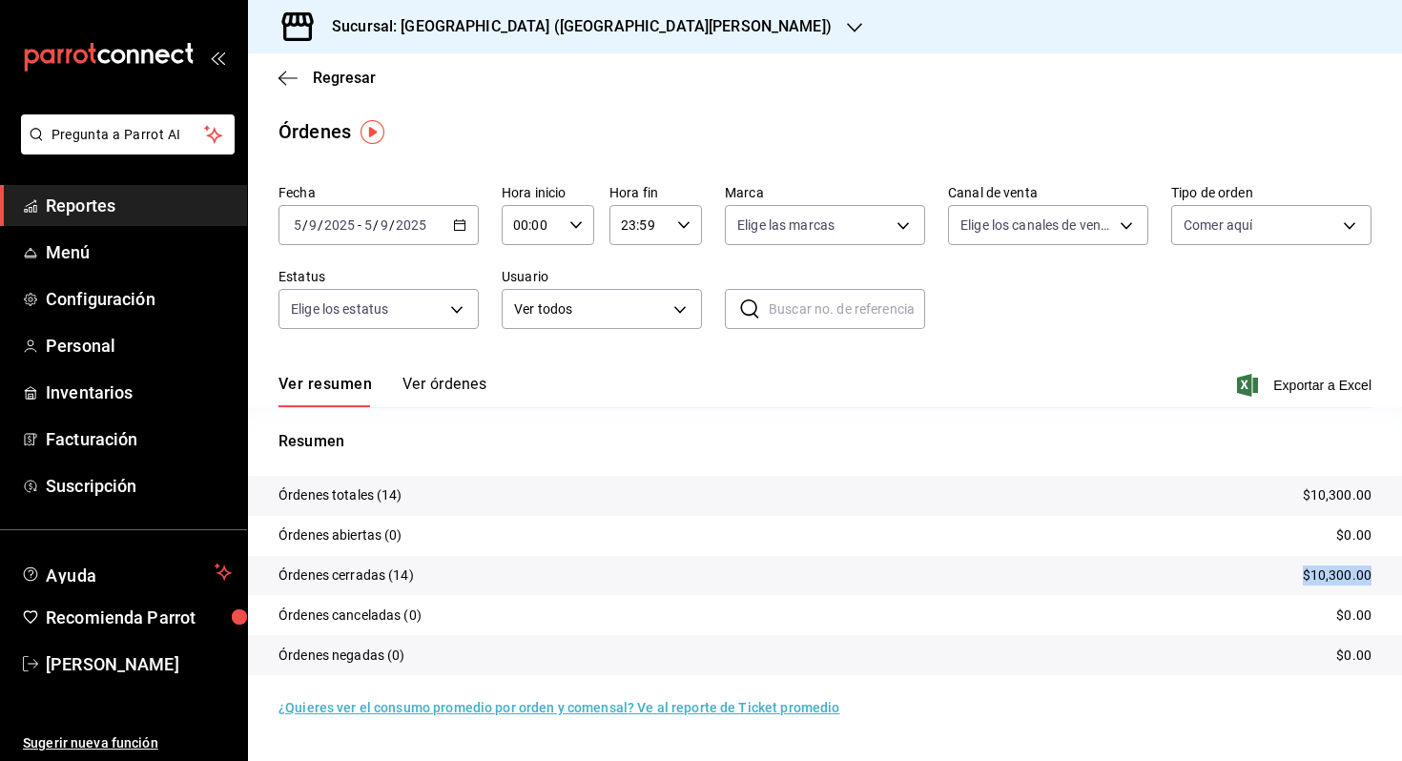
drag, startPoint x: 1293, startPoint y: 572, endPoint x: 1379, endPoint y: 572, distance: 85.9
click at [1379, 572] on tr "Órdenes cerradas (14) $10,300.00" at bounding box center [825, 576] width 1154 height 40
click at [337, 229] on input "2025" at bounding box center [339, 225] width 32 height 15
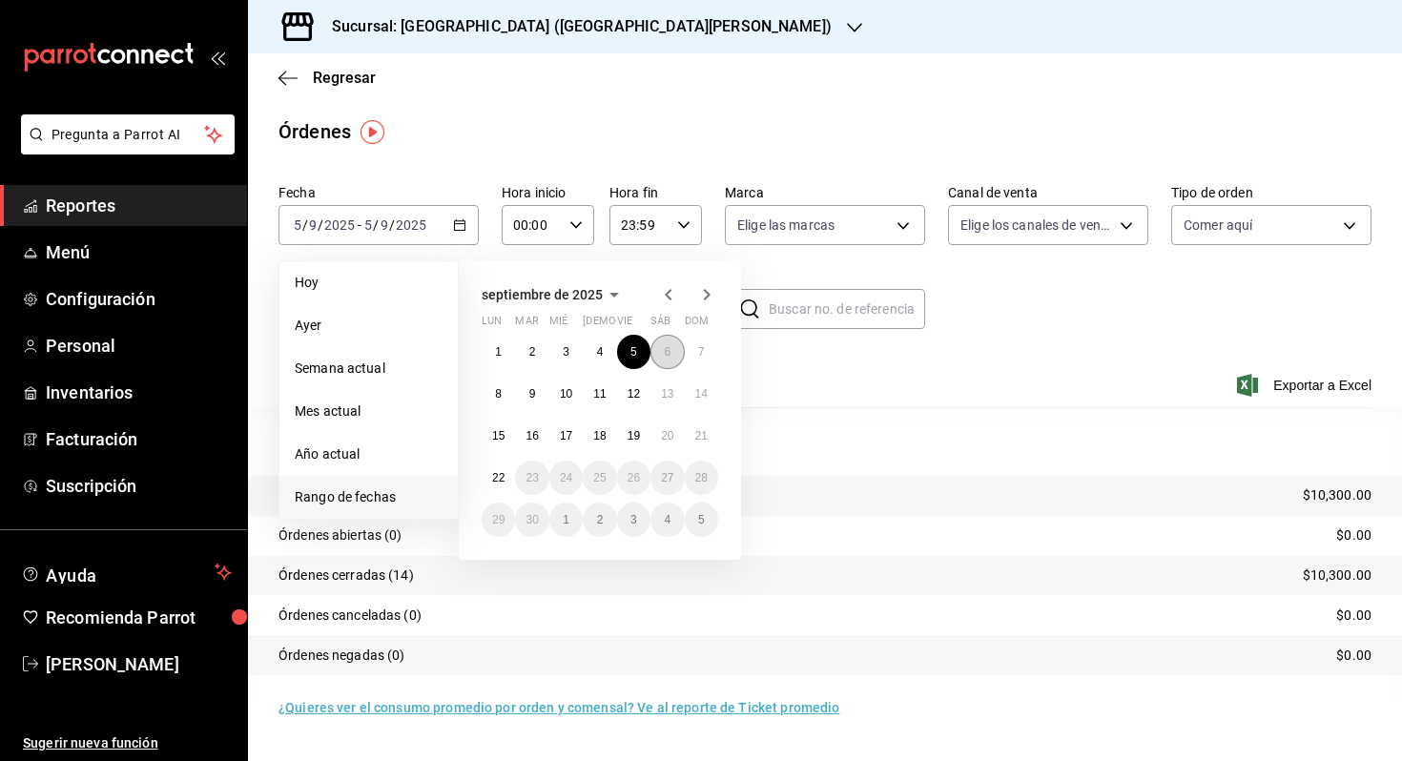
click at [667, 358] on abbr "6" at bounding box center [667, 351] width 7 height 13
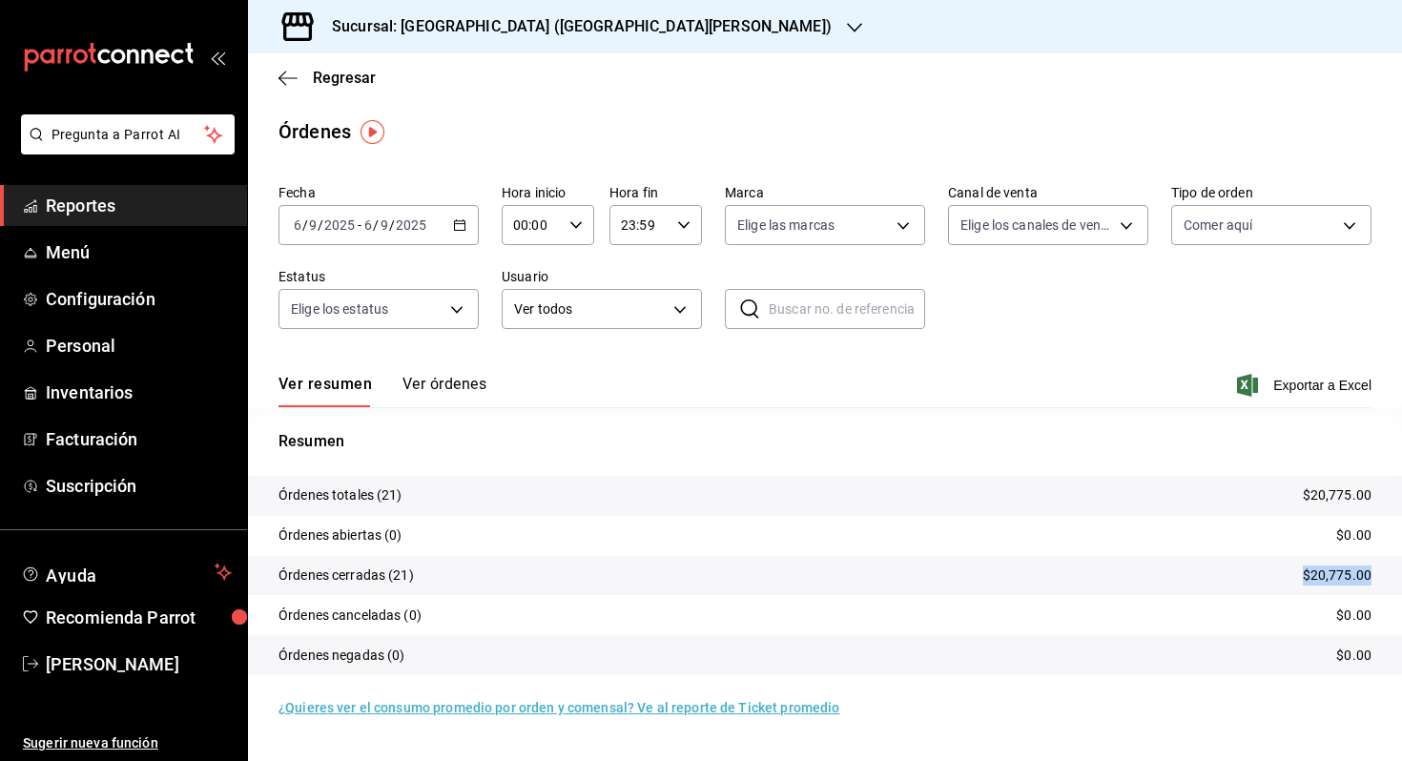
drag, startPoint x: 1288, startPoint y: 571, endPoint x: 1377, endPoint y: 577, distance: 88.9
click at [1377, 577] on tr "Órdenes cerradas (21) $20,775.00" at bounding box center [825, 576] width 1154 height 40
click at [343, 229] on input "2025" at bounding box center [339, 225] width 32 height 15
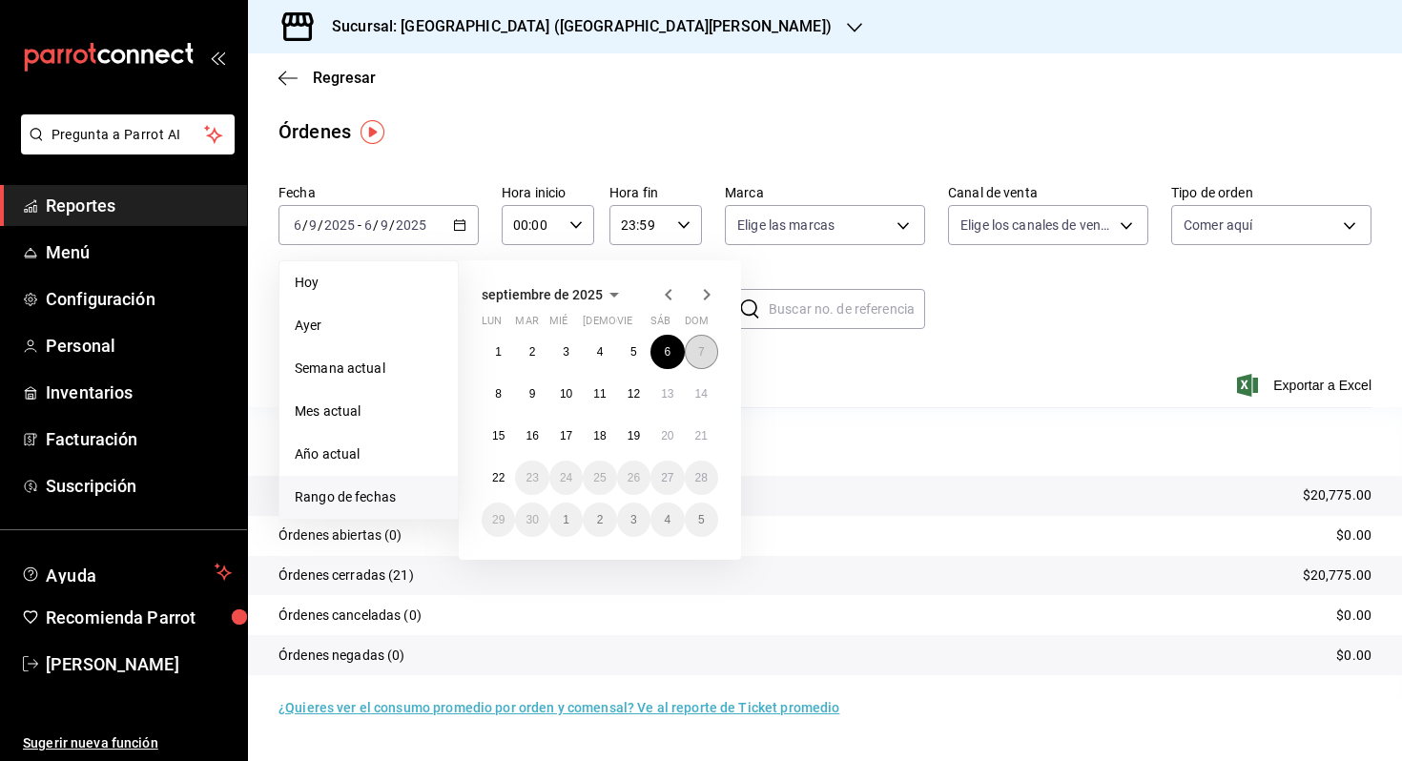
click at [691, 340] on button "7" at bounding box center [701, 352] width 33 height 34
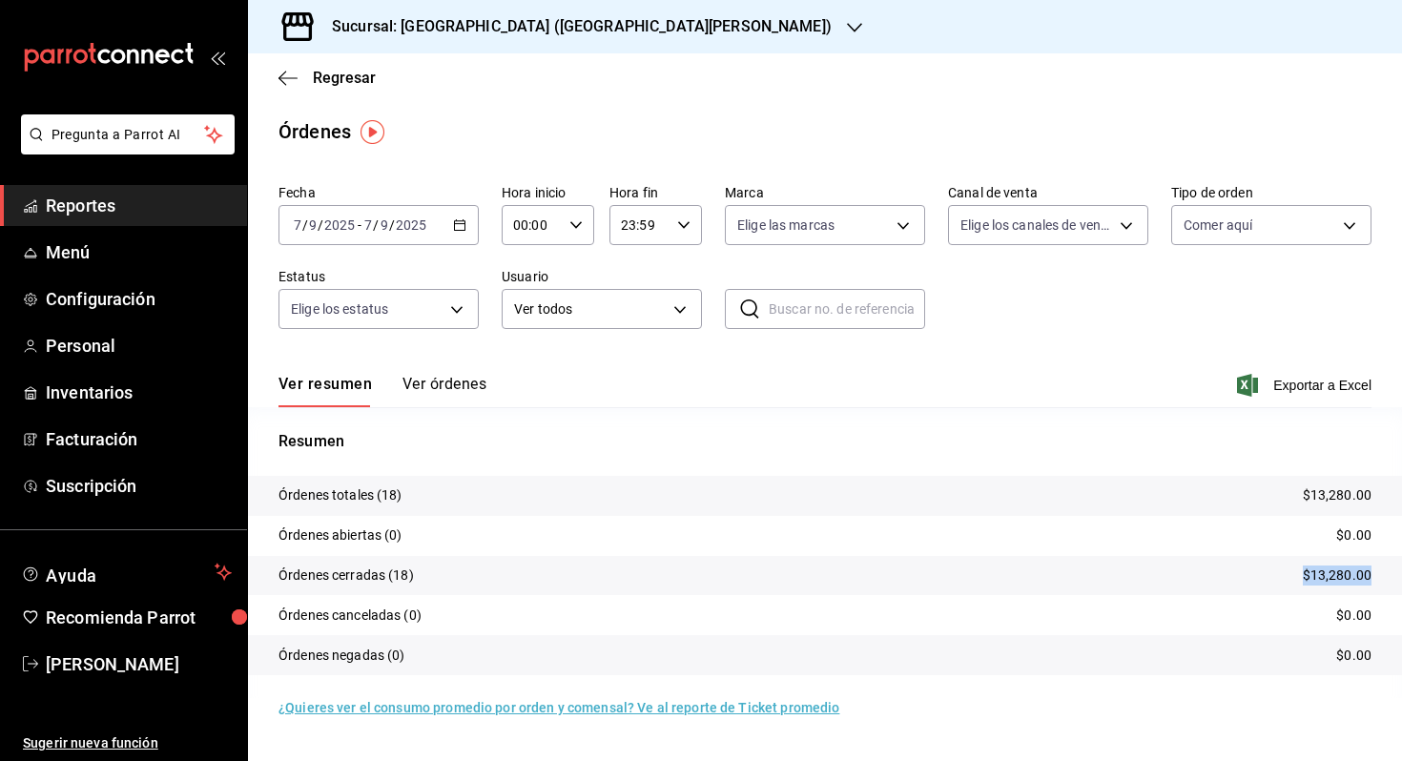
drag, startPoint x: 1292, startPoint y: 570, endPoint x: 1392, endPoint y: 573, distance: 100.2
click at [1392, 573] on tr "Órdenes cerradas (18) $13,280.00" at bounding box center [825, 576] width 1154 height 40
click at [529, 10] on div "Sucursal: [GEOGRAPHIC_DATA] ([GEOGRAPHIC_DATA][PERSON_NAME])" at bounding box center [566, 26] width 607 height 53
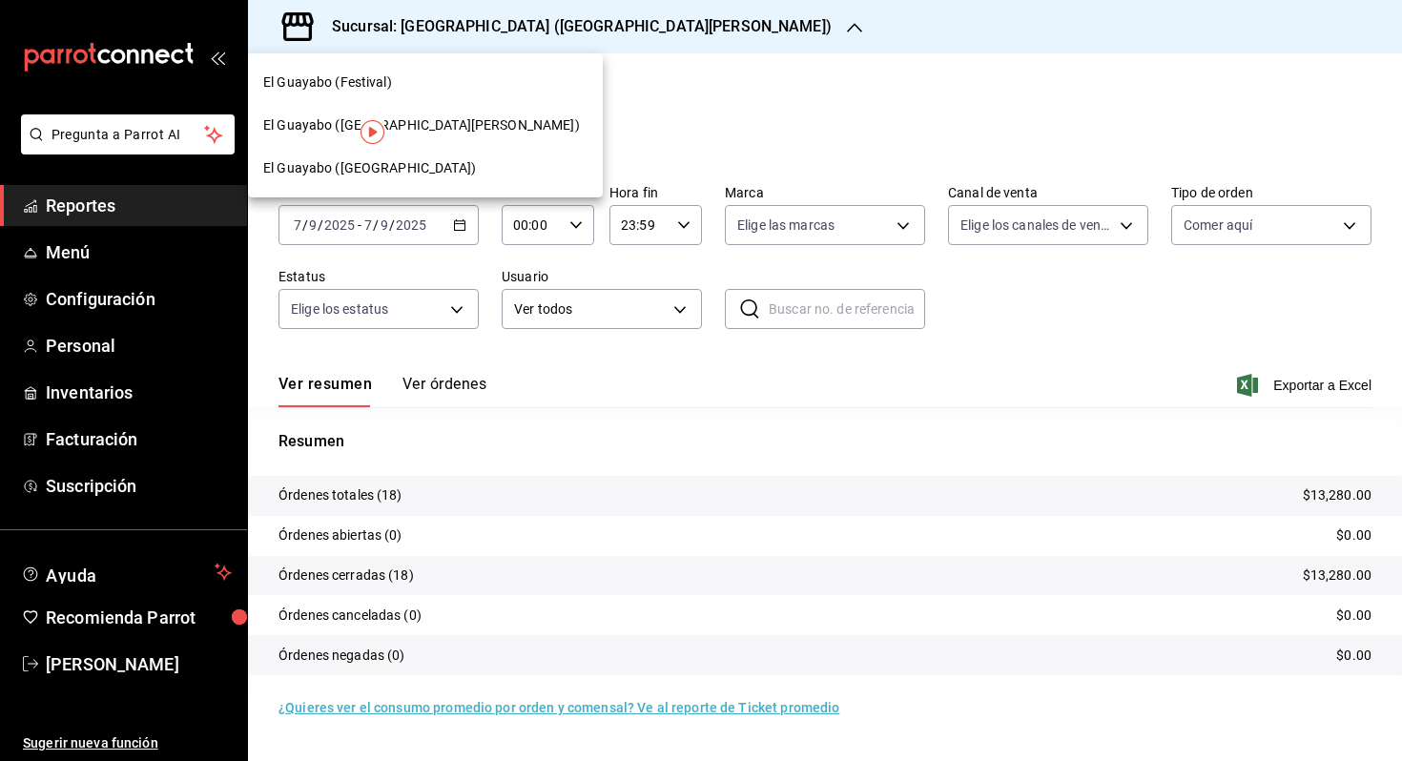
click at [460, 162] on div "El Guayabo ([GEOGRAPHIC_DATA])" at bounding box center [425, 168] width 324 height 20
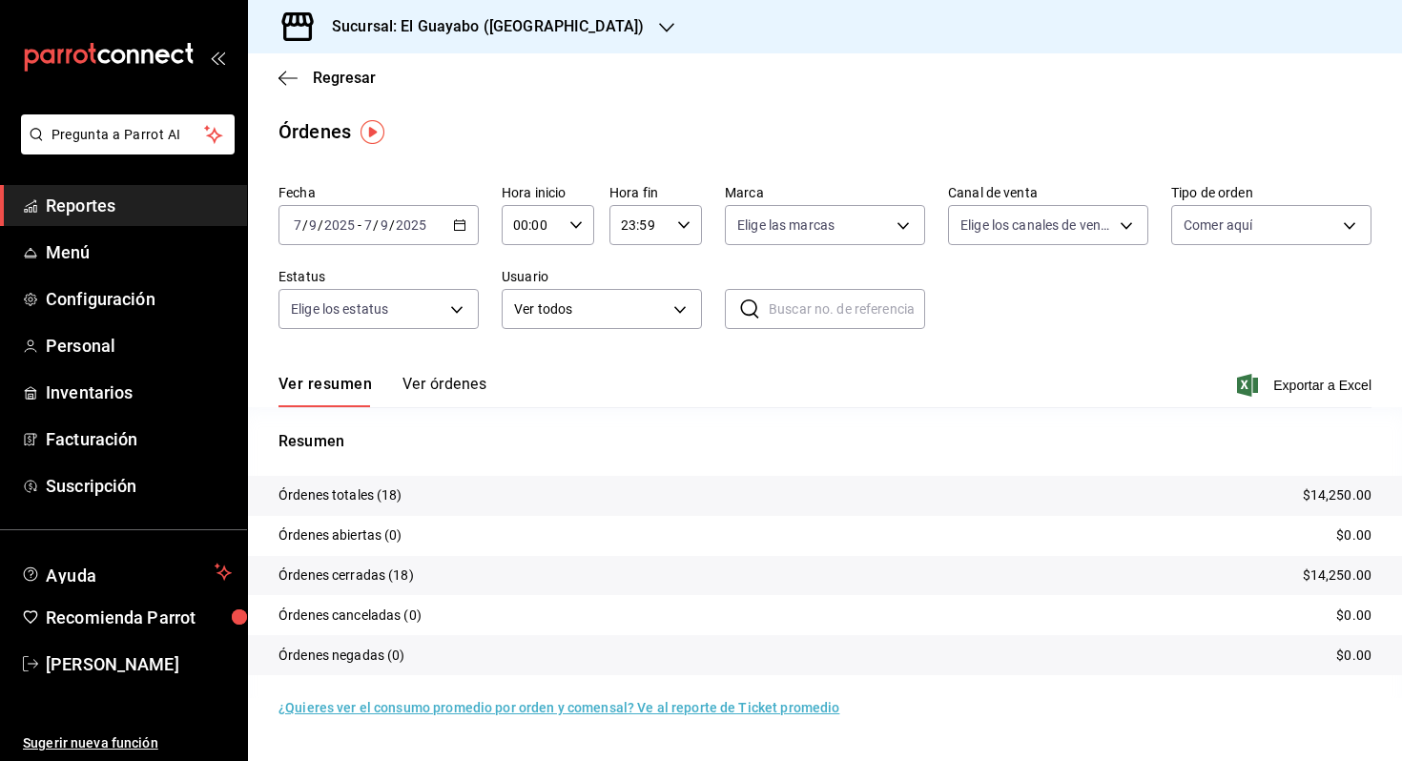
click at [396, 225] on input "2025" at bounding box center [411, 225] width 32 height 15
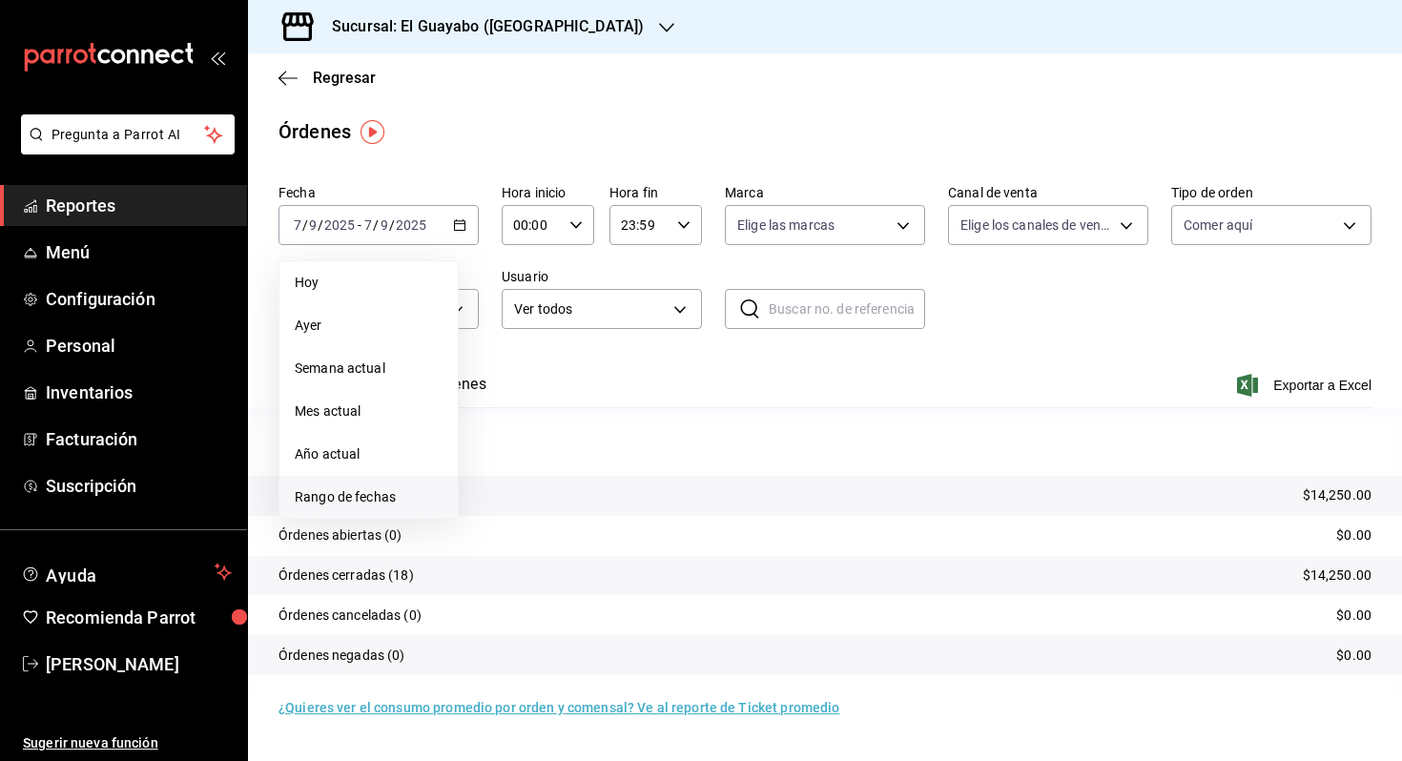
click at [375, 491] on span "Rango de fechas" at bounding box center [369, 498] width 148 height 20
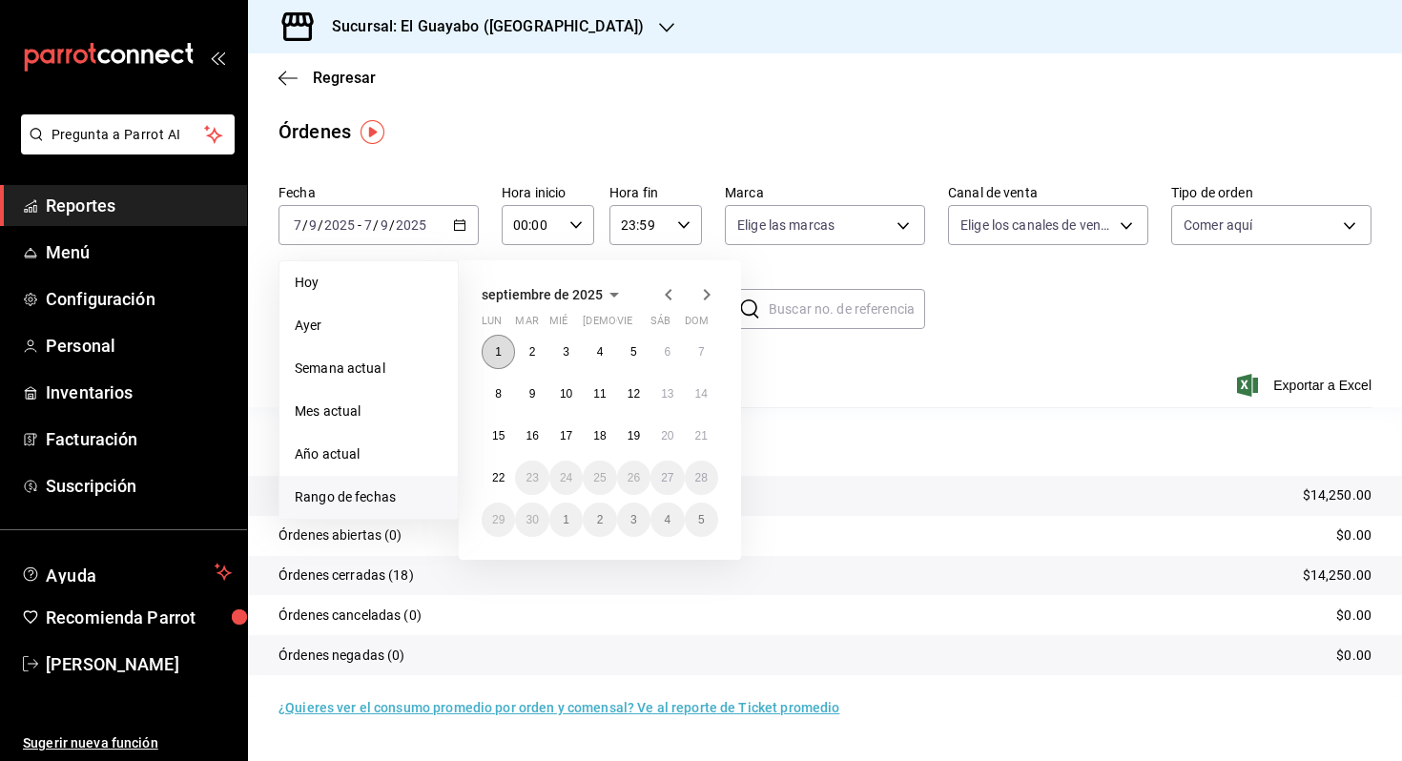
click at [509, 342] on button "1" at bounding box center [498, 352] width 33 height 34
click at [508, 343] on button "1" at bounding box center [498, 352] width 33 height 34
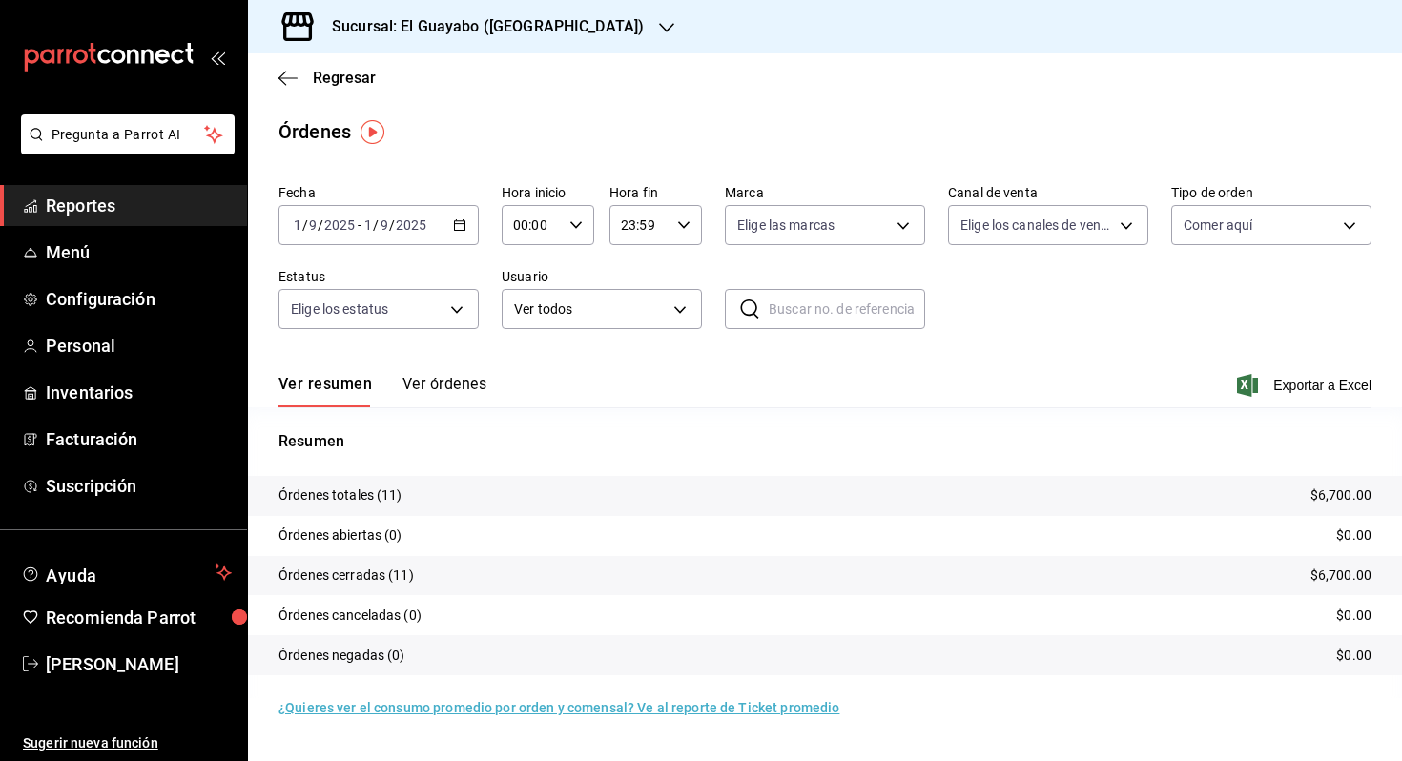
click at [323, 230] on input "2025" at bounding box center [339, 225] width 32 height 15
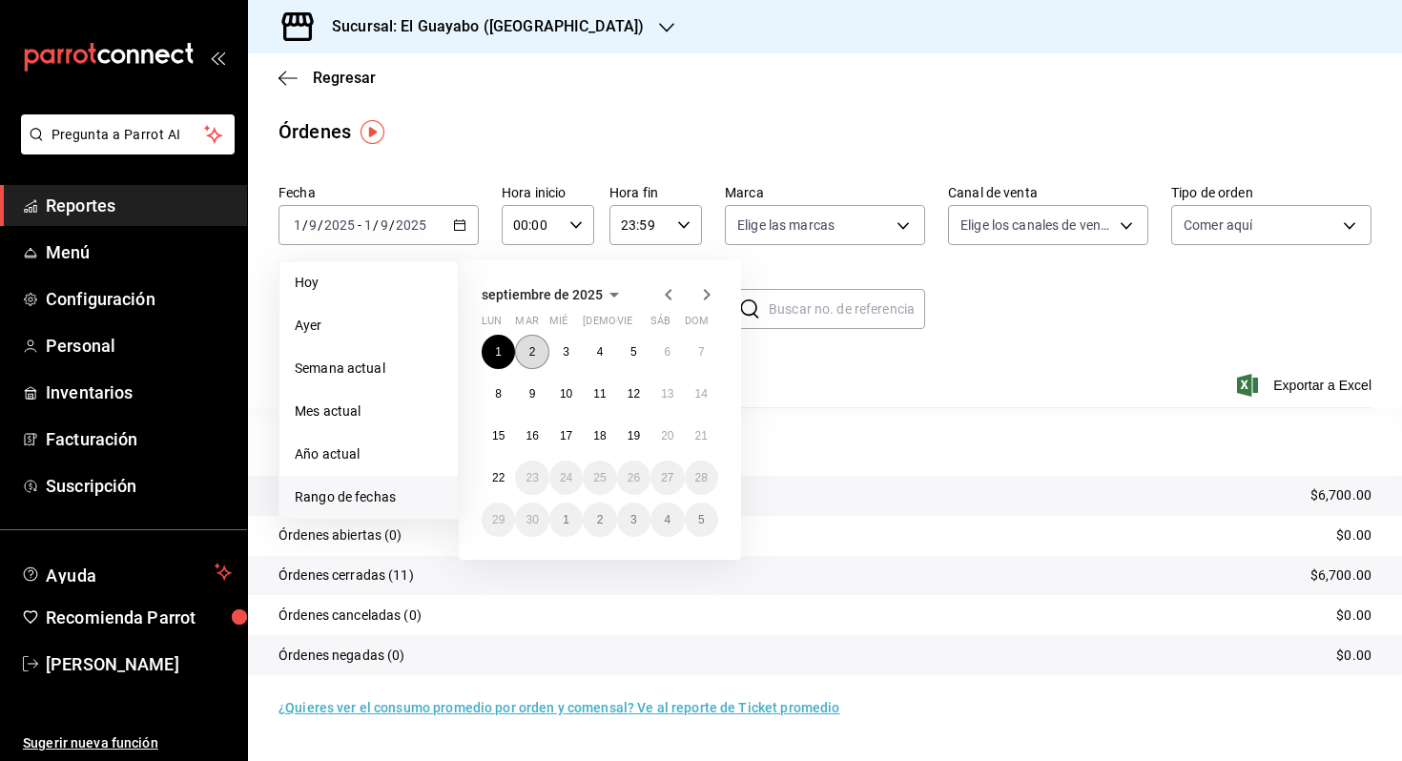
click at [521, 351] on button "2" at bounding box center [531, 352] width 33 height 34
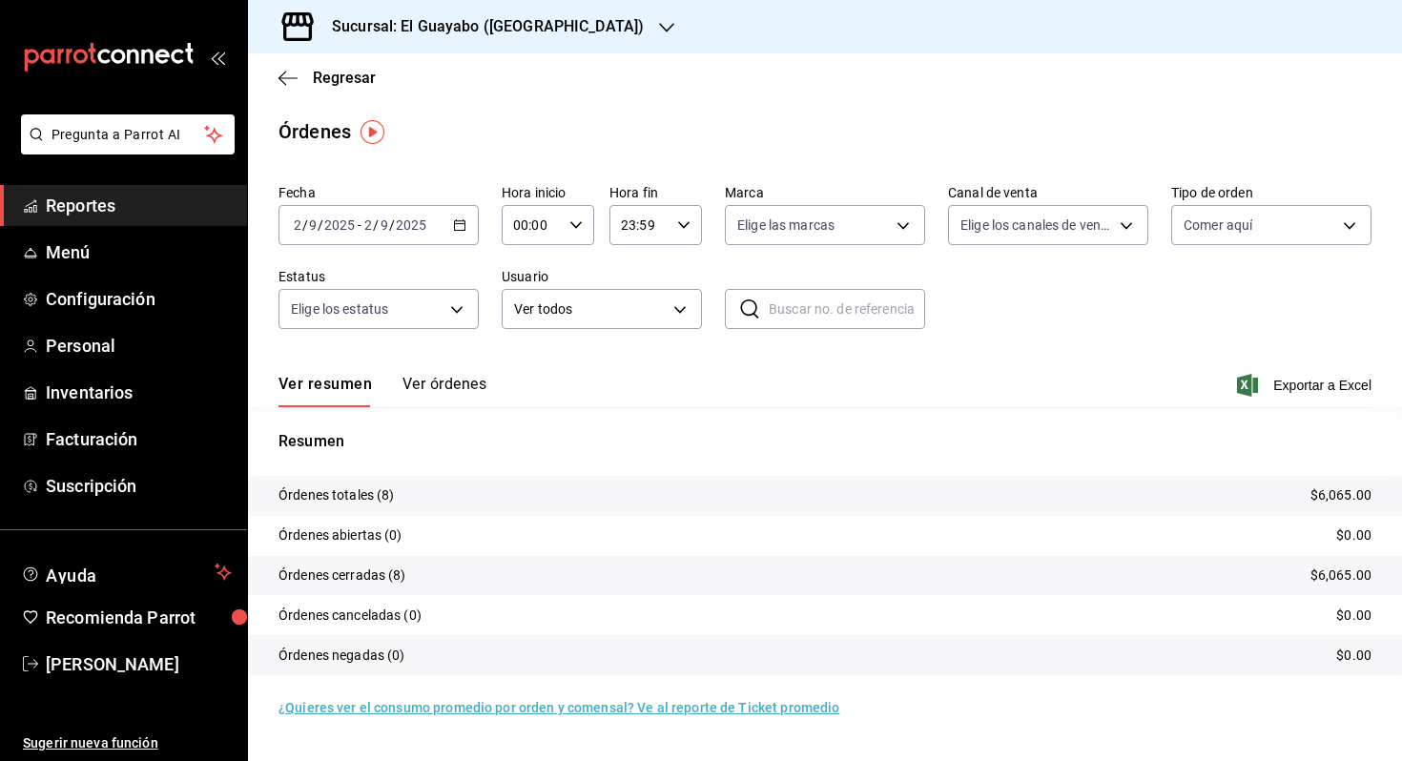
click at [363, 242] on div "[DATE] [DATE] - [DATE] [DATE]" at bounding box center [379, 225] width 200 height 40
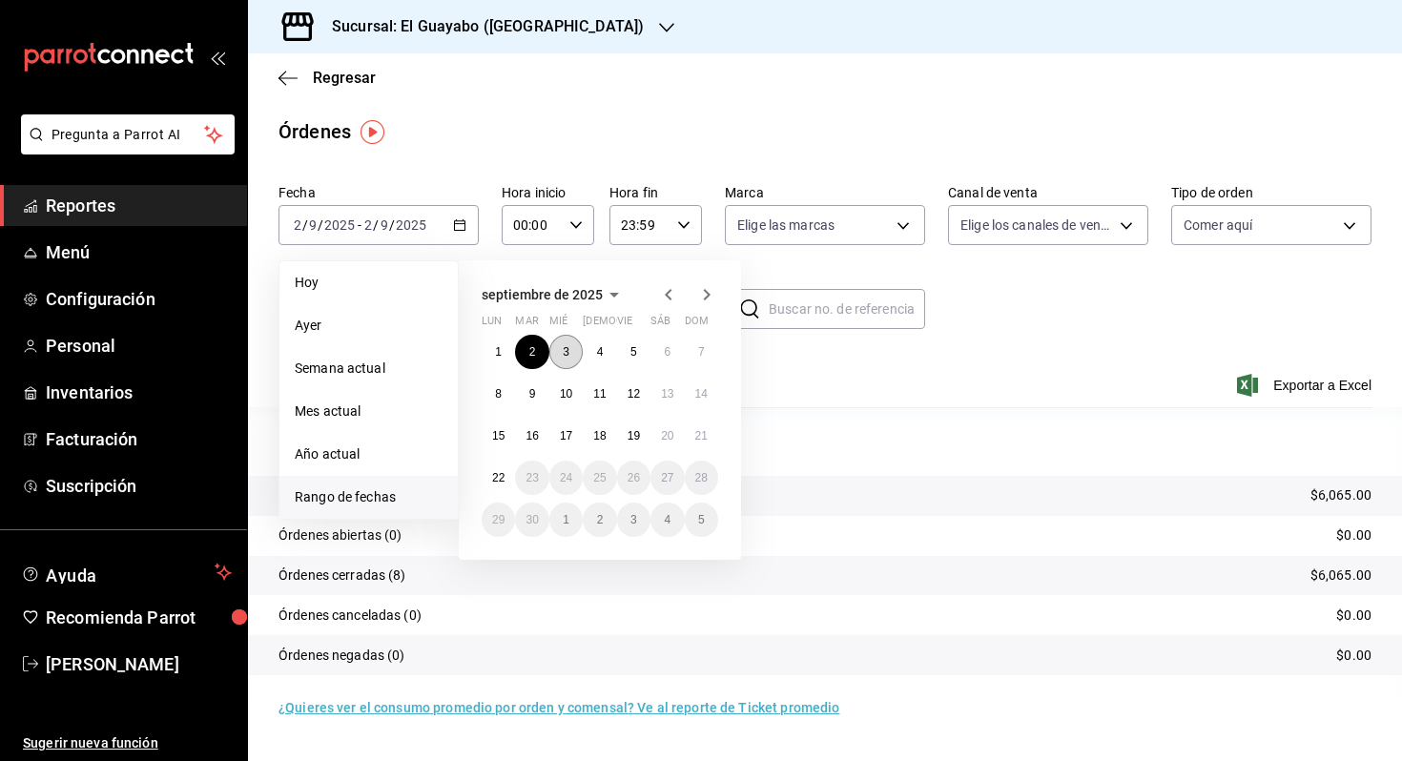
click at [569, 352] on abbr "3" at bounding box center [566, 351] width 7 height 13
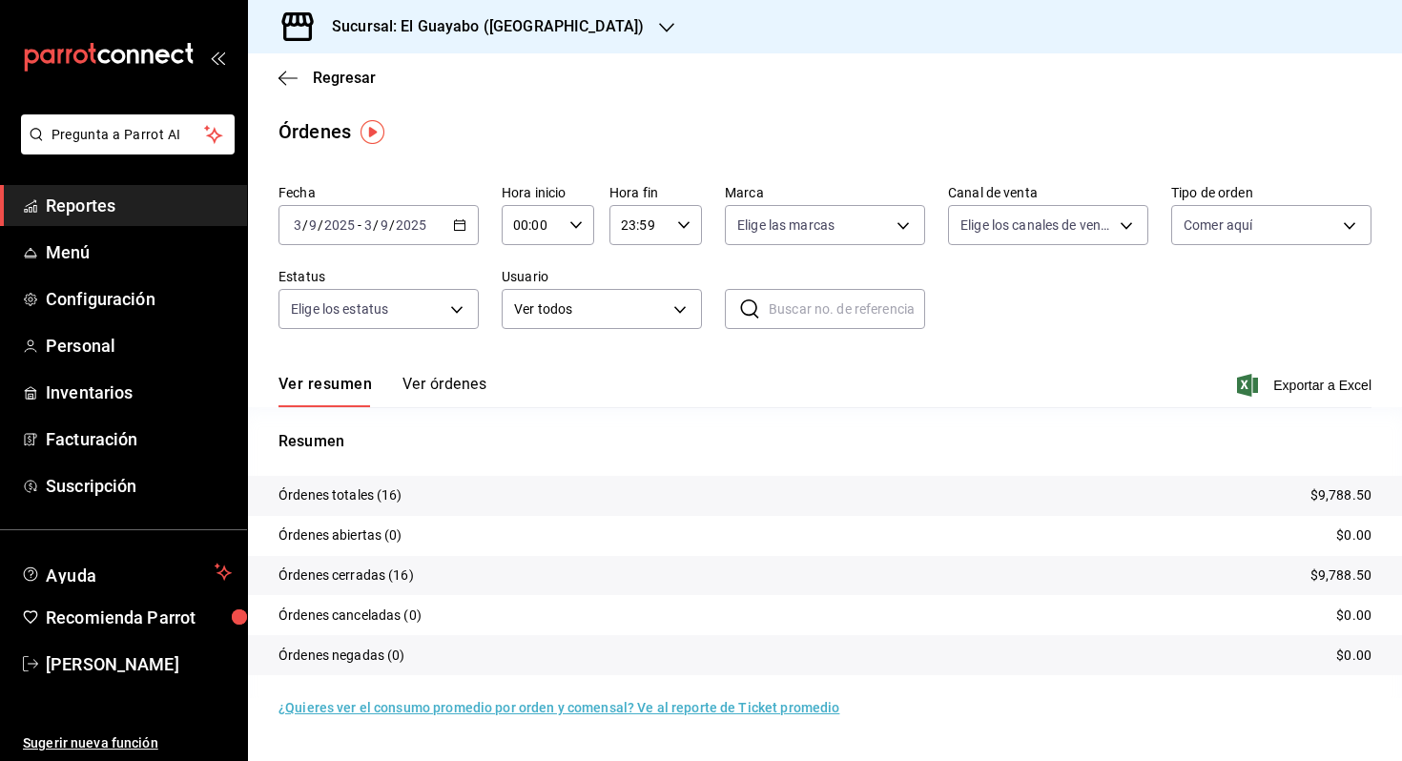
click at [349, 221] on input "2025" at bounding box center [339, 225] width 32 height 15
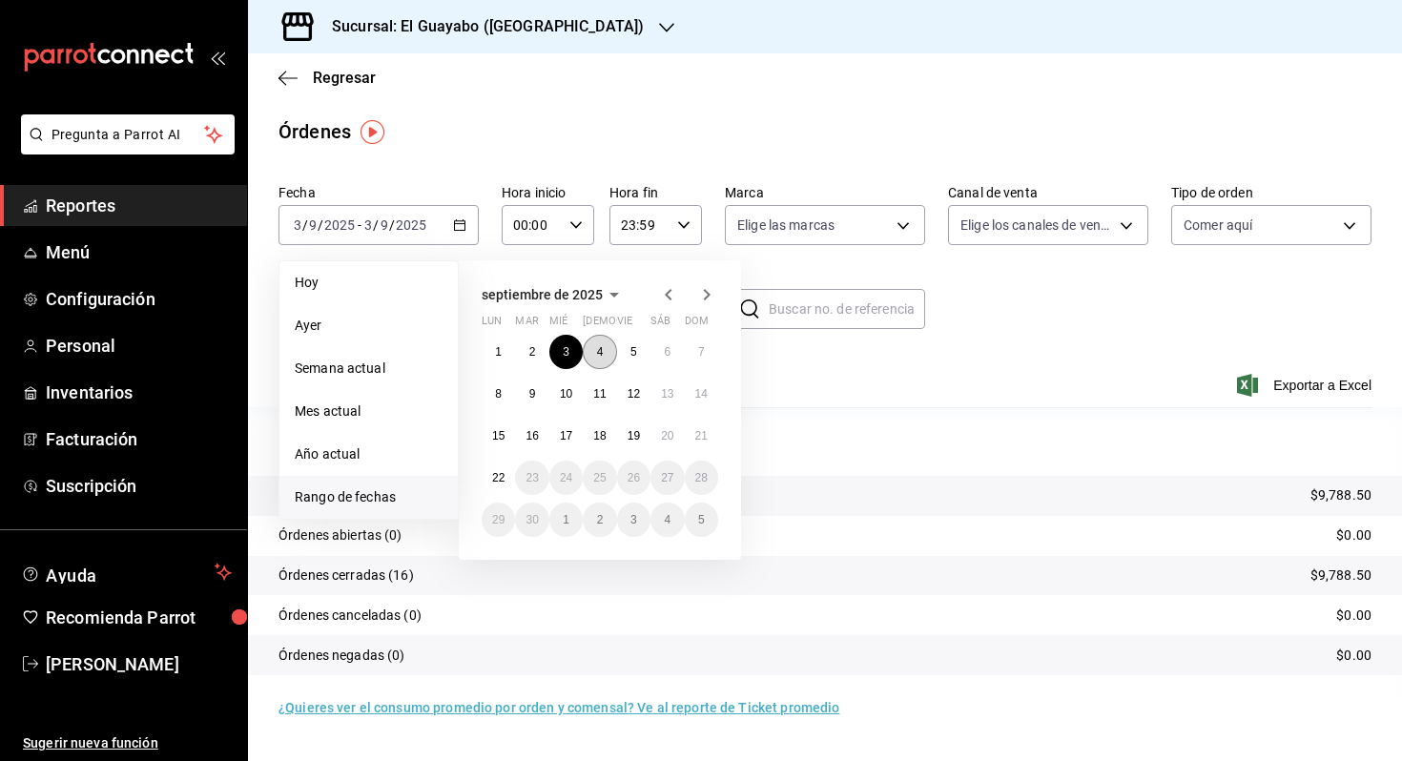
click at [596, 349] on button "4" at bounding box center [599, 352] width 33 height 34
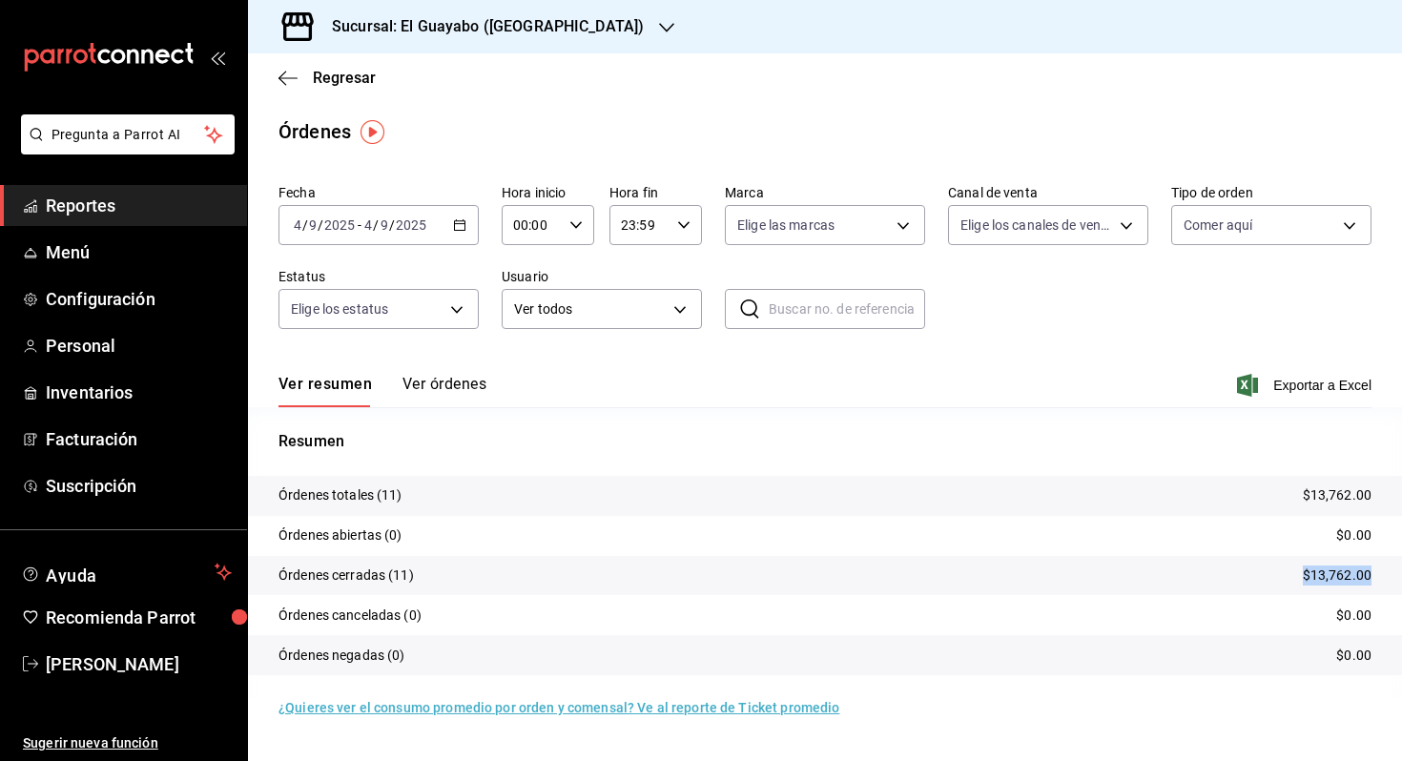
drag, startPoint x: 1264, startPoint y: 567, endPoint x: 1375, endPoint y: 575, distance: 111.0
click at [1375, 575] on tr "Órdenes cerradas (11) $13,762.00" at bounding box center [825, 576] width 1154 height 40
click at [395, 231] on input "2025" at bounding box center [411, 225] width 32 height 15
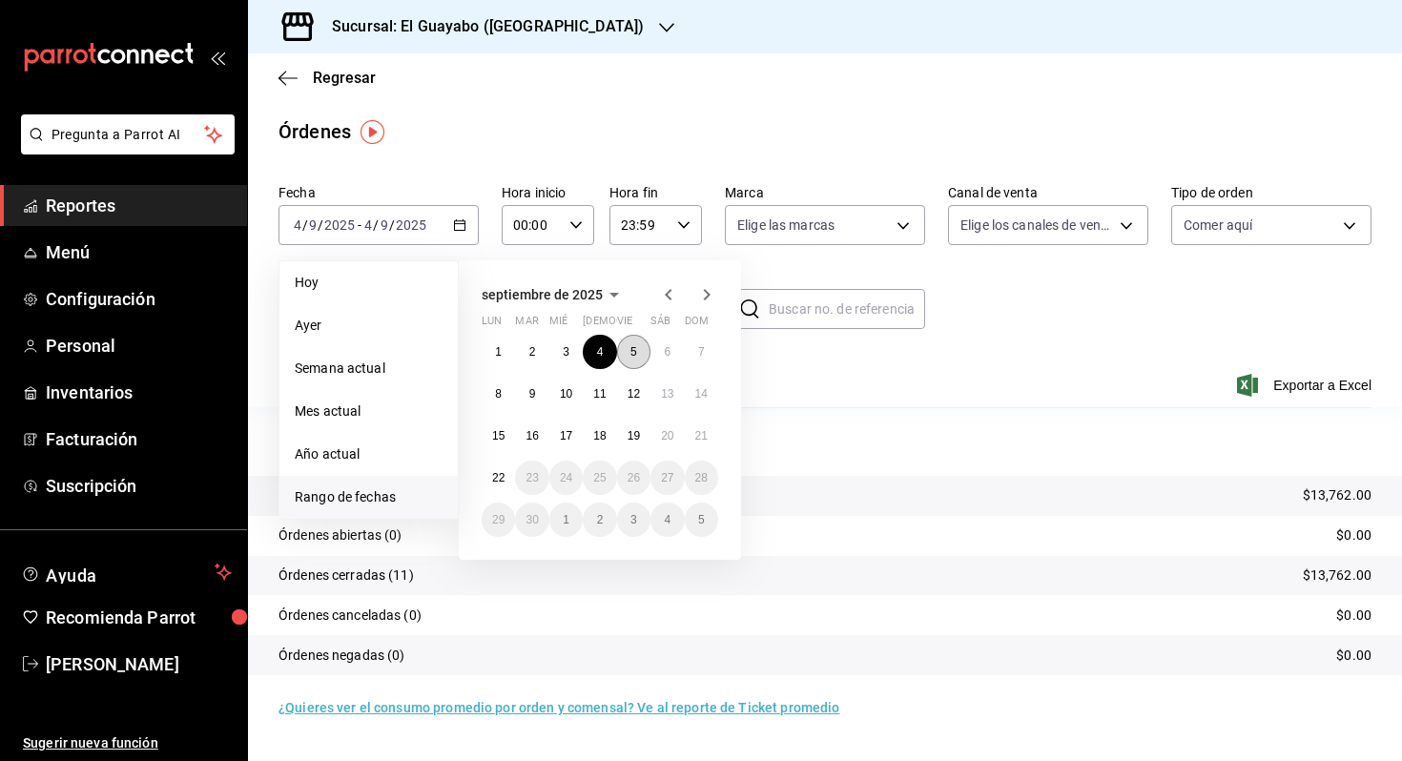
click at [629, 344] on button "5" at bounding box center [633, 352] width 33 height 34
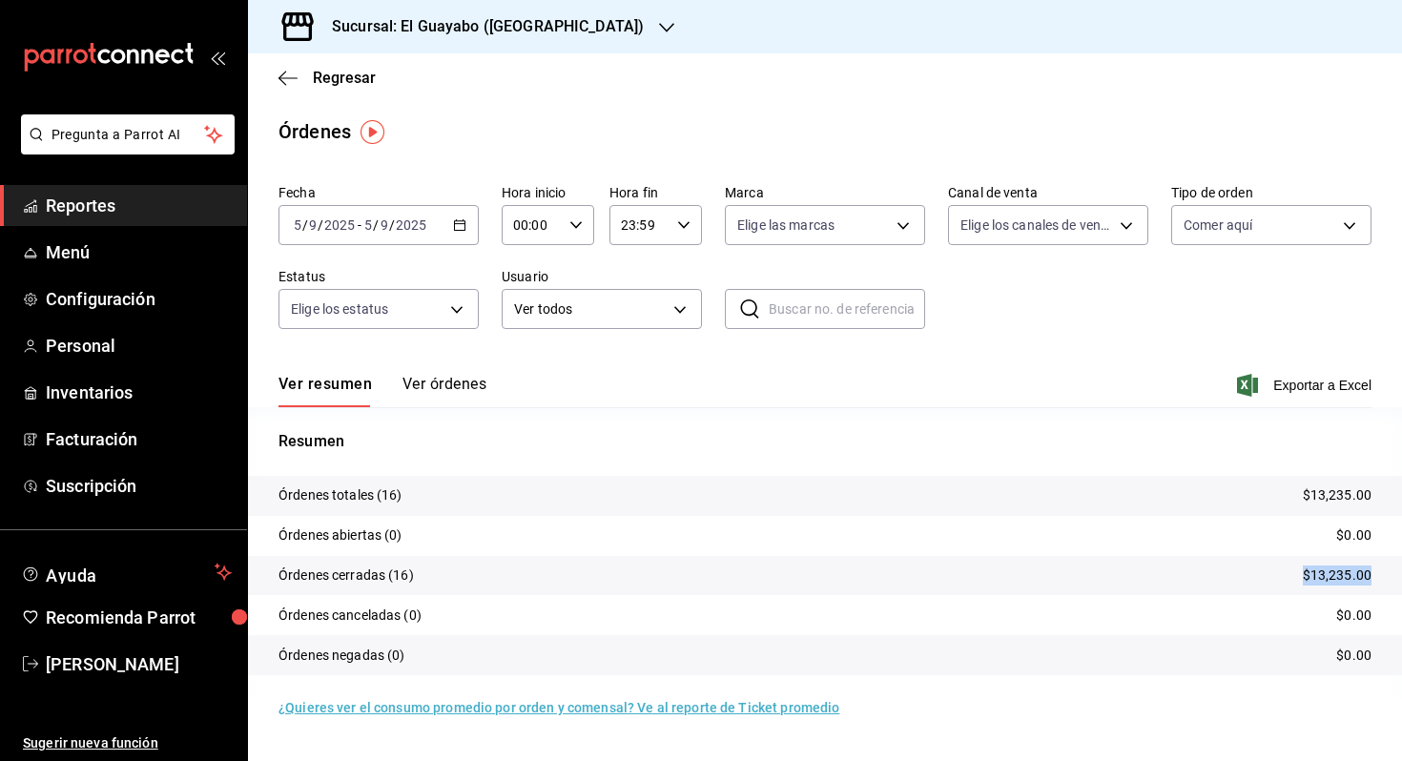
drag, startPoint x: 1291, startPoint y: 571, endPoint x: 1380, endPoint y: 573, distance: 88.7
click at [1380, 573] on tr "Órdenes cerradas (16) $13,235.00" at bounding box center [825, 576] width 1154 height 40
click at [395, 226] on input "2025" at bounding box center [411, 225] width 32 height 15
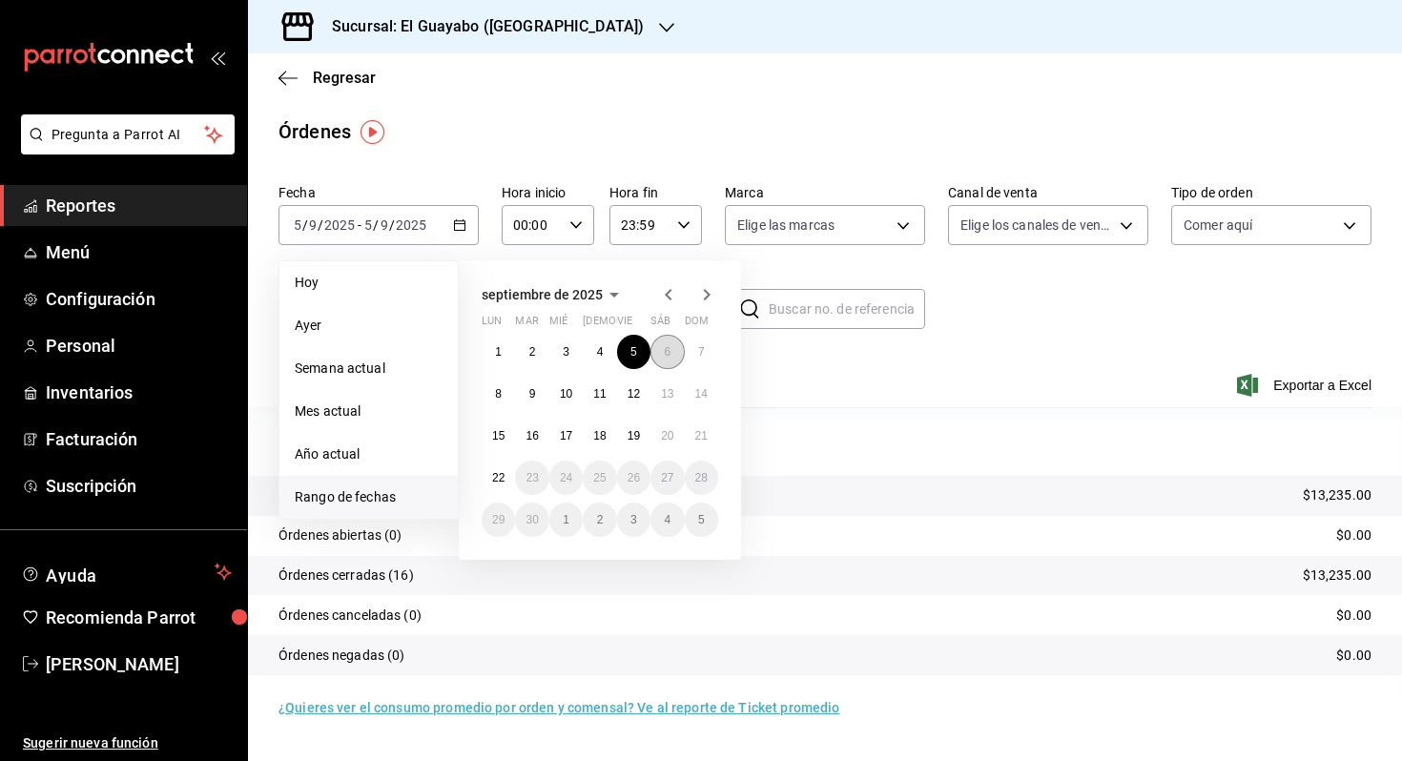
click at [663, 363] on button "6" at bounding box center [667, 352] width 33 height 34
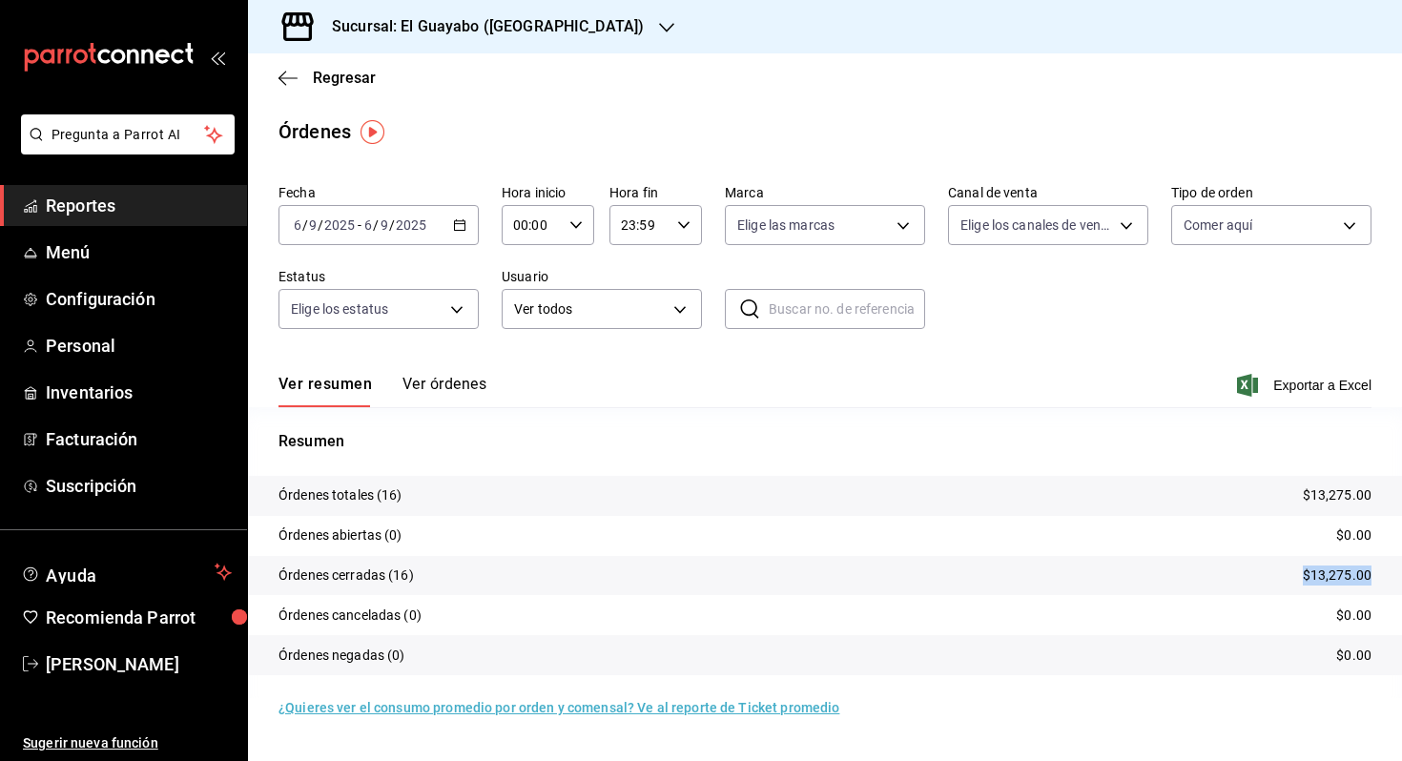
drag, startPoint x: 1277, startPoint y: 567, endPoint x: 1378, endPoint y: 573, distance: 101.3
click at [1378, 573] on tr "Órdenes cerradas (16) $13,275.00" at bounding box center [825, 576] width 1154 height 40
click at [322, 226] on span "/" at bounding box center [321, 225] width 6 height 15
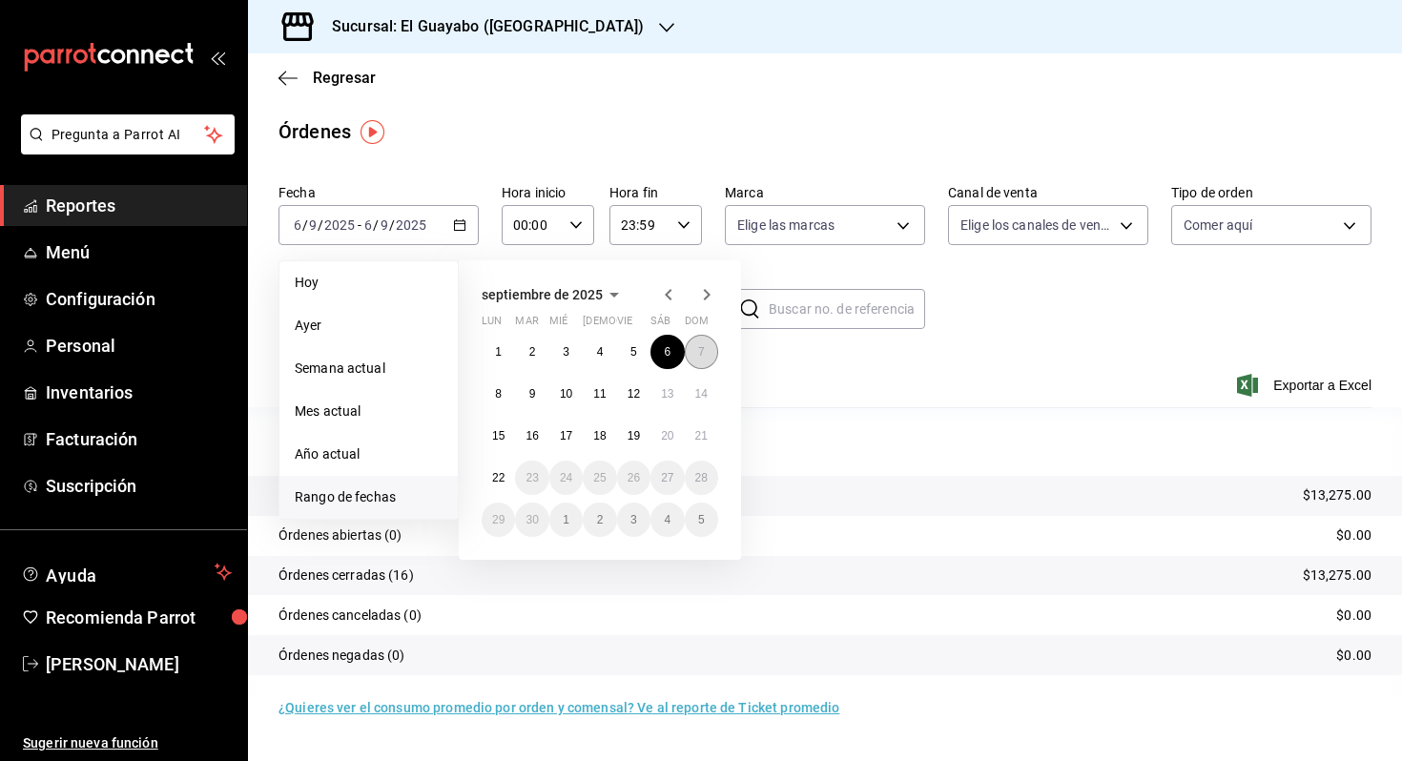
click at [695, 356] on button "7" at bounding box center [701, 352] width 33 height 34
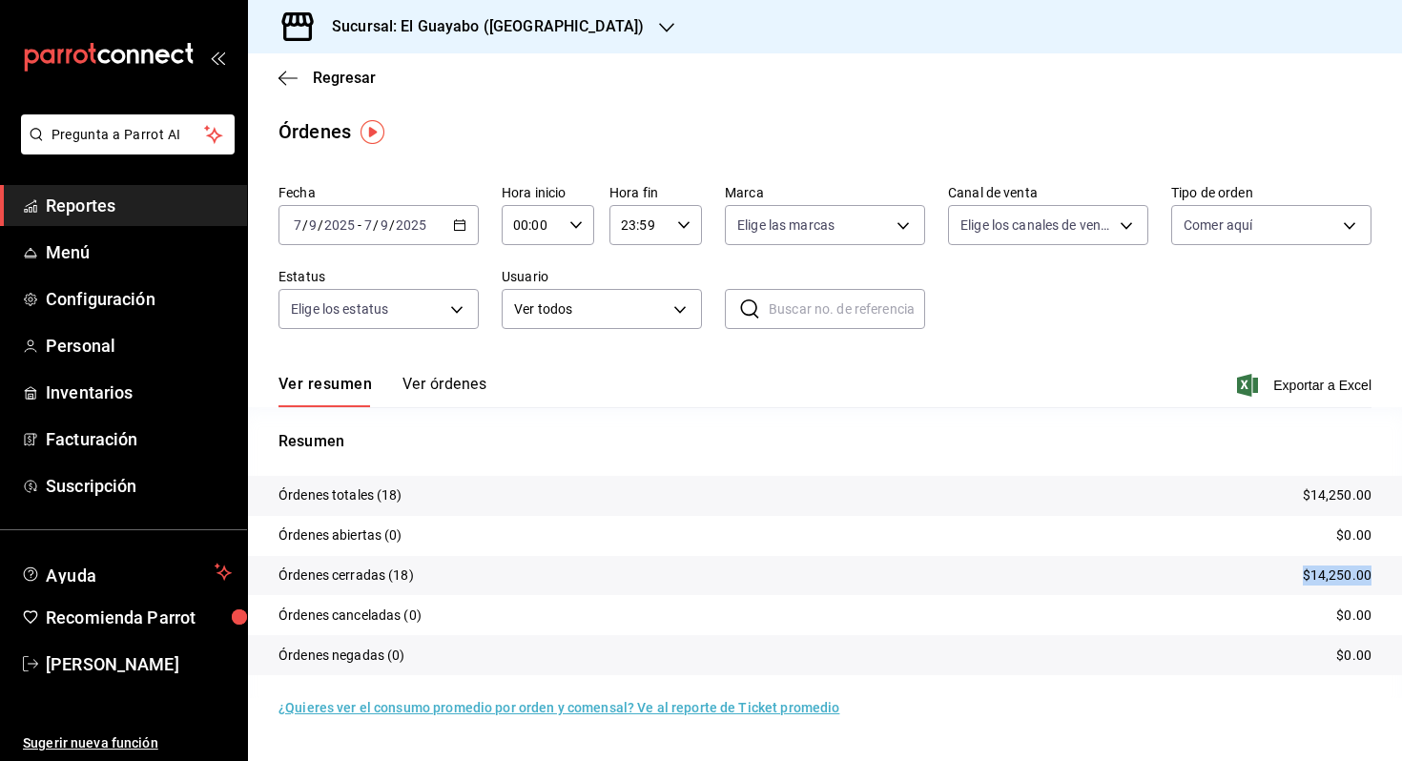
drag, startPoint x: 1256, startPoint y: 578, endPoint x: 1394, endPoint y: 582, distance: 138.4
click at [1394, 582] on tr "Órdenes cerradas (18) $14,250.00" at bounding box center [825, 576] width 1154 height 40
click at [358, 218] on span "-" at bounding box center [360, 225] width 4 height 15
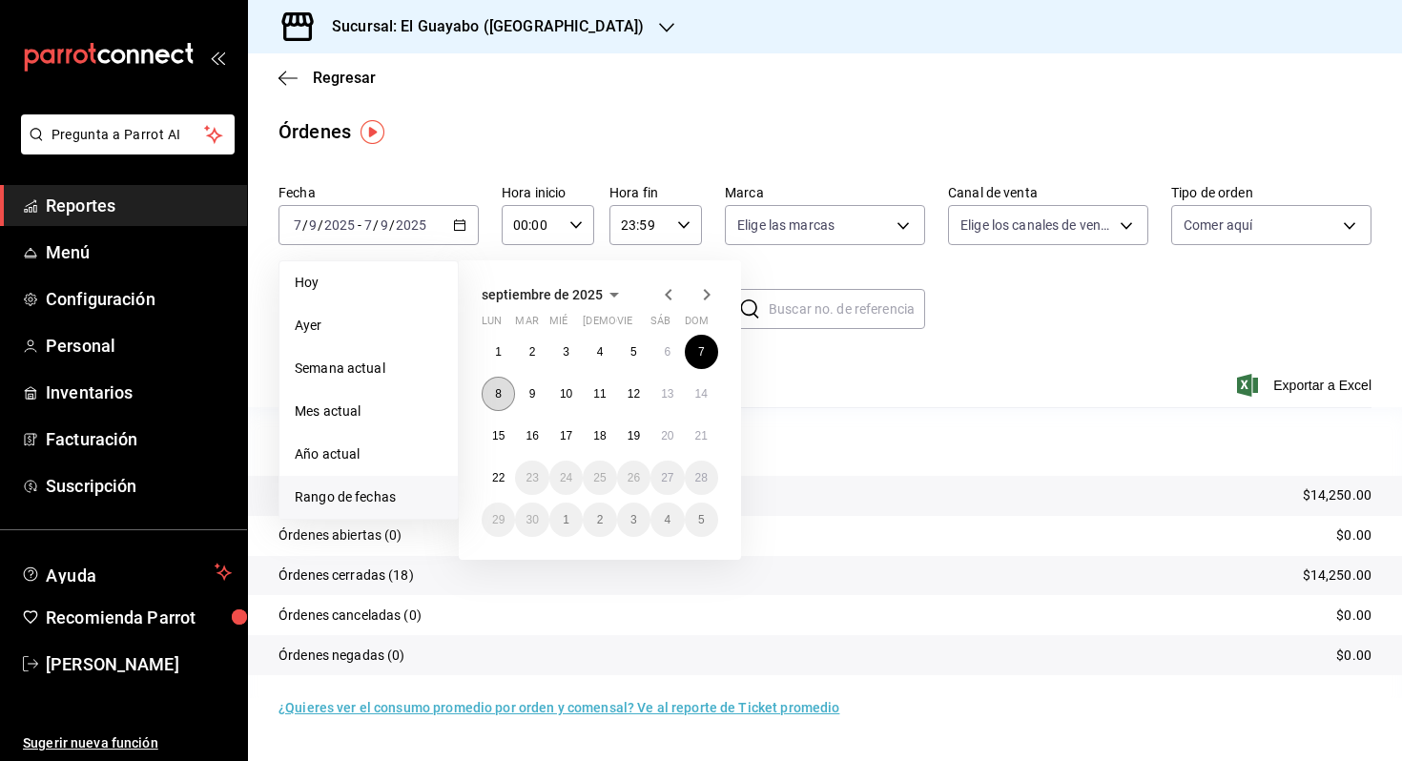
click at [488, 394] on button "8" at bounding box center [498, 394] width 33 height 34
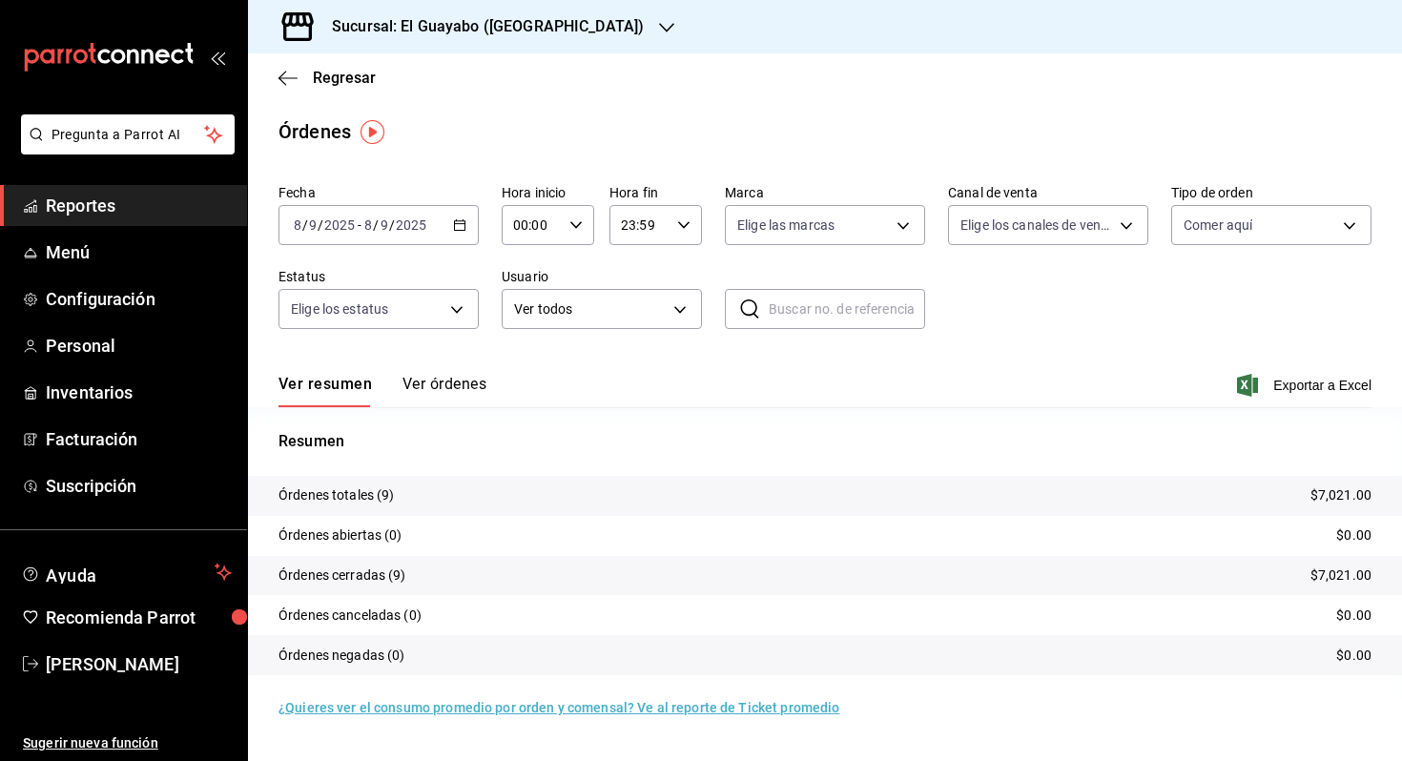
click at [383, 239] on div "[DATE] [DATE] - [DATE] [DATE]" at bounding box center [379, 225] width 200 height 40
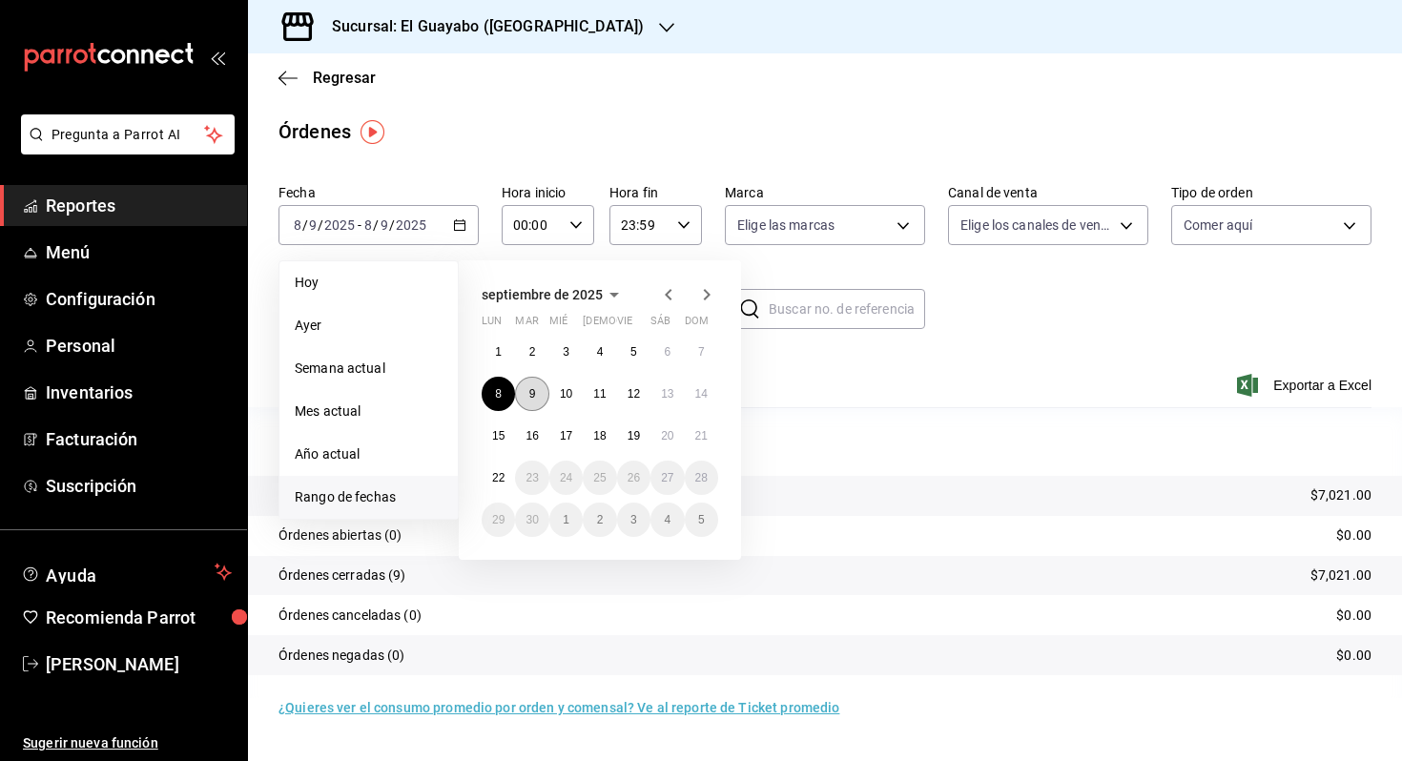
click at [530, 389] on abbr "9" at bounding box center [532, 393] width 7 height 13
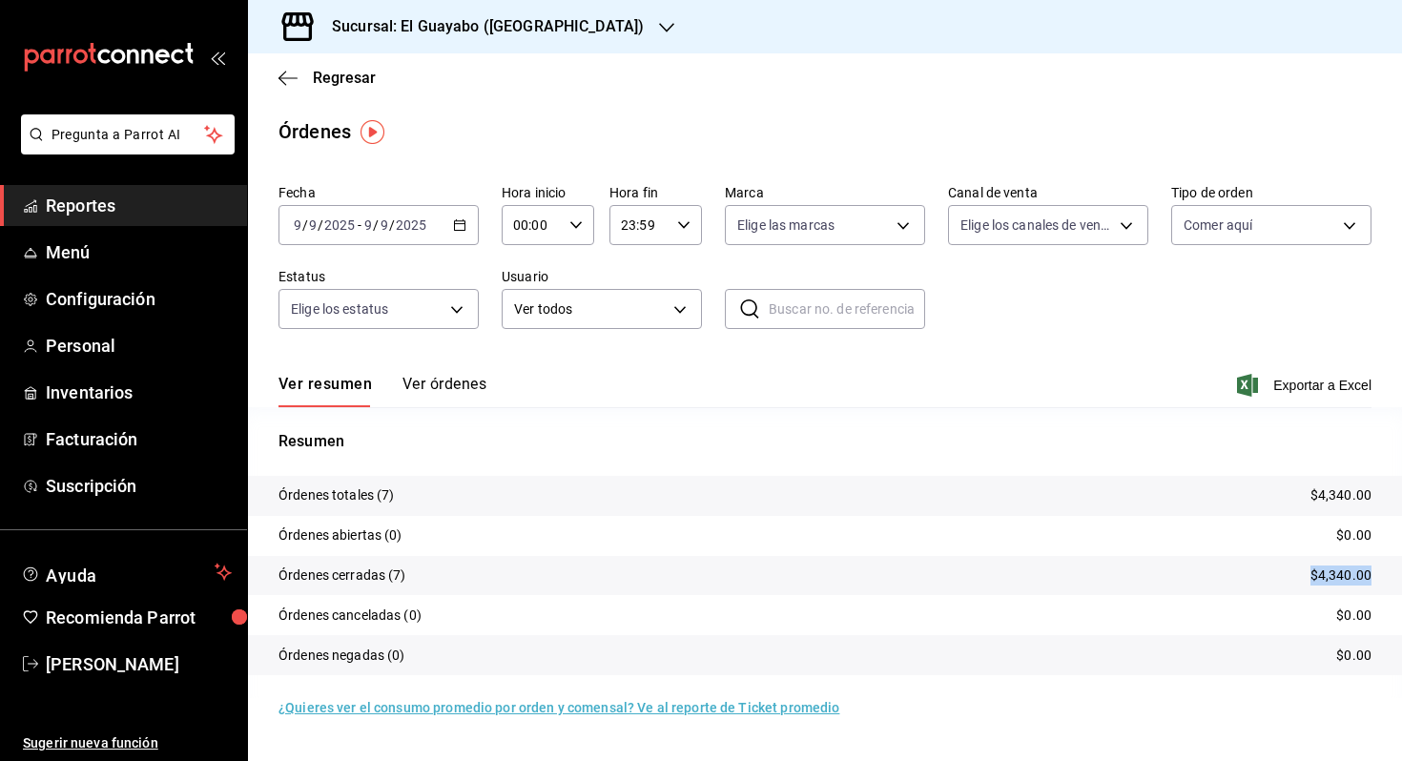
drag, startPoint x: 1270, startPoint y: 568, endPoint x: 1397, endPoint y: 572, distance: 127.0
click at [1397, 572] on tr "Órdenes cerradas (7) $4,340.00" at bounding box center [825, 576] width 1154 height 40
click at [309, 221] on input "9" at bounding box center [313, 225] width 10 height 15
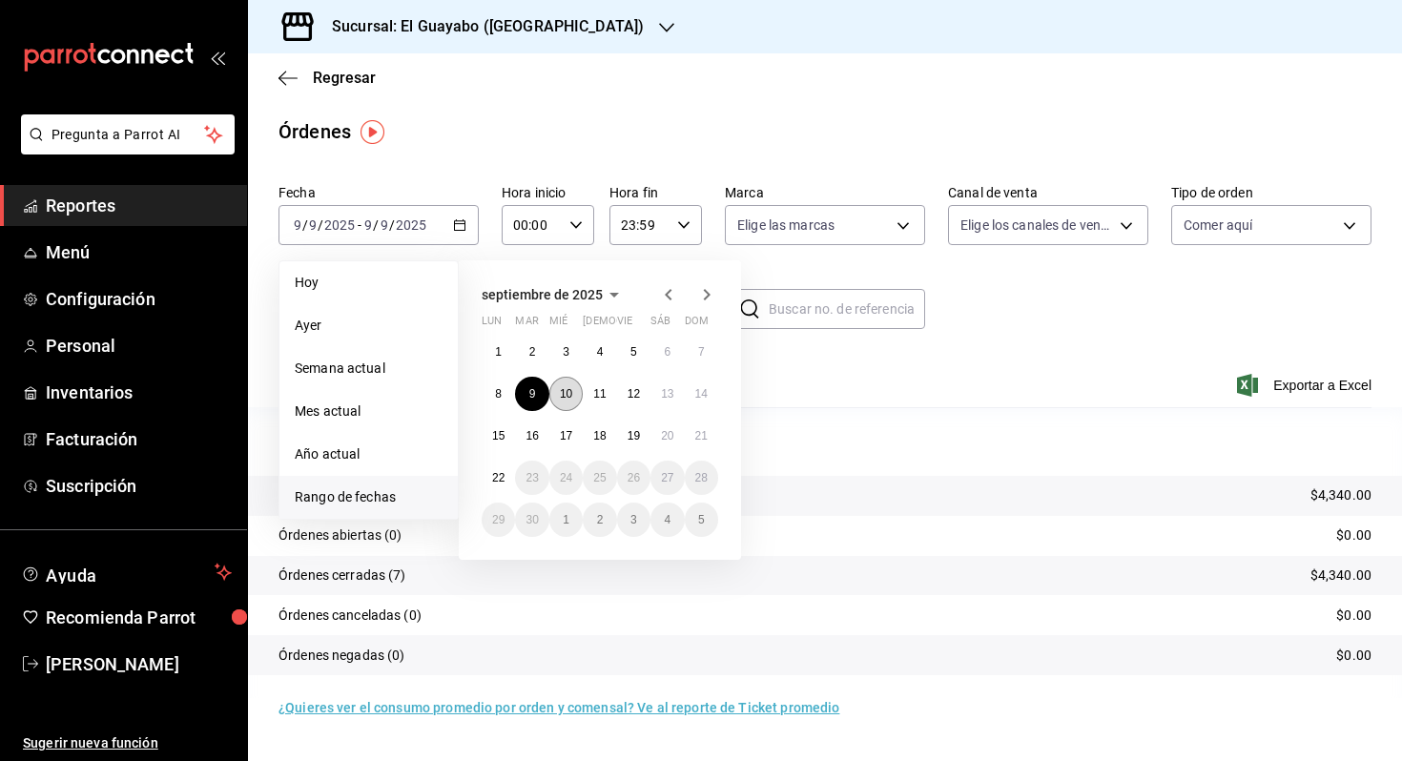
click at [567, 387] on abbr "10" at bounding box center [566, 393] width 12 height 13
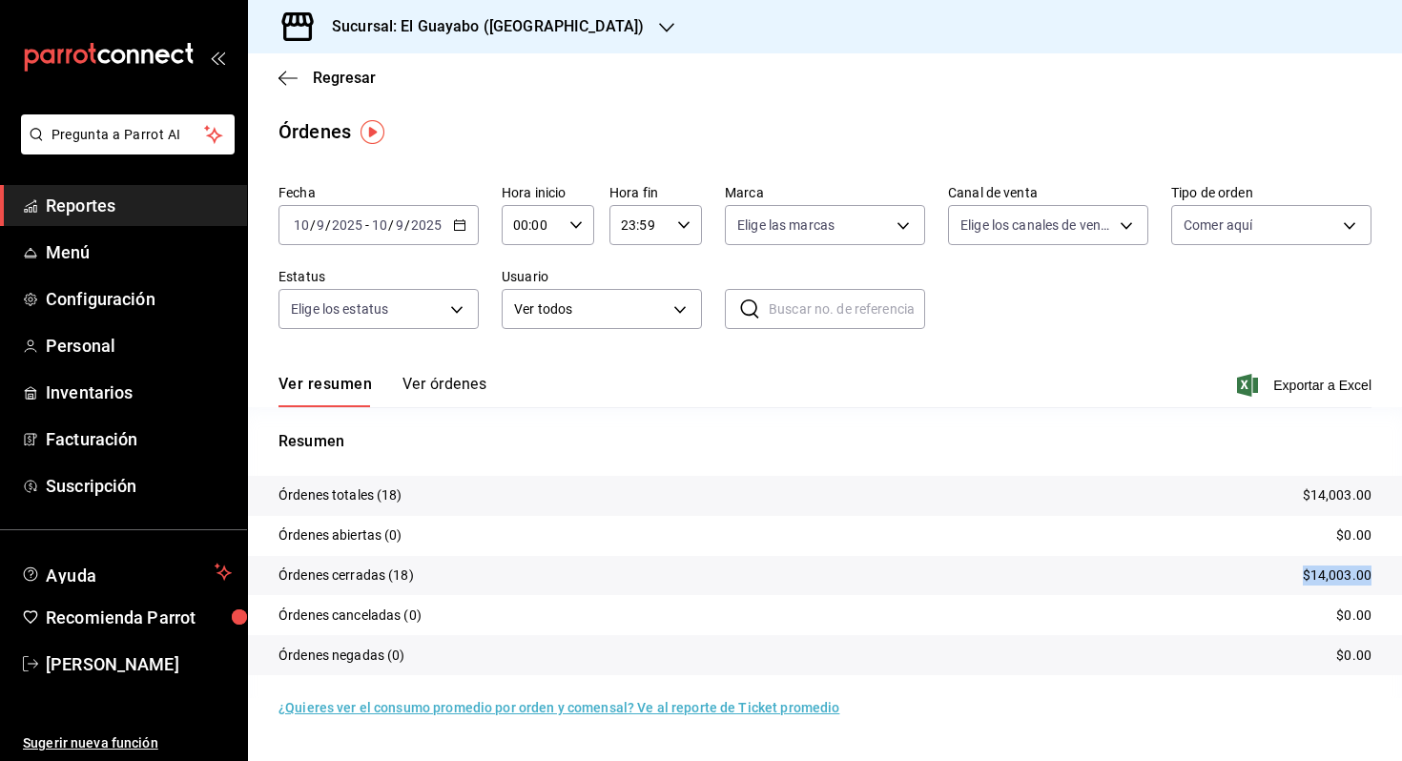
drag, startPoint x: 1277, startPoint y: 573, endPoint x: 1395, endPoint y: 573, distance: 118.3
click at [1395, 573] on tr "Órdenes cerradas (18) $14,003.00" at bounding box center [825, 576] width 1154 height 40
click at [395, 208] on div "[DATE] [DATE] - [DATE] [DATE]" at bounding box center [379, 225] width 200 height 40
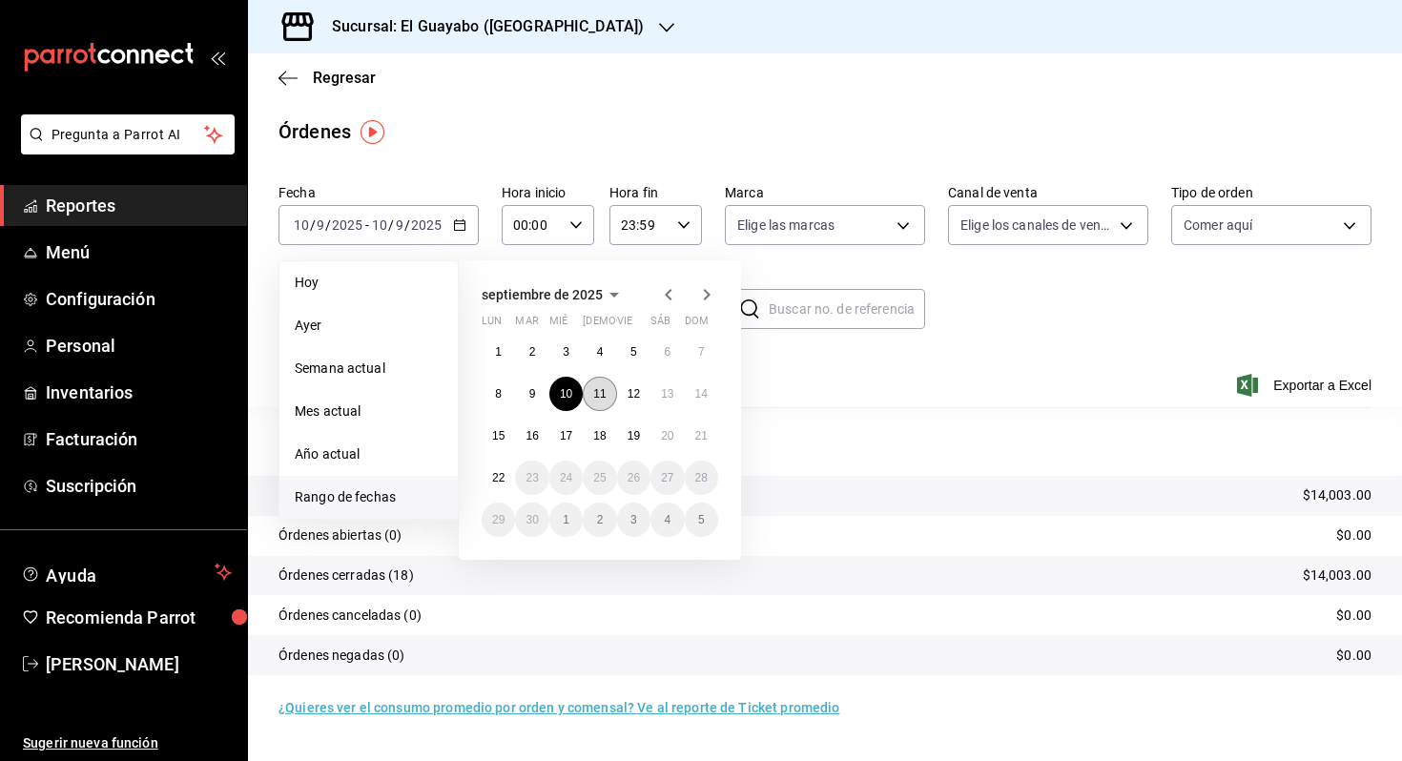
click at [602, 395] on abbr "11" at bounding box center [599, 393] width 12 height 13
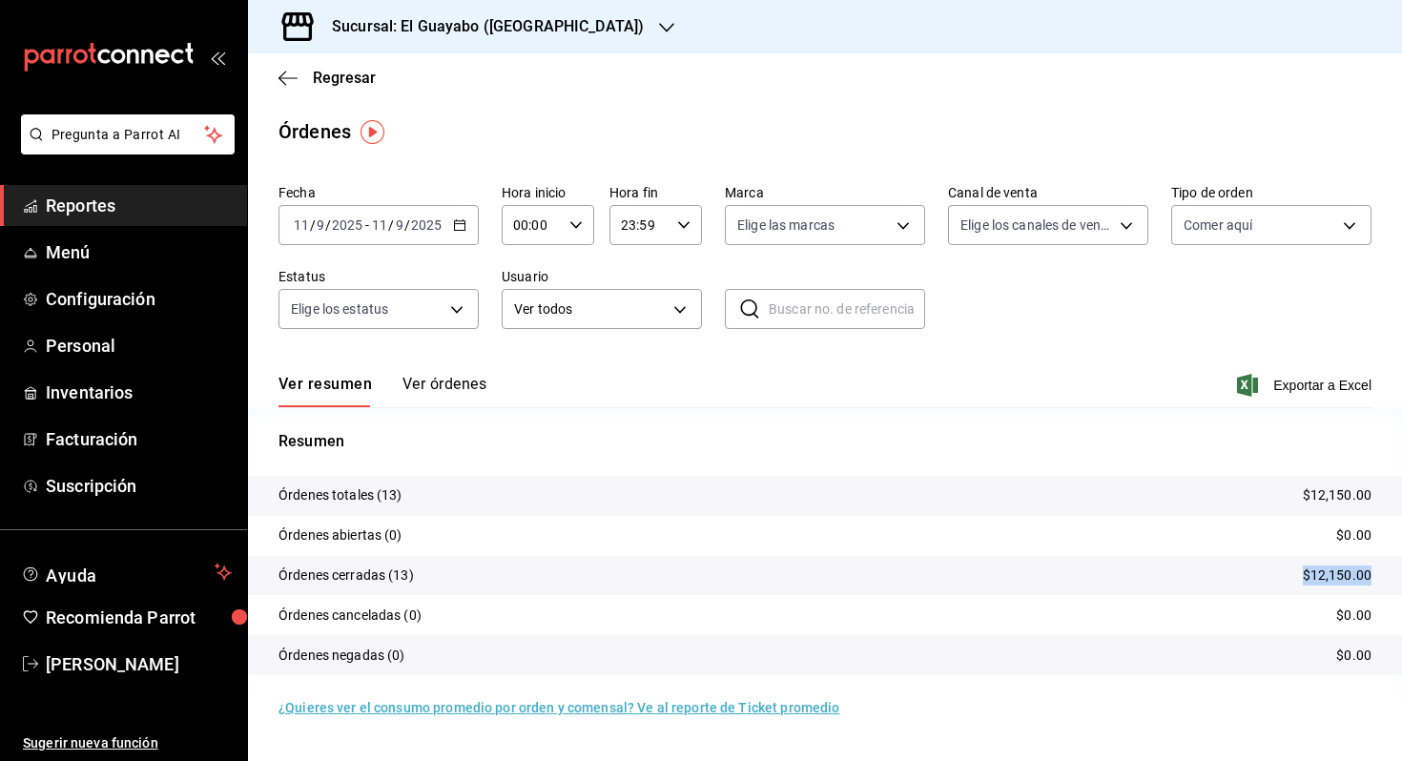
drag, startPoint x: 1232, startPoint y: 565, endPoint x: 1401, endPoint y: 579, distance: 170.4
click at [1401, 579] on tr "Órdenes cerradas (13) $12,150.00" at bounding box center [825, 576] width 1154 height 40
click at [371, 225] on input "11" at bounding box center [379, 225] width 17 height 15
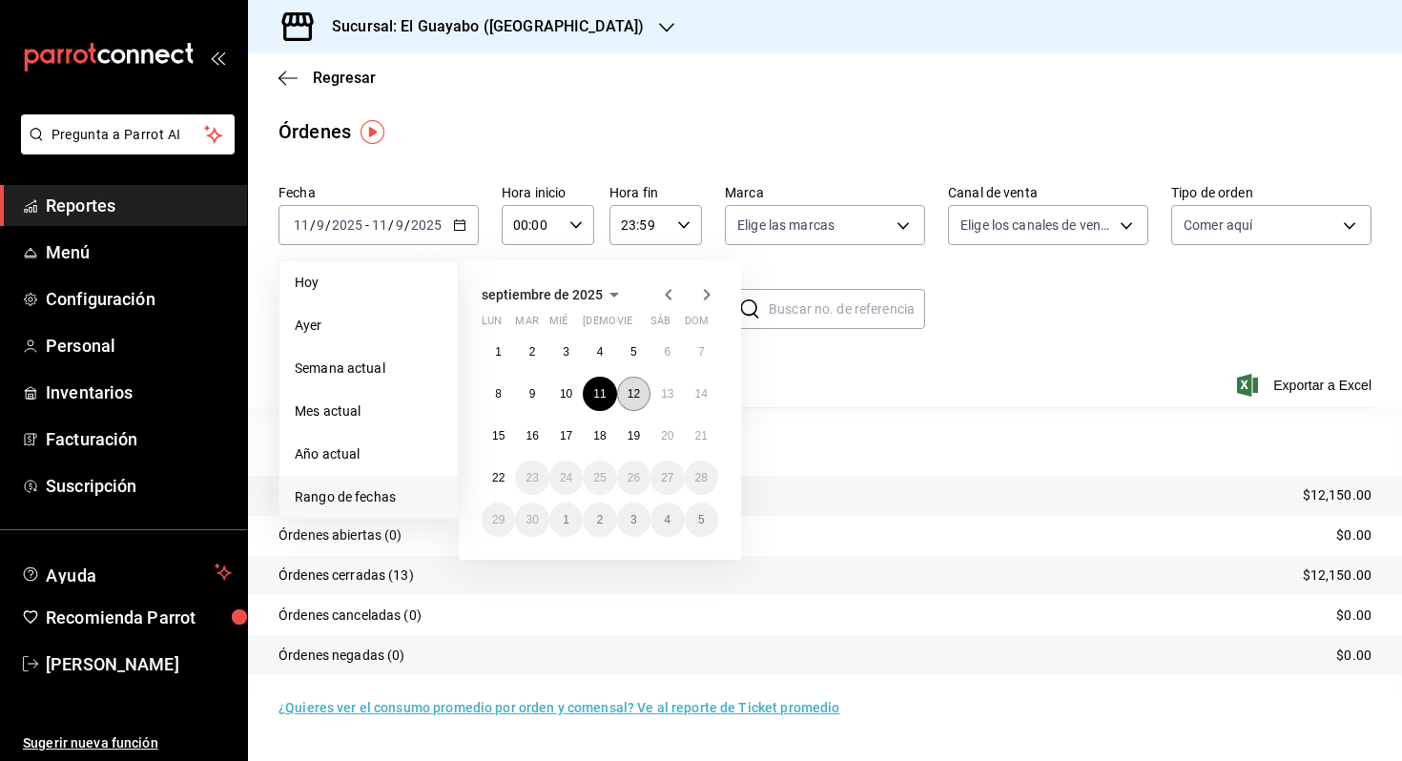
click at [634, 401] on button "12" at bounding box center [633, 394] width 33 height 34
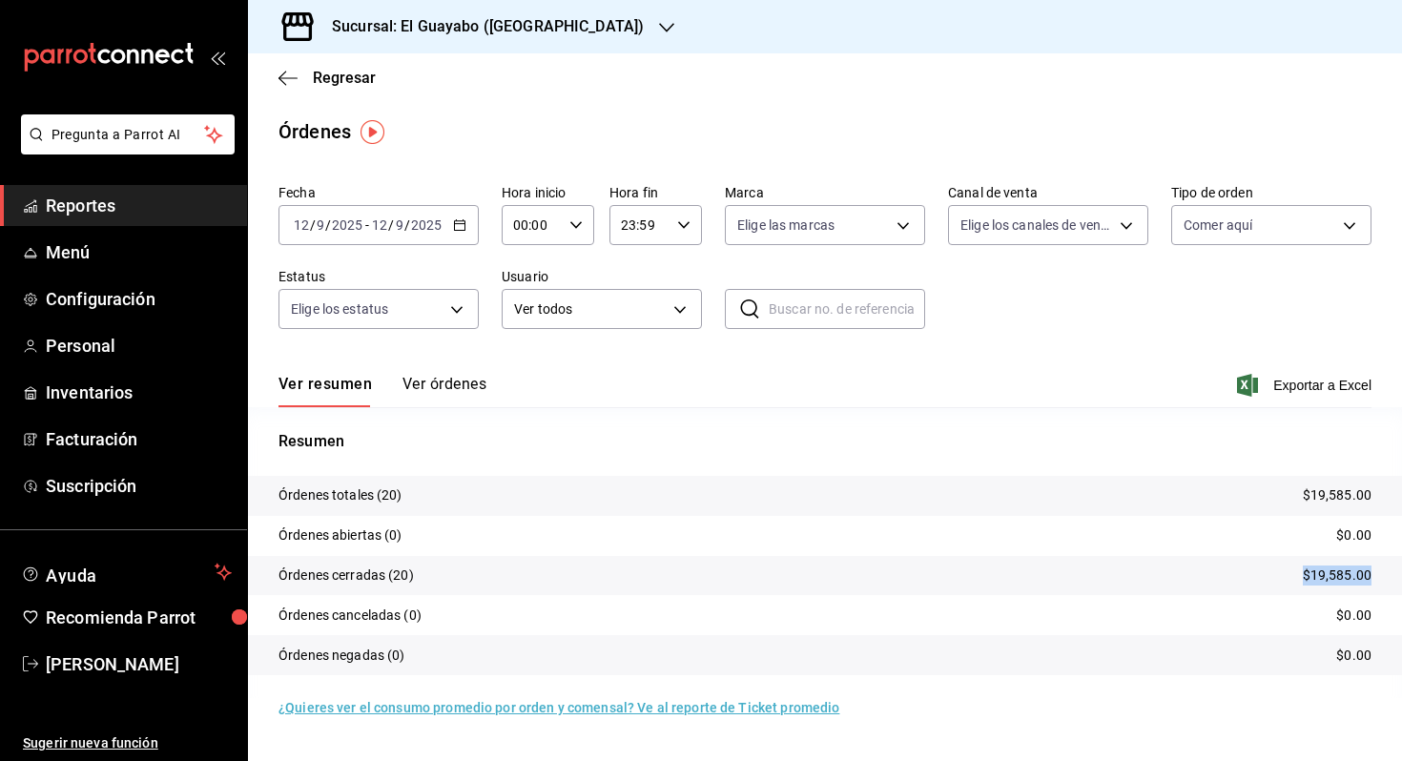
drag, startPoint x: 1291, startPoint y: 568, endPoint x: 1393, endPoint y: 579, distance: 102.7
click at [1393, 579] on tr "Órdenes cerradas (20) $19,585.00" at bounding box center [825, 576] width 1154 height 40
click at [342, 205] on div "[DATE] [DATE] - [DATE] [DATE]" at bounding box center [379, 225] width 200 height 40
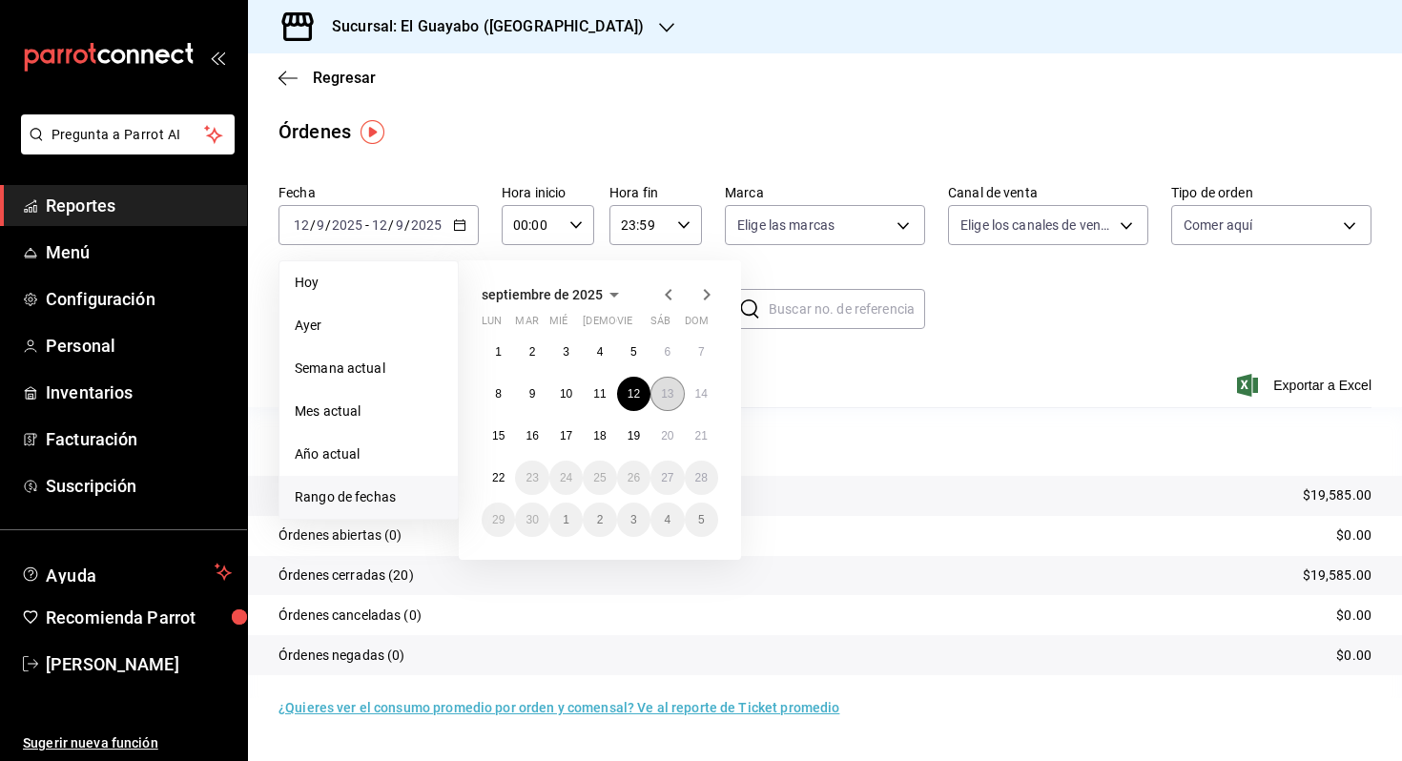
click at [662, 382] on button "13" at bounding box center [667, 394] width 33 height 34
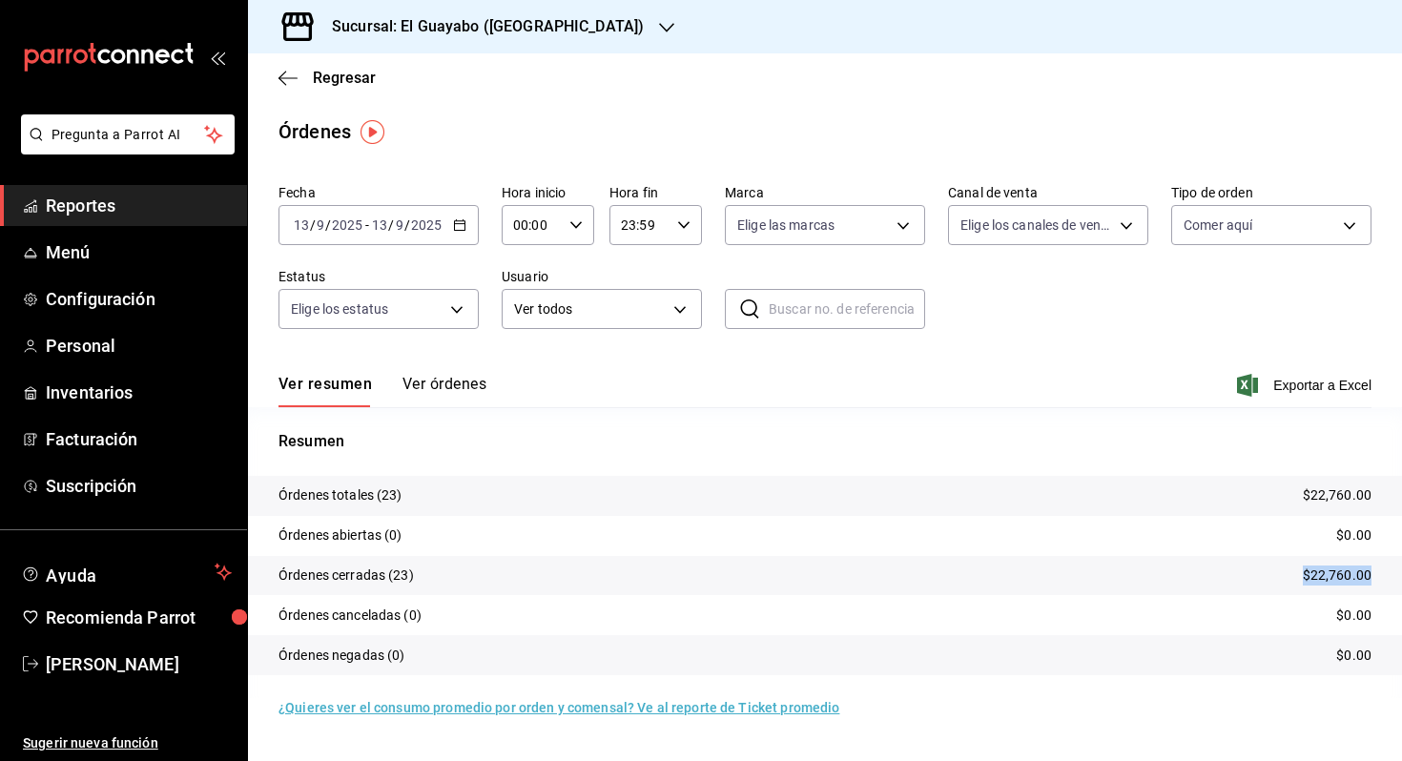
drag, startPoint x: 1285, startPoint y: 570, endPoint x: 1401, endPoint y: 573, distance: 116.5
click at [1401, 573] on tr "Órdenes cerradas (23) $22,760.00" at bounding box center [825, 576] width 1154 height 40
click at [388, 235] on div "[DATE] [DATE] - [DATE] [DATE]" at bounding box center [379, 225] width 200 height 40
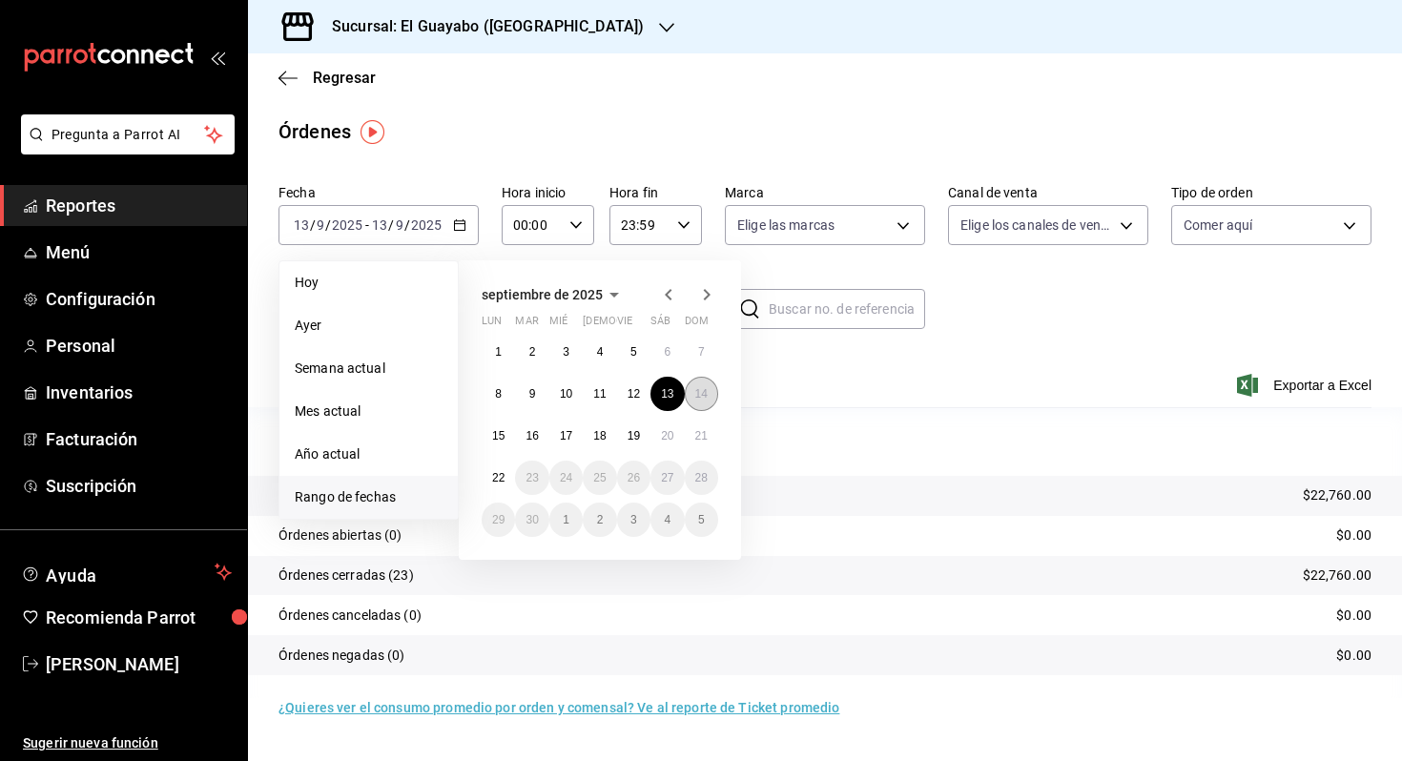
click at [692, 396] on button "14" at bounding box center [701, 394] width 33 height 34
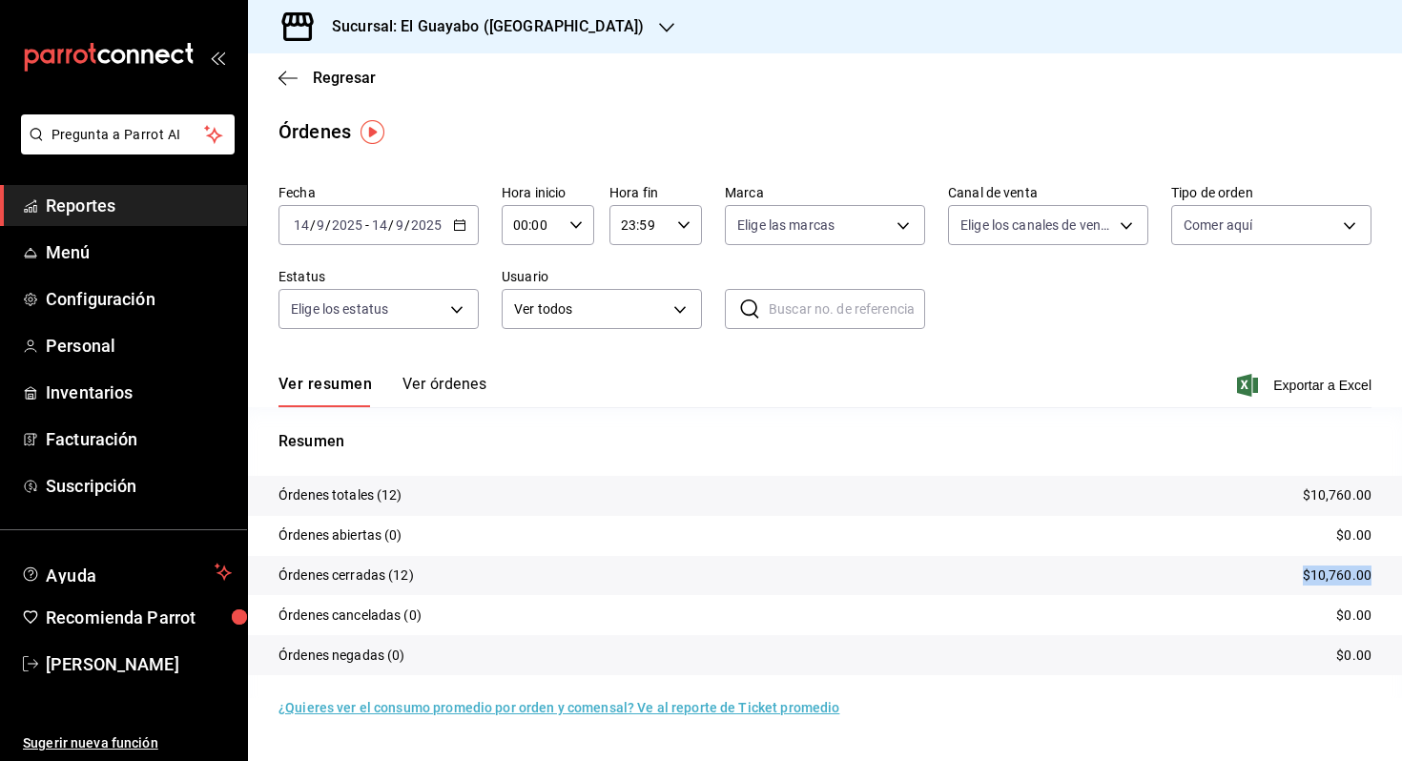
drag, startPoint x: 1266, startPoint y: 573, endPoint x: 1394, endPoint y: 582, distance: 128.1
click at [1394, 582] on tr "Órdenes cerradas (12) $10,760.00" at bounding box center [825, 576] width 1154 height 40
click at [118, 268] on link "Menú" at bounding box center [123, 252] width 247 height 41
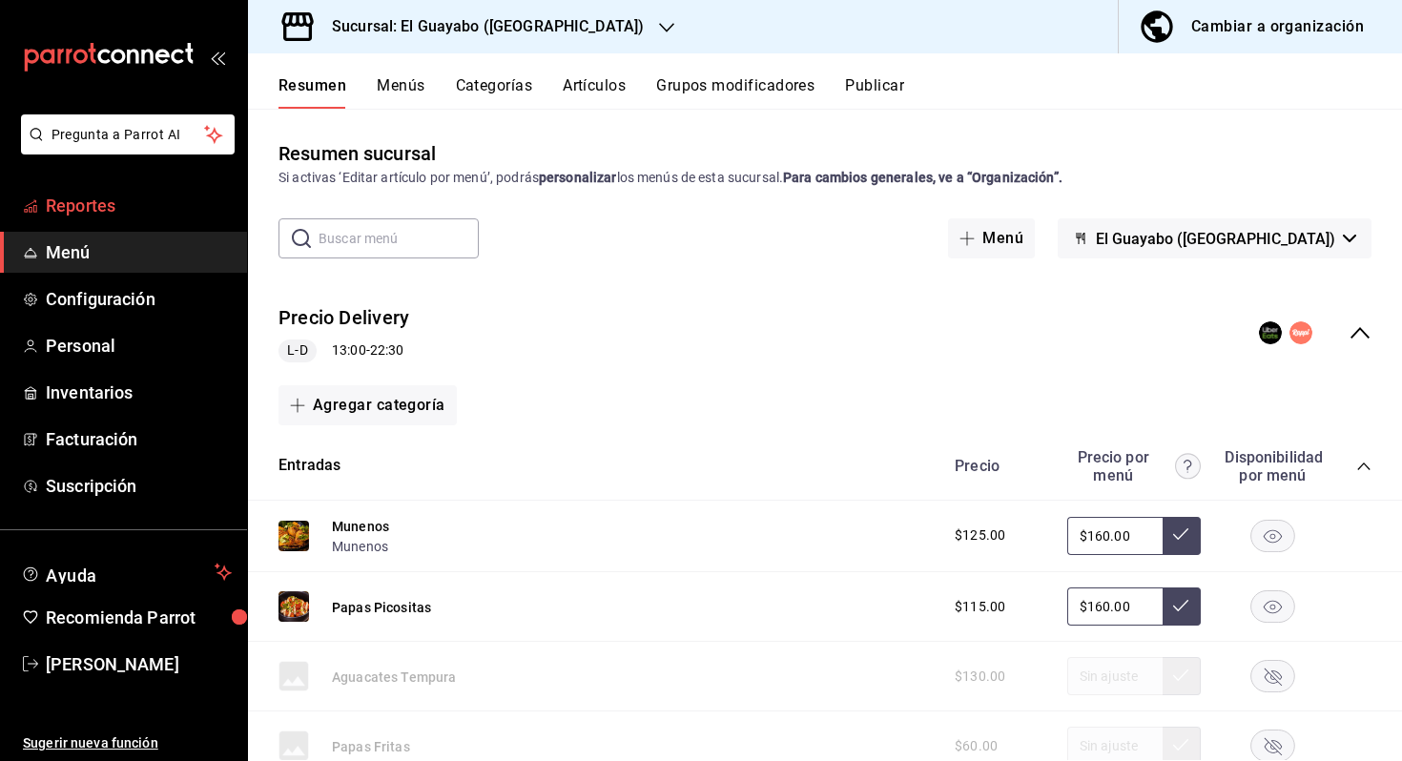
click at [174, 208] on span "Reportes" at bounding box center [139, 206] width 186 height 26
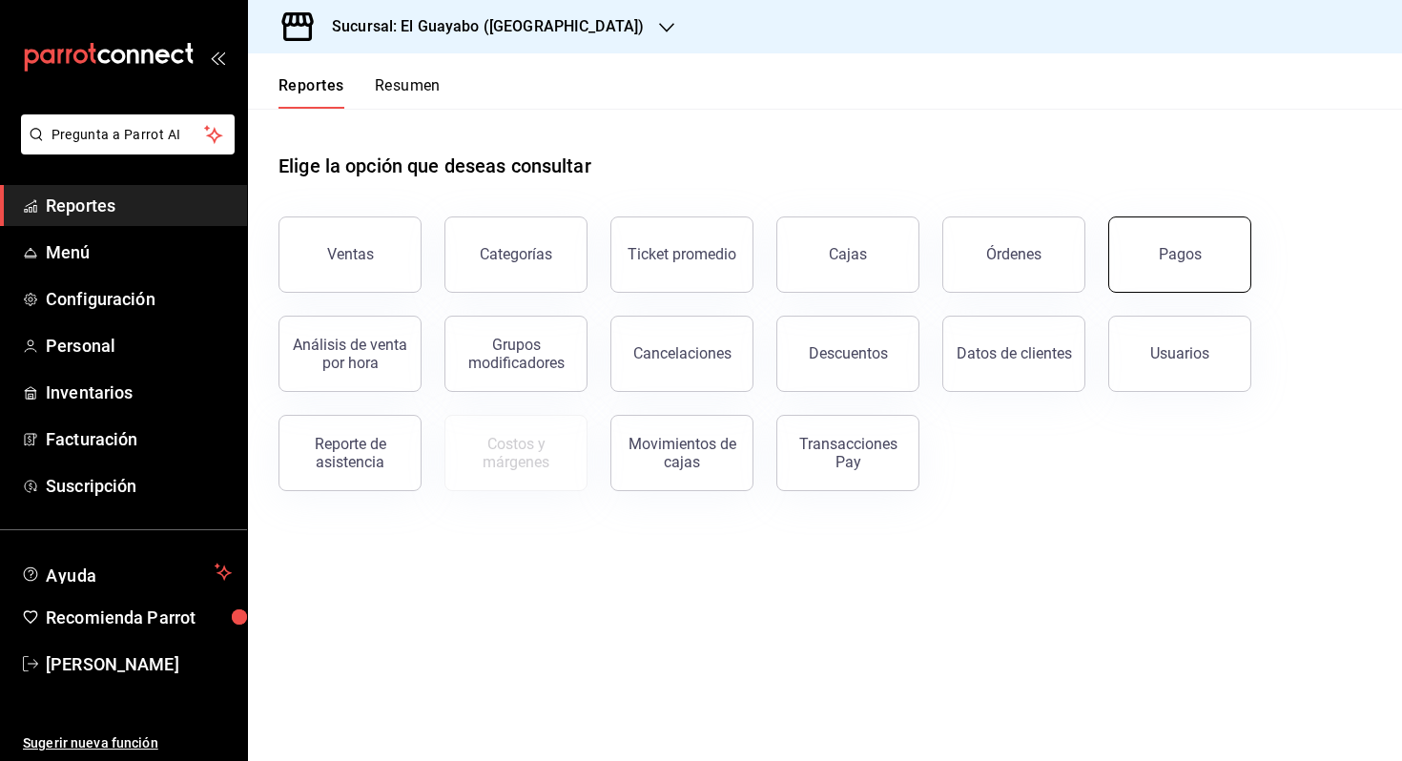
click at [1164, 248] on div "Pagos" at bounding box center [1180, 254] width 43 height 18
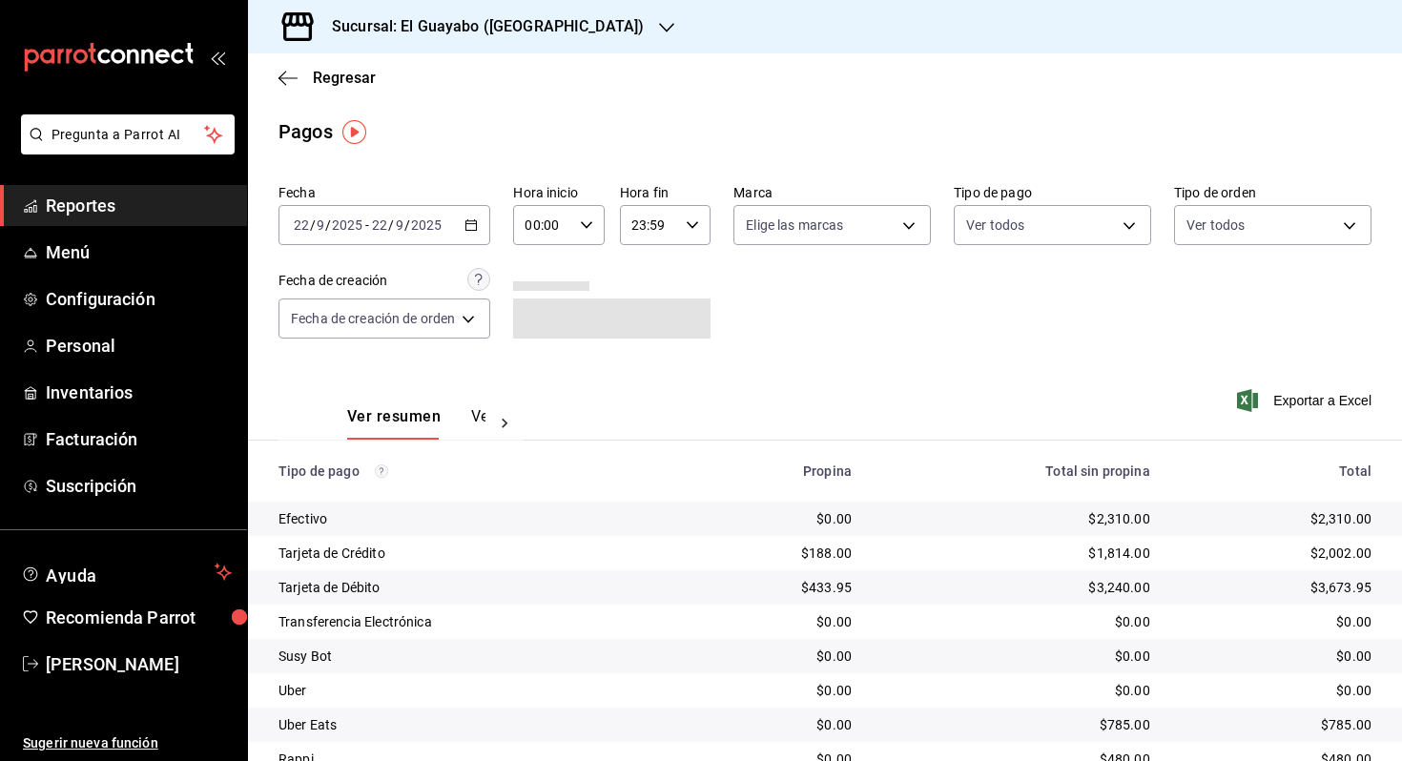
click at [391, 230] on span "/" at bounding box center [391, 225] width 6 height 15
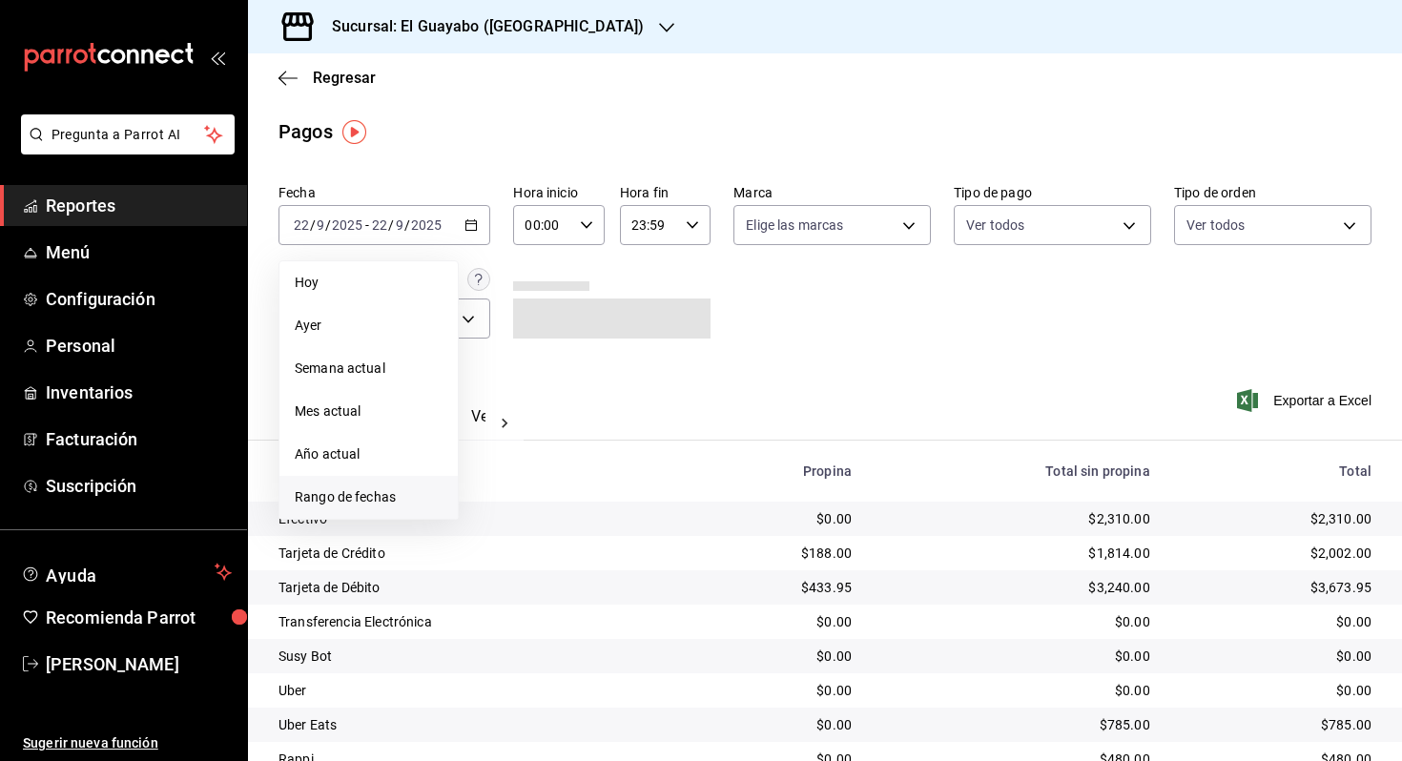
click at [357, 494] on span "Rango de fechas" at bounding box center [369, 498] width 148 height 20
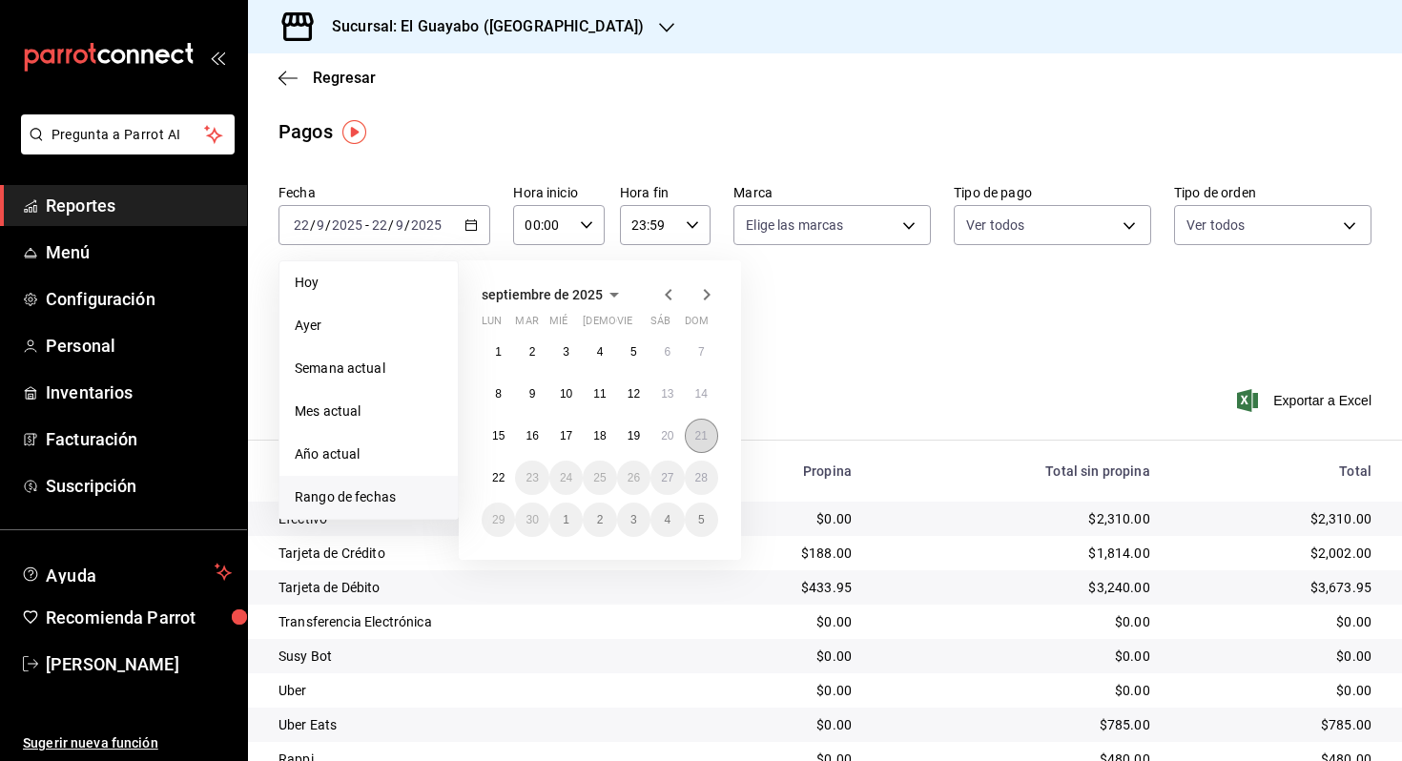
click at [708, 444] on button "21" at bounding box center [701, 436] width 33 height 34
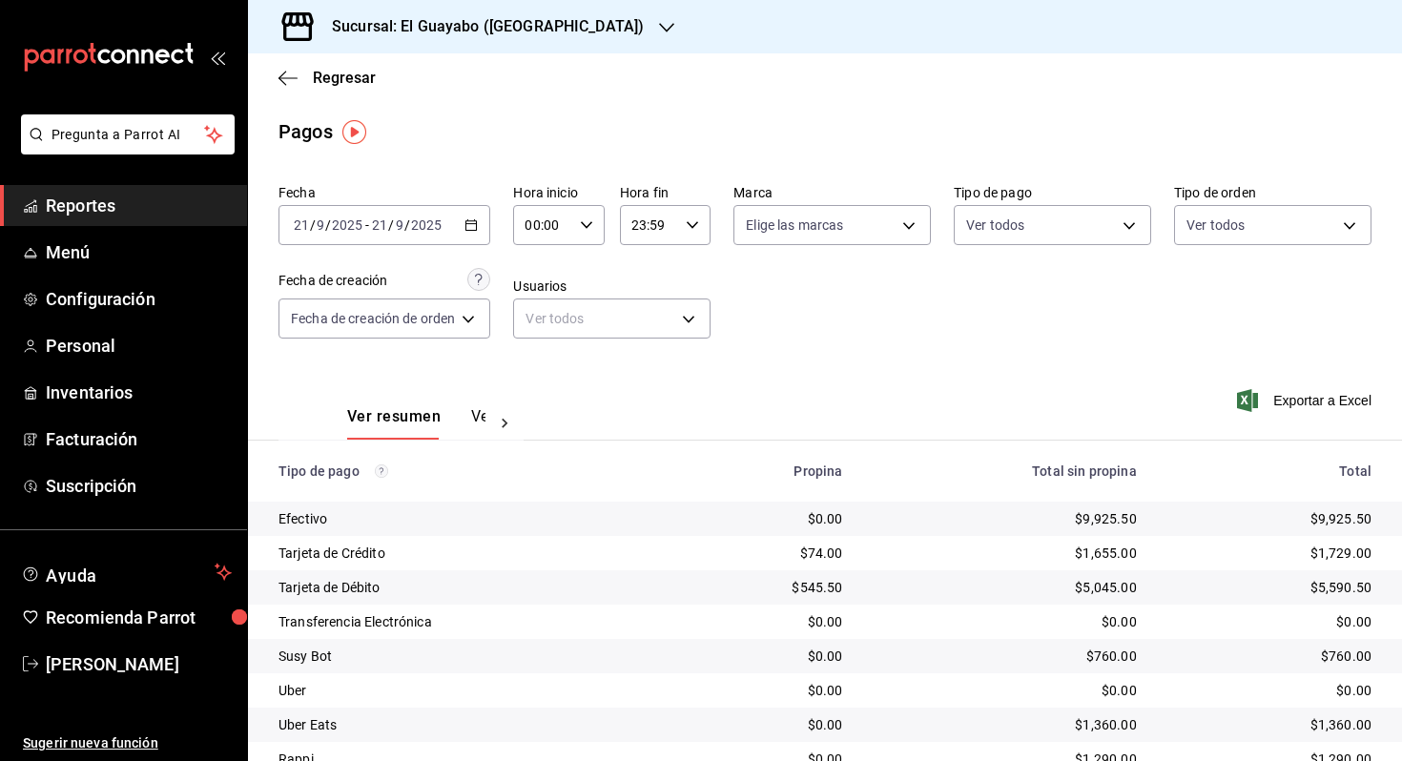
scroll to position [114, 0]
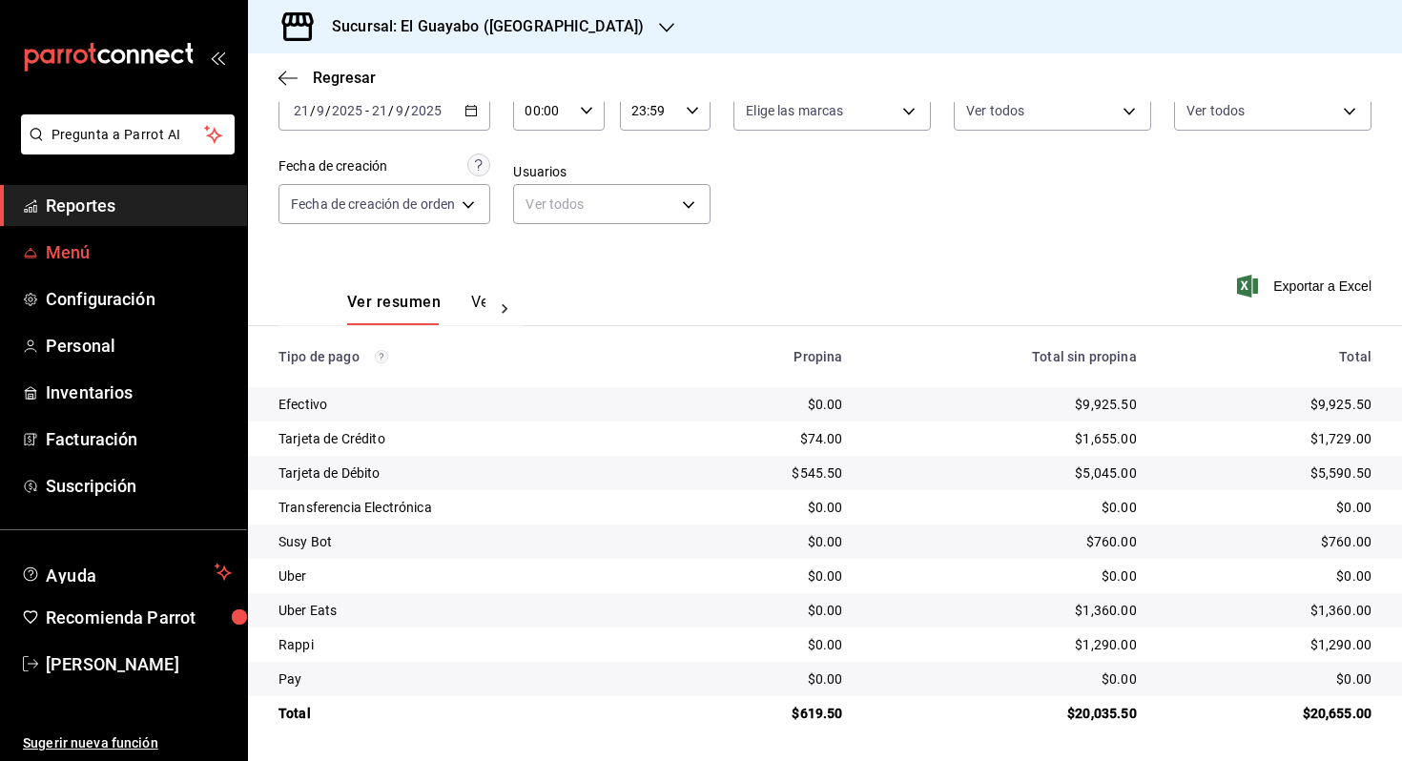
click at [75, 245] on span "Menú" at bounding box center [139, 252] width 186 height 26
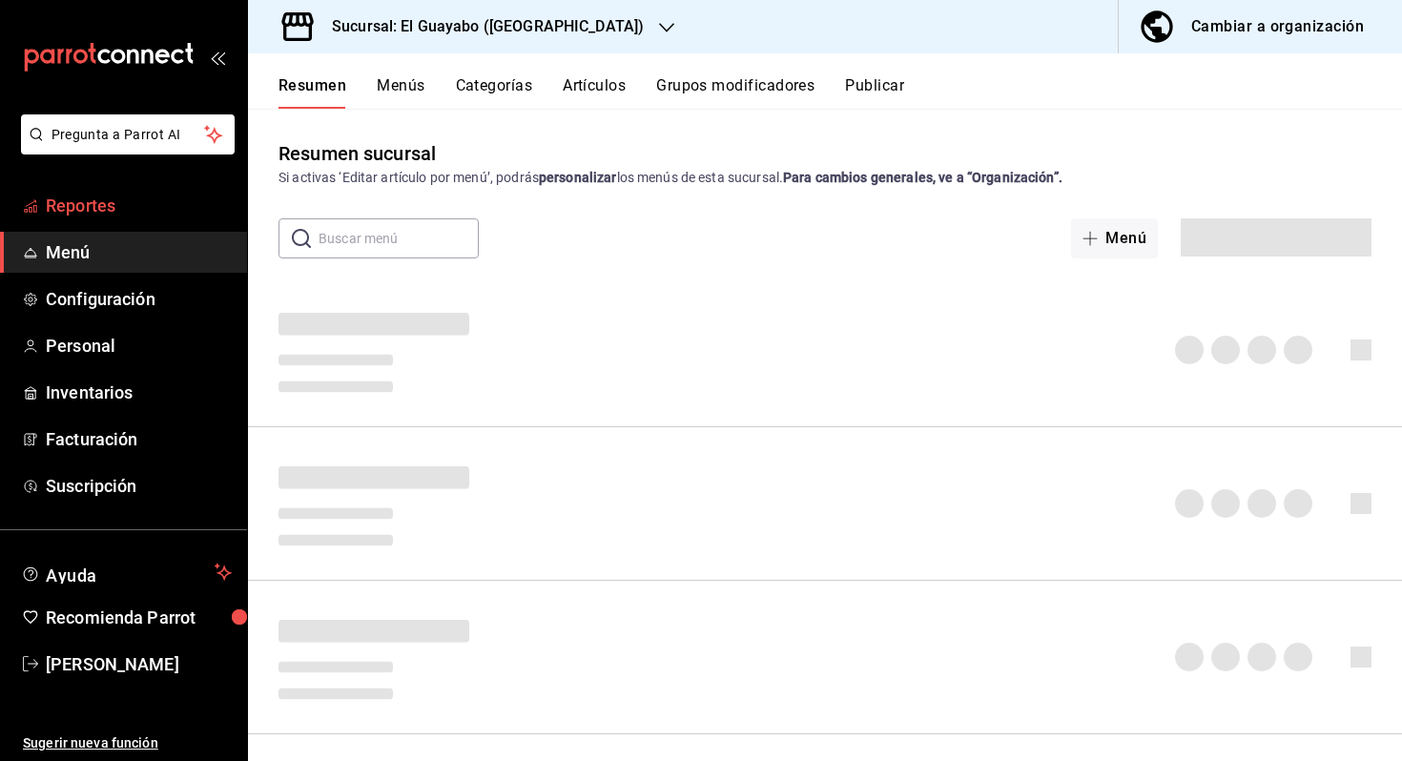
click at [103, 190] on link "Reportes" at bounding box center [123, 205] width 247 height 41
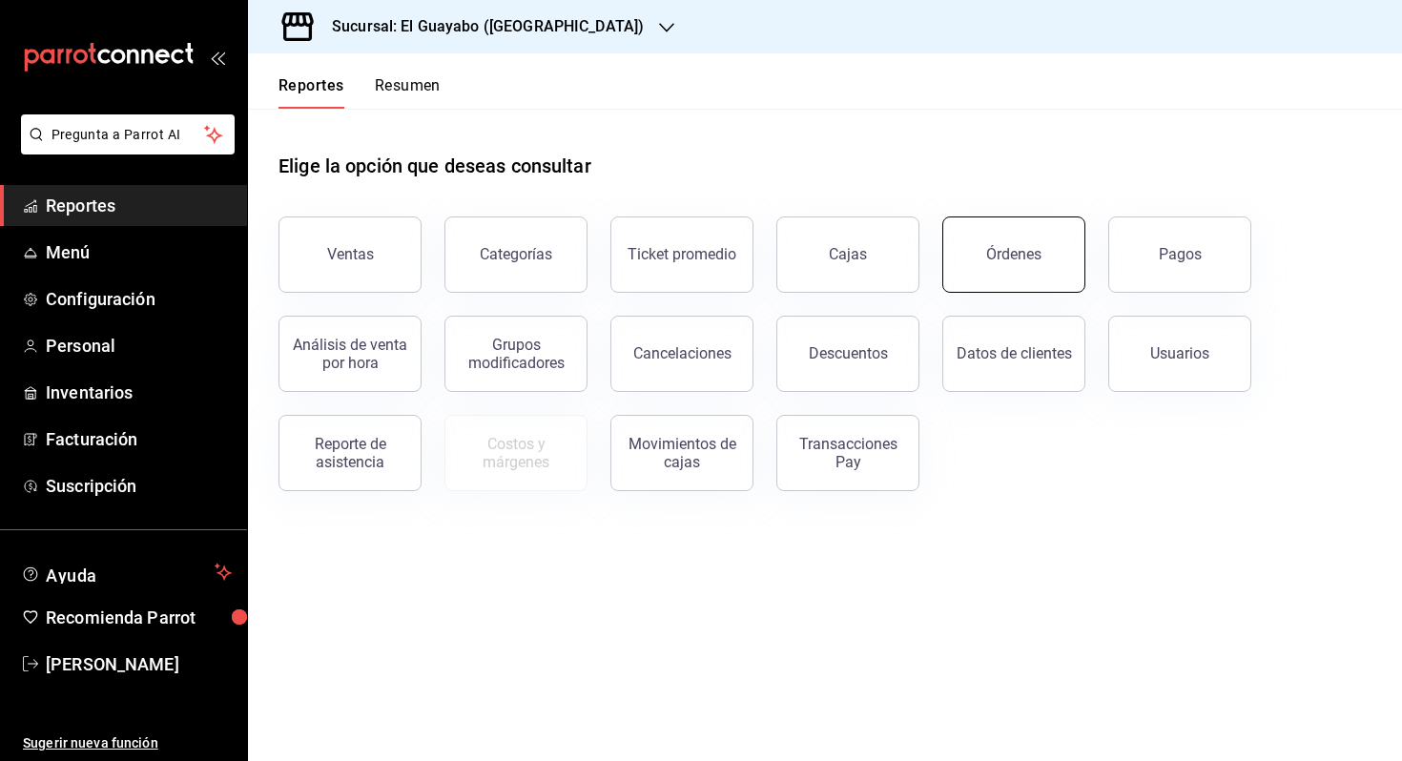
click at [986, 258] on button "Órdenes" at bounding box center [1014, 255] width 143 height 76
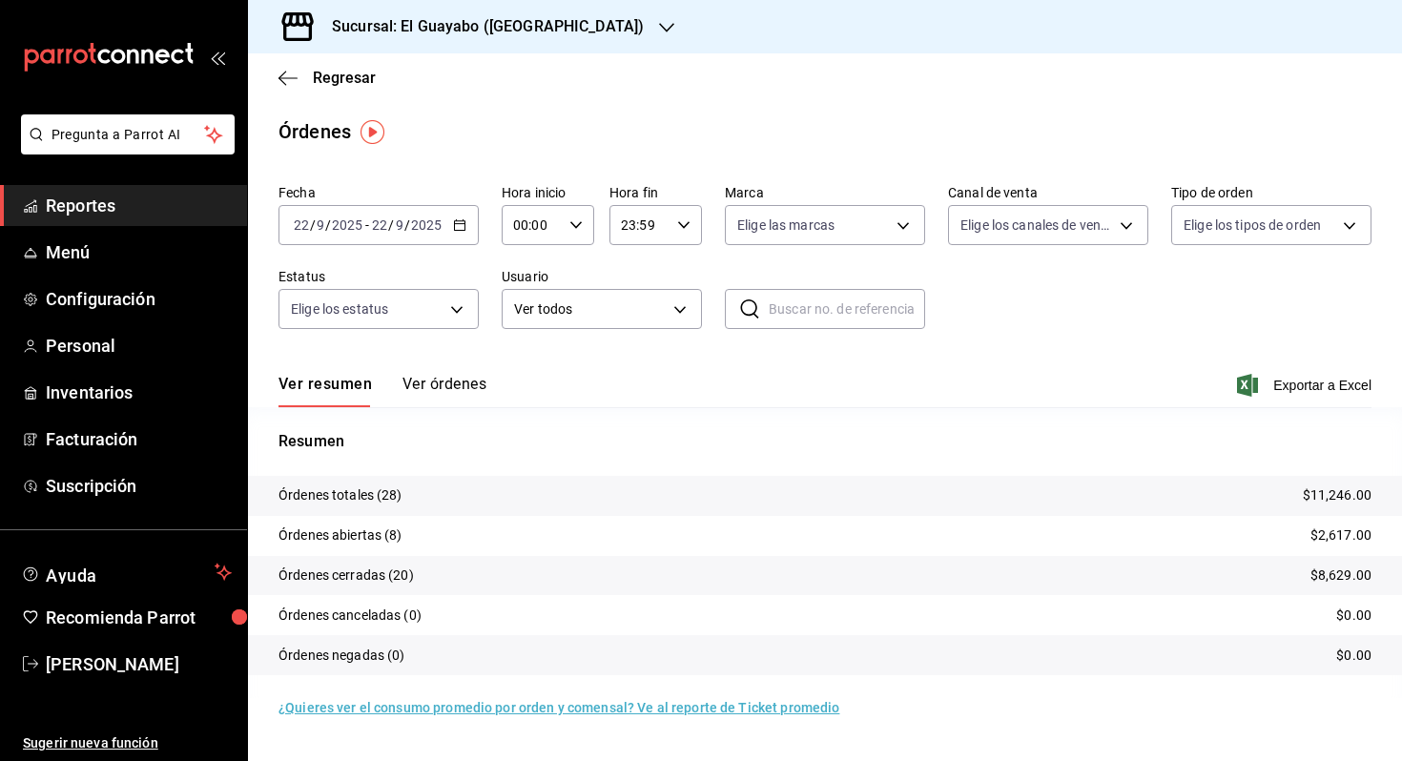
click at [382, 222] on input "22" at bounding box center [379, 225] width 17 height 15
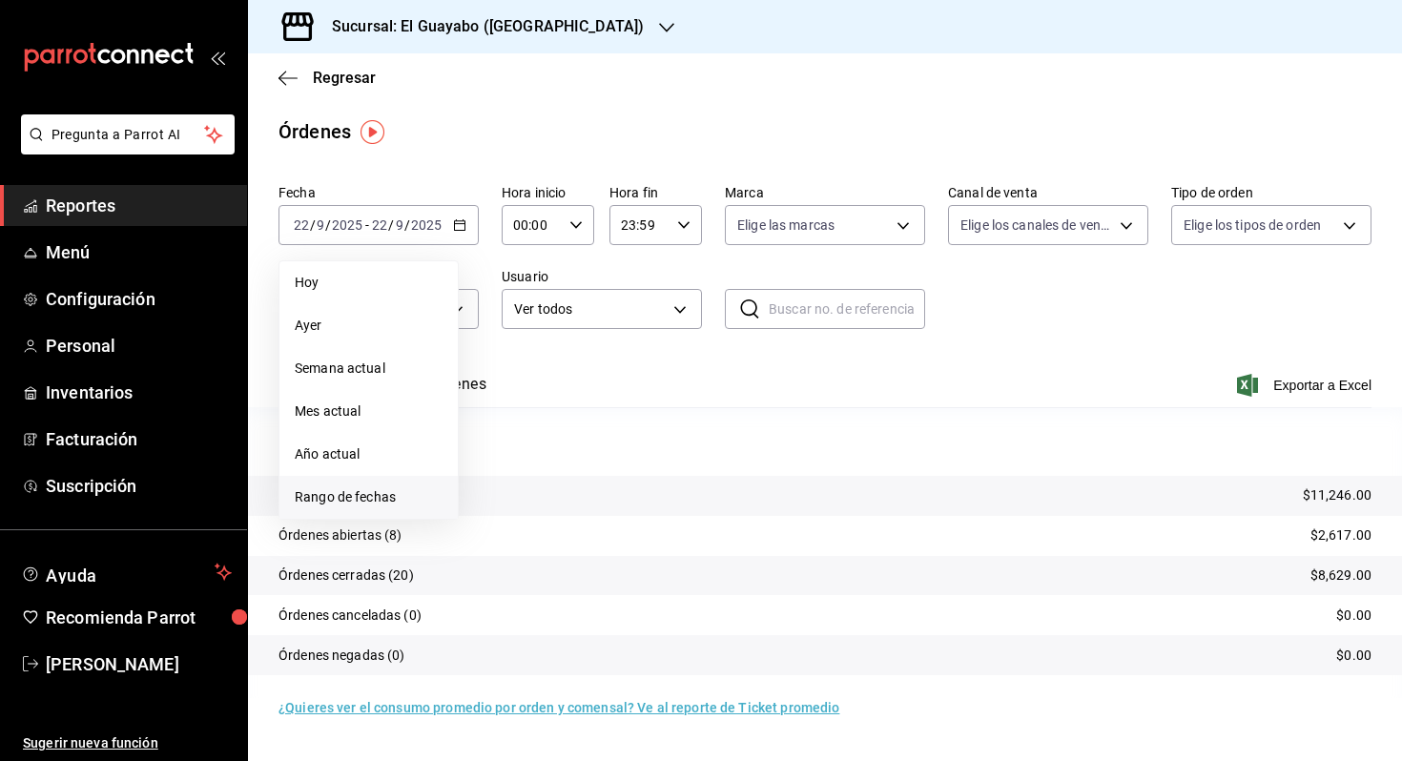
click at [402, 491] on span "Rango de fechas" at bounding box center [369, 498] width 148 height 20
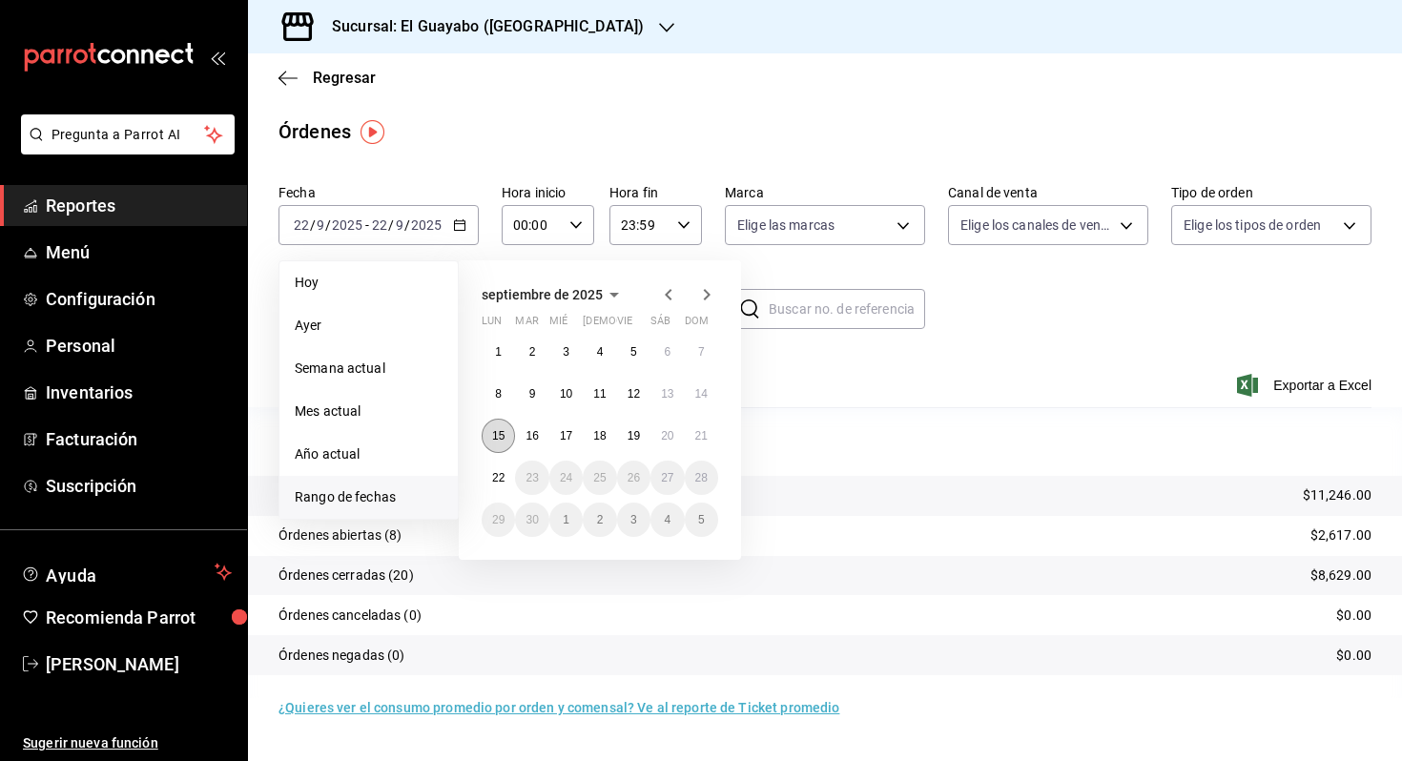
click at [501, 432] on abbr "15" at bounding box center [498, 435] width 12 height 13
click at [691, 426] on button "21" at bounding box center [701, 436] width 33 height 34
